Goal: Transaction & Acquisition: Download file/media

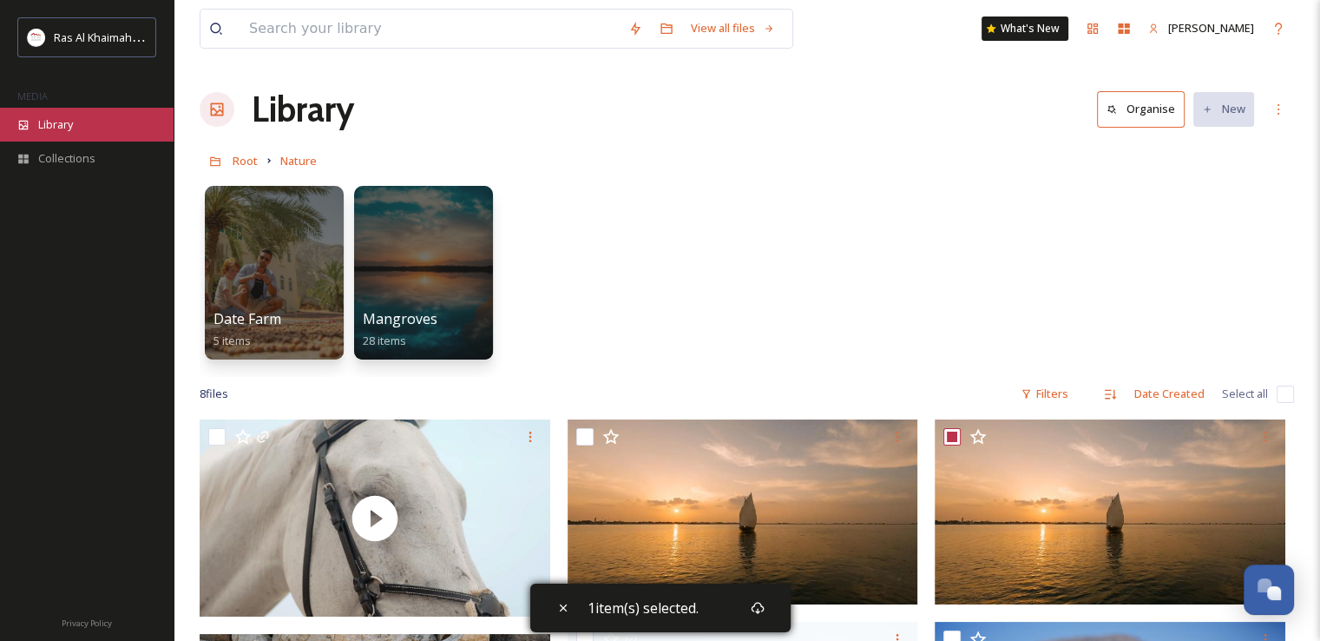
click at [76, 128] on div "Library" at bounding box center [87, 125] width 174 height 34
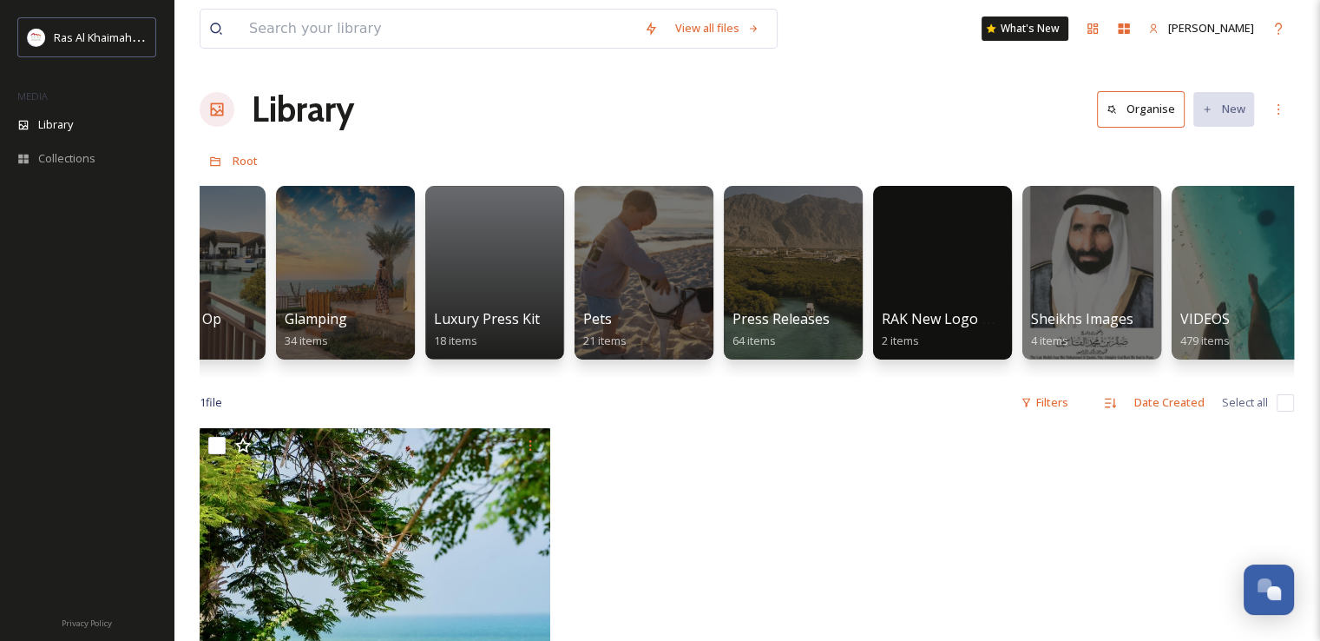
scroll to position [0, 3085]
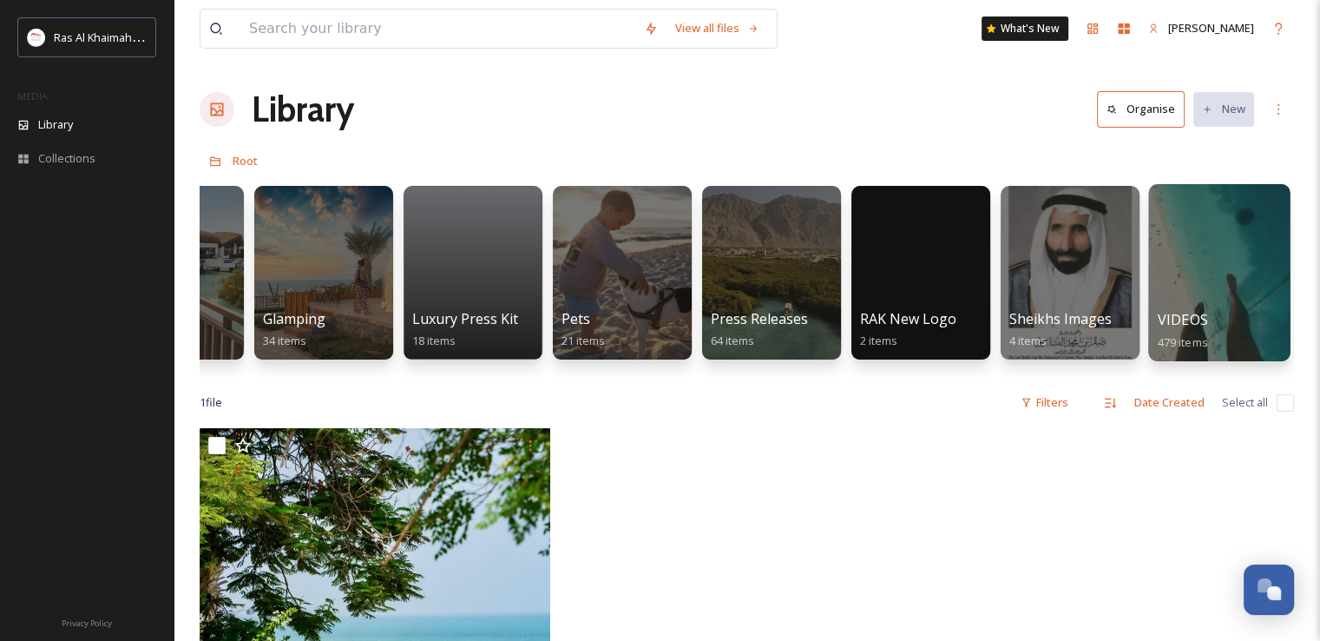
click at [1226, 301] on div at bounding box center [1218, 272] width 141 height 177
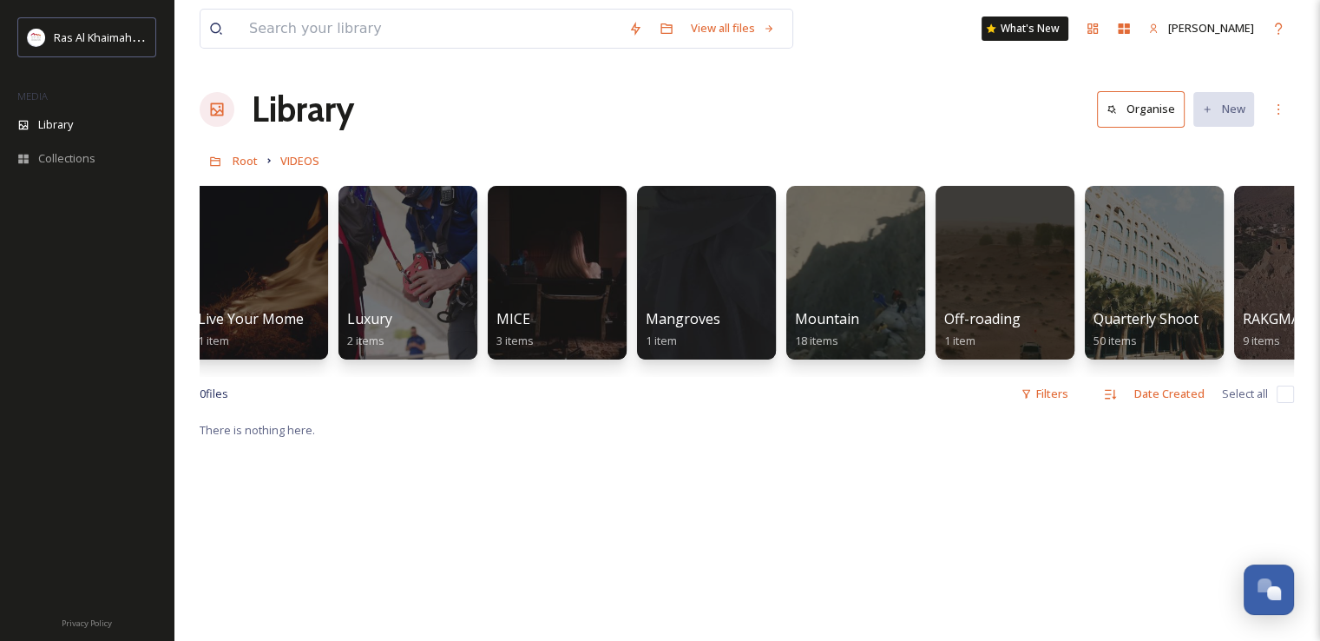
scroll to position [0, 1939]
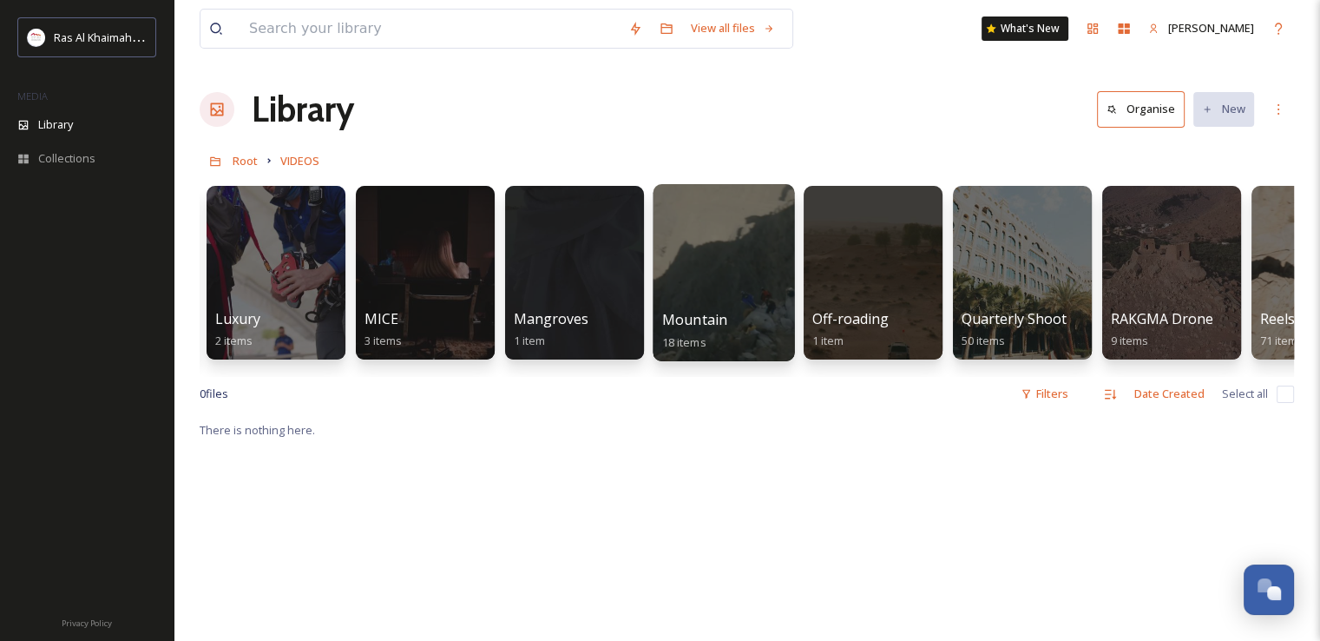
click at [721, 257] on div at bounding box center [723, 272] width 141 height 177
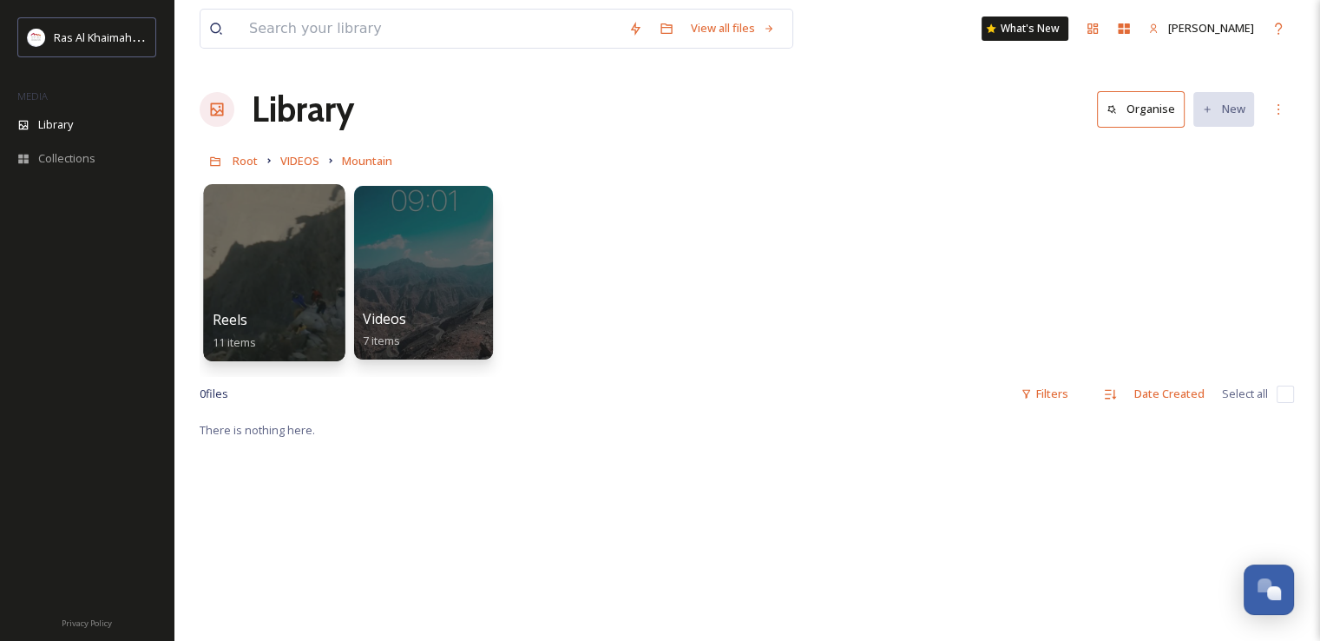
click at [271, 265] on div at bounding box center [273, 272] width 141 height 177
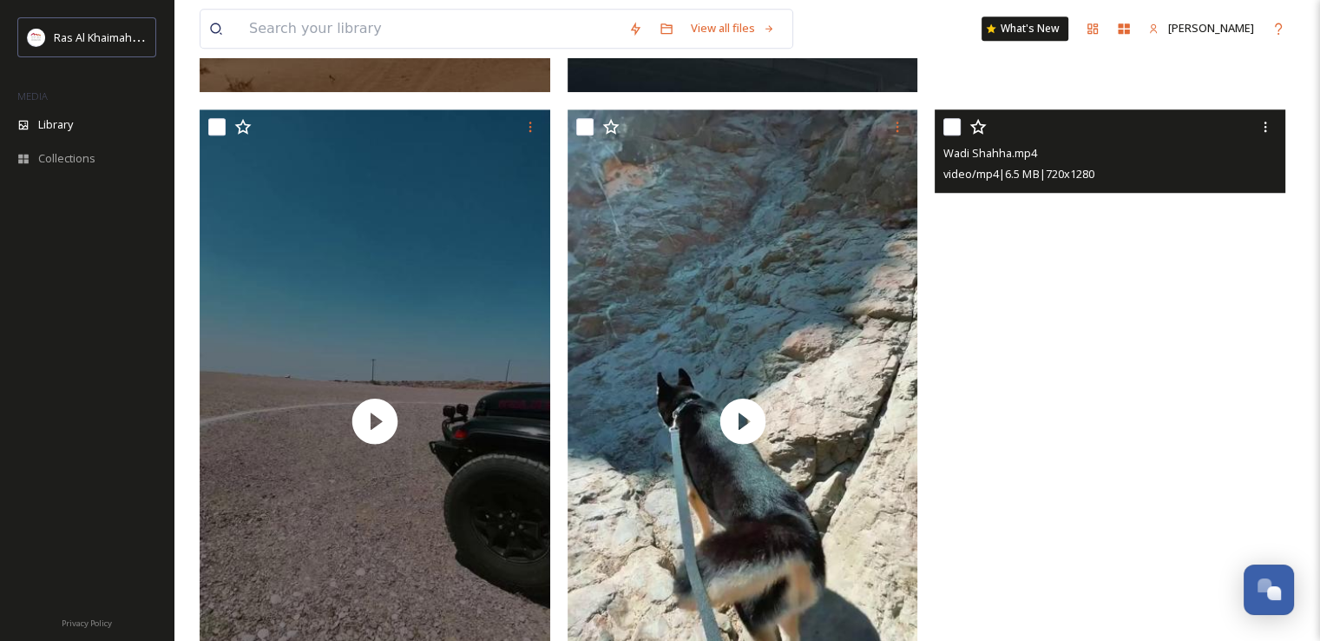
scroll to position [1304, 0]
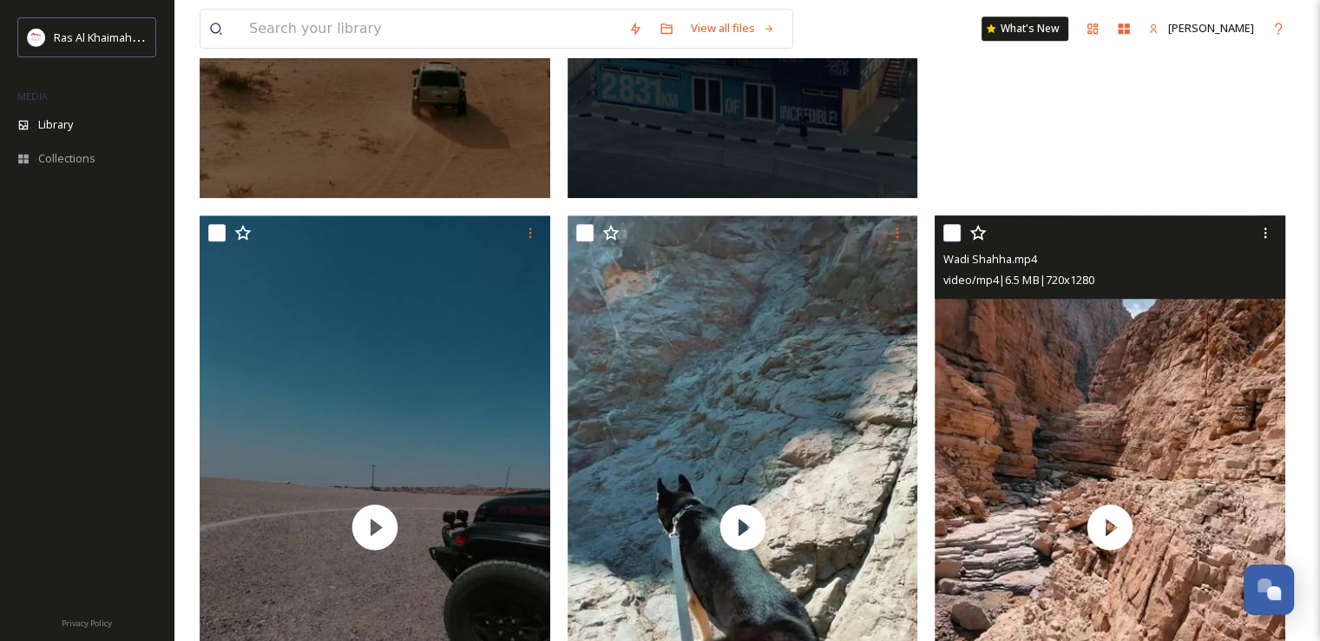
click at [955, 224] on input "checkbox" at bounding box center [951, 232] width 17 height 17
checkbox input "true"
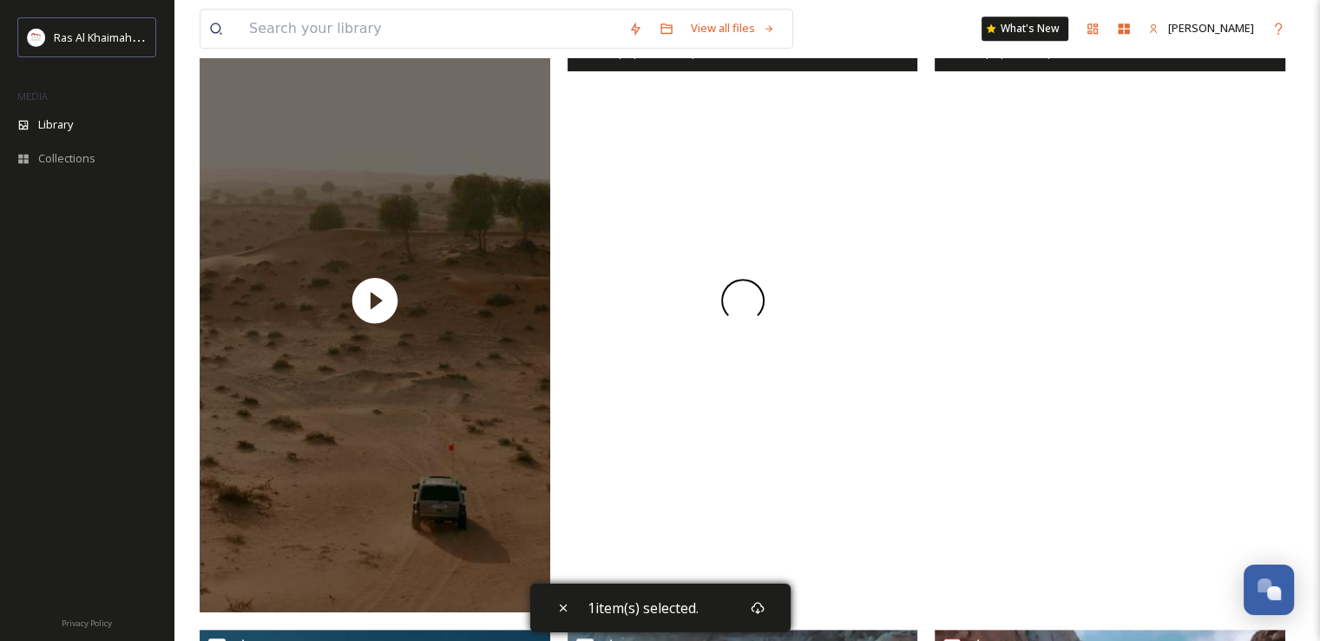
scroll to position [783, 0]
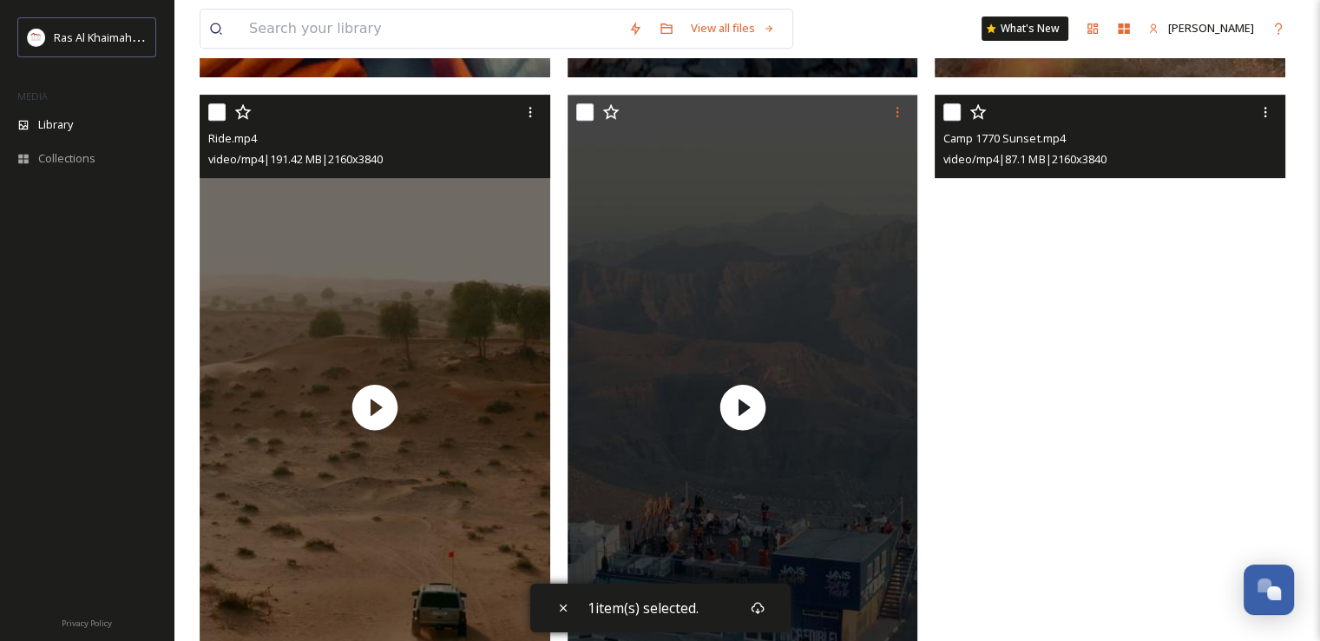
click at [217, 113] on input "checkbox" at bounding box center [216, 111] width 17 height 17
checkbox input "true"
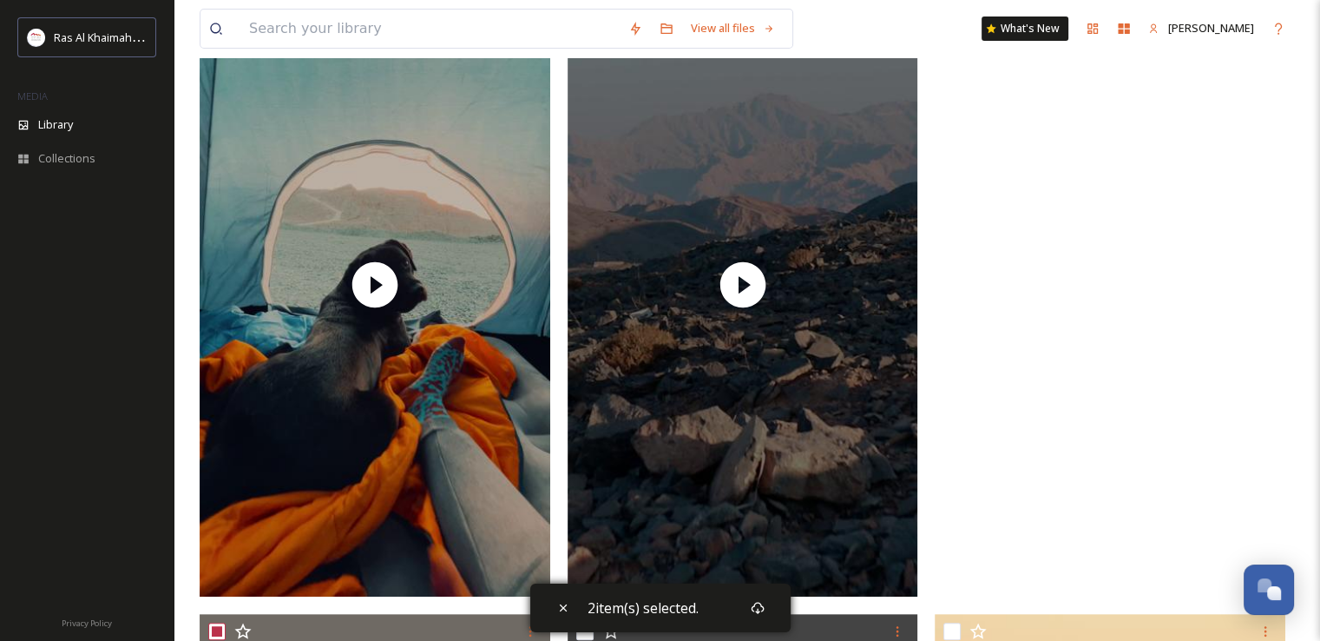
scroll to position [89, 0]
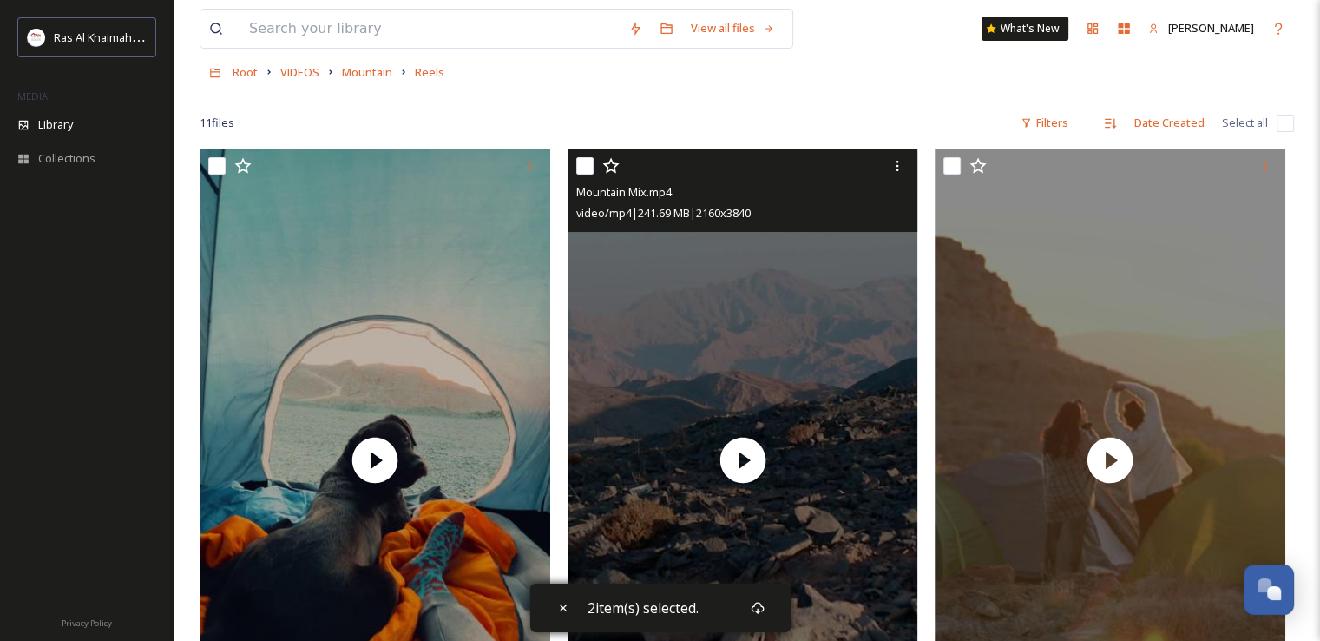
click at [583, 168] on input "checkbox" at bounding box center [584, 165] width 17 height 17
checkbox input "true"
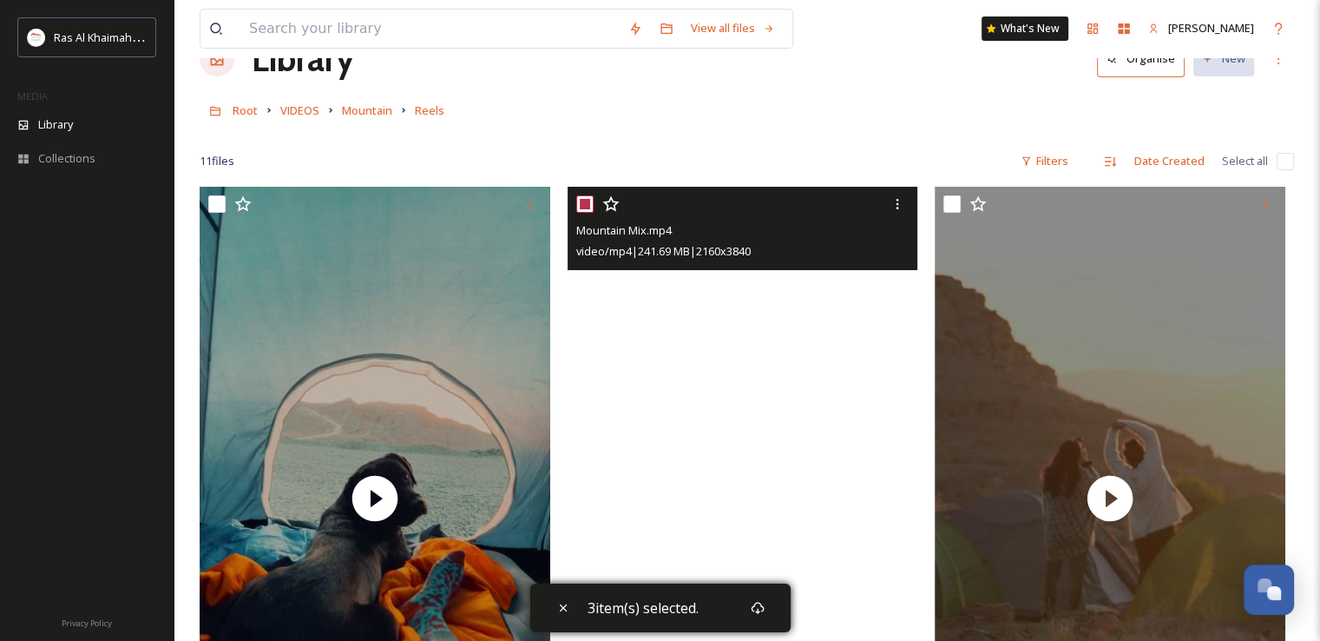
scroll to position [0, 0]
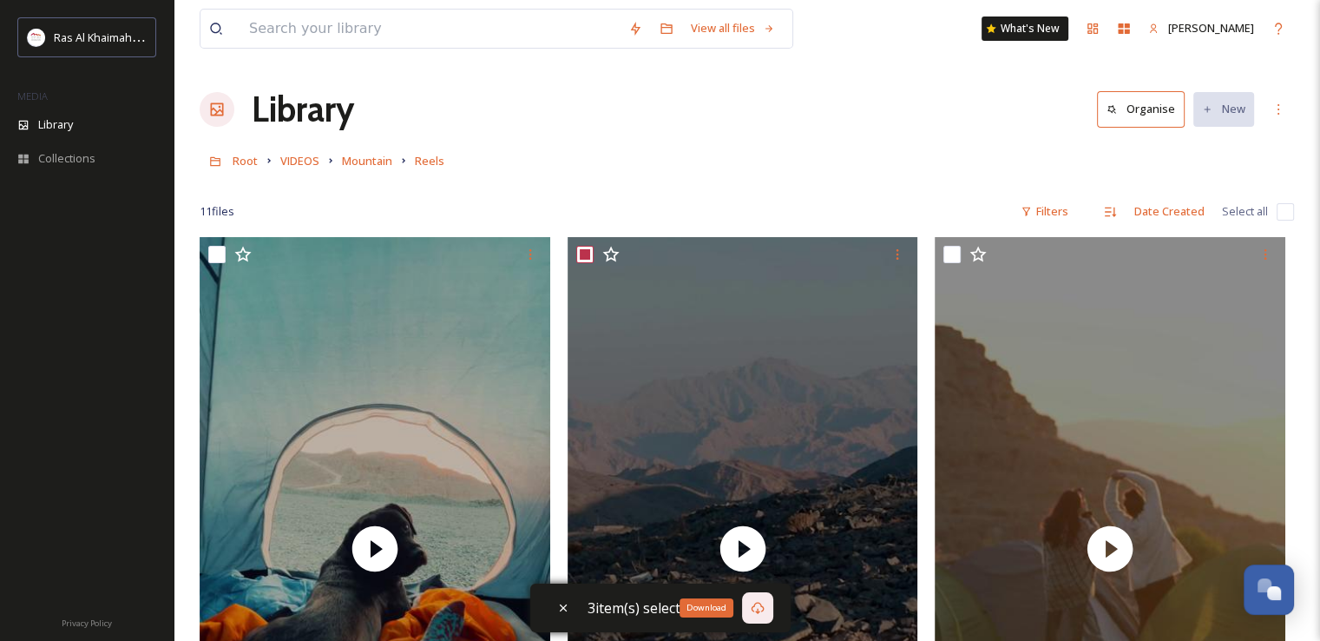
click at [755, 608] on icon at bounding box center [758, 608] width 14 height 14
click at [763, 609] on icon at bounding box center [758, 608] width 14 height 14
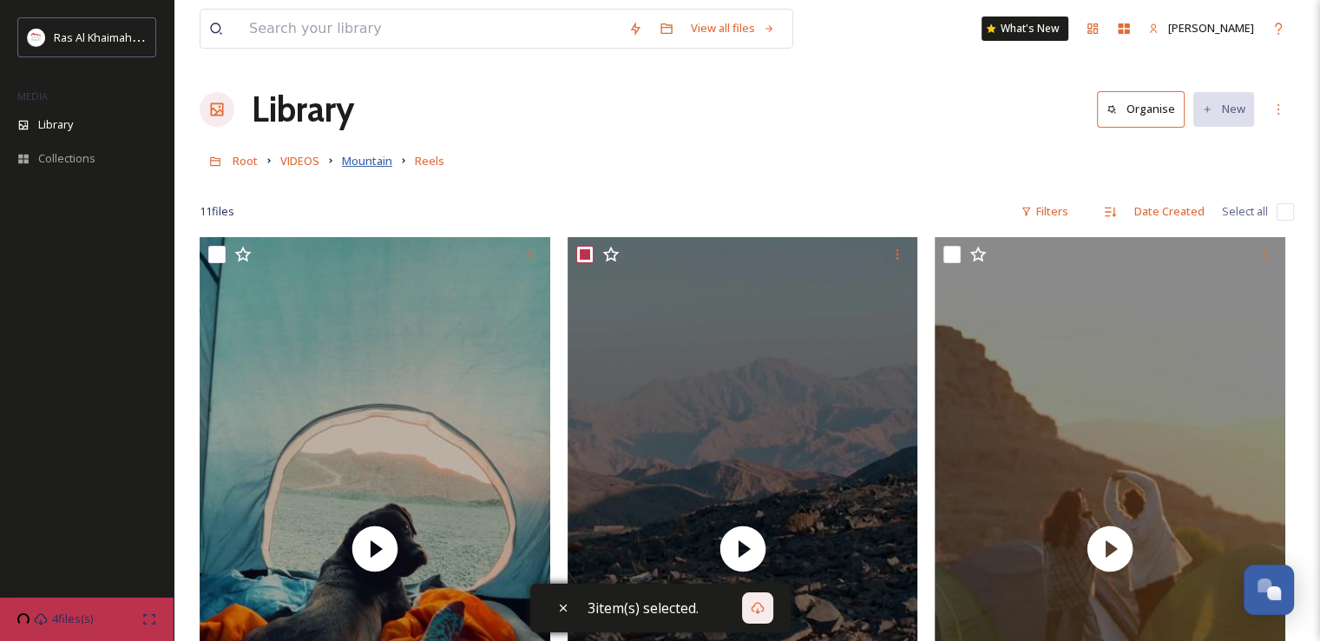
click at [384, 161] on span "Mountain" at bounding box center [367, 161] width 50 height 16
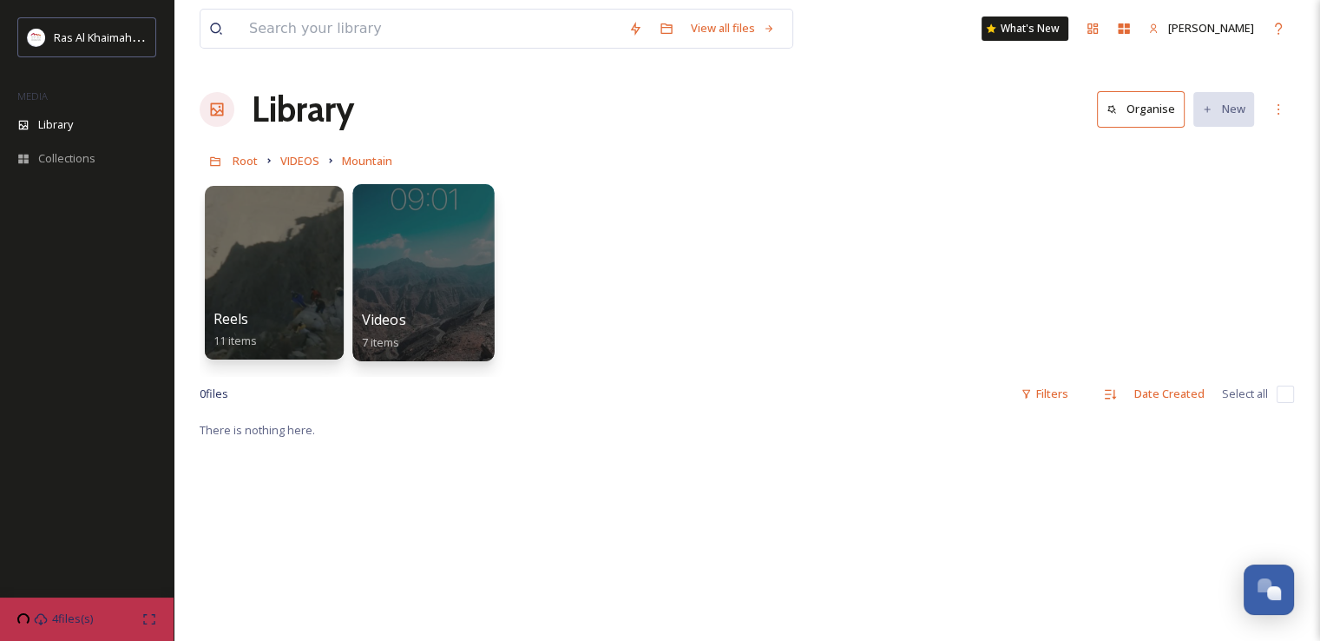
click at [466, 286] on div at bounding box center [422, 272] width 141 height 177
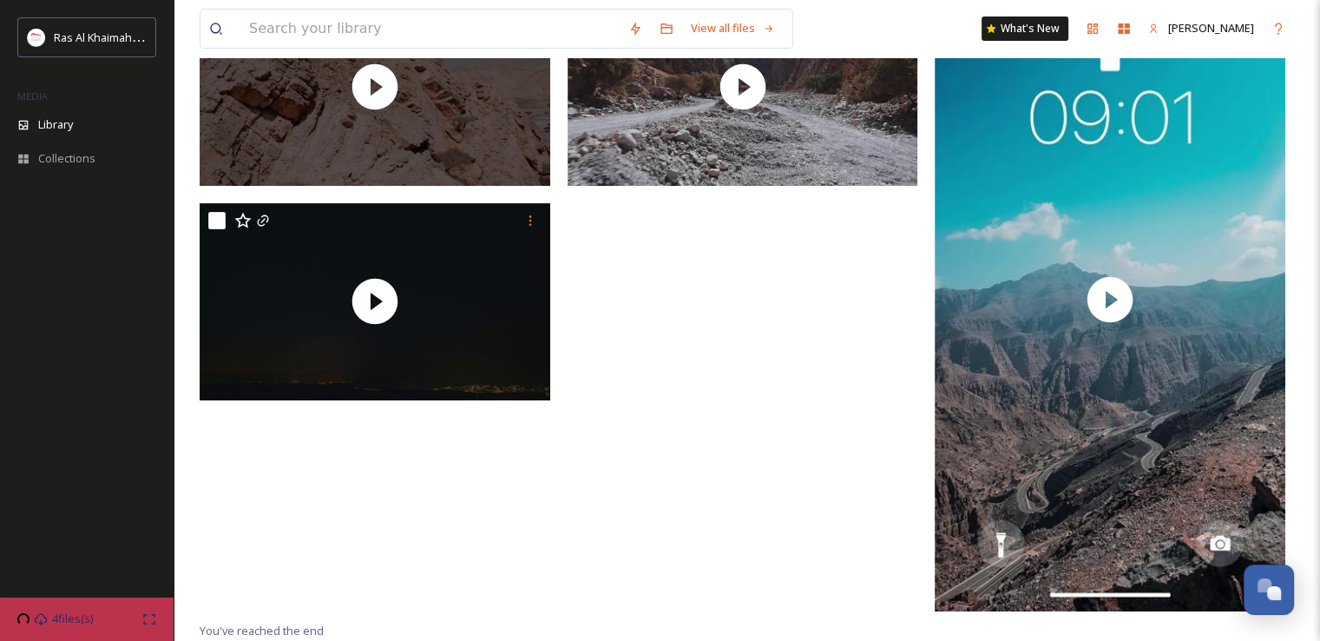
scroll to position [30, 0]
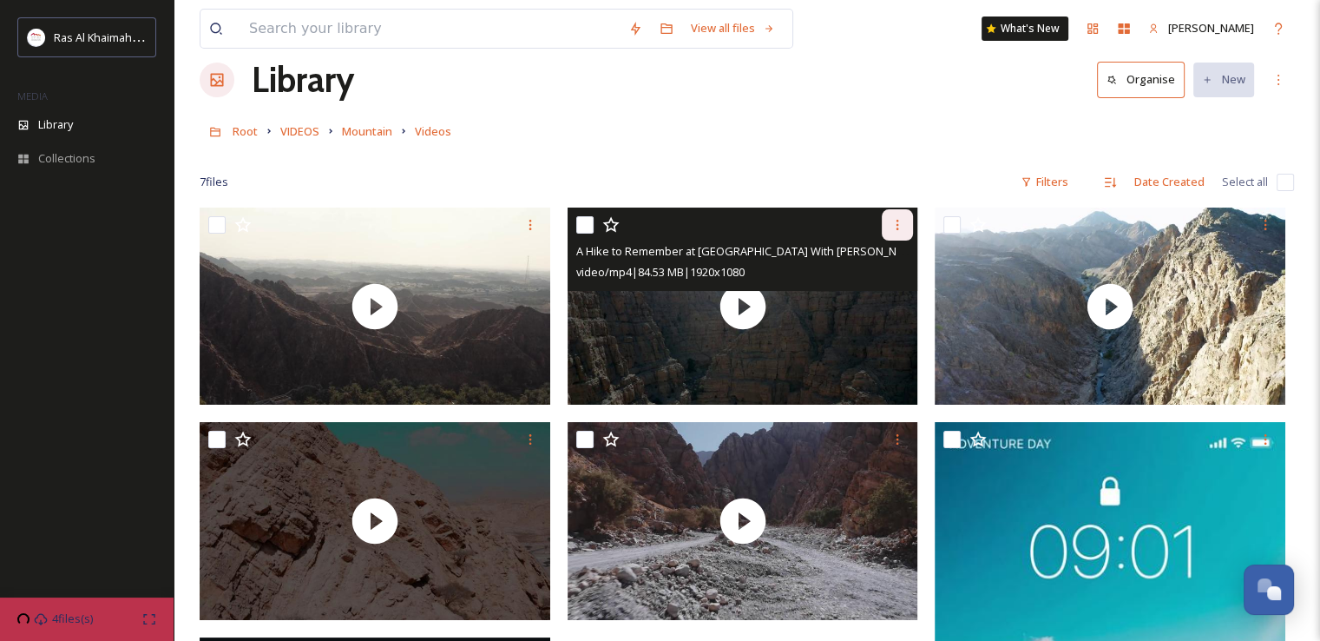
click at [899, 222] on icon at bounding box center [897, 225] width 14 height 14
click at [863, 305] on div "Download" at bounding box center [877, 296] width 70 height 34
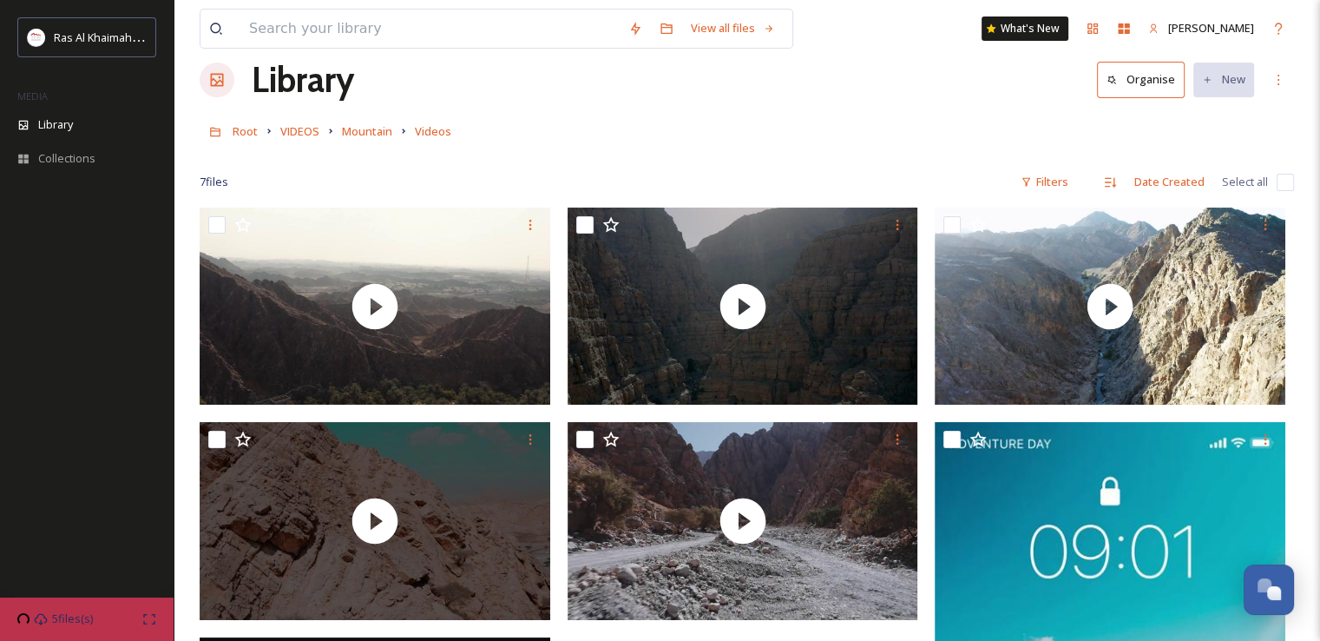
click at [851, 115] on div "Root VIDEOS Mountain Videos" at bounding box center [747, 131] width 1094 height 33
click at [317, 132] on span "VIDEOS" at bounding box center [299, 131] width 39 height 16
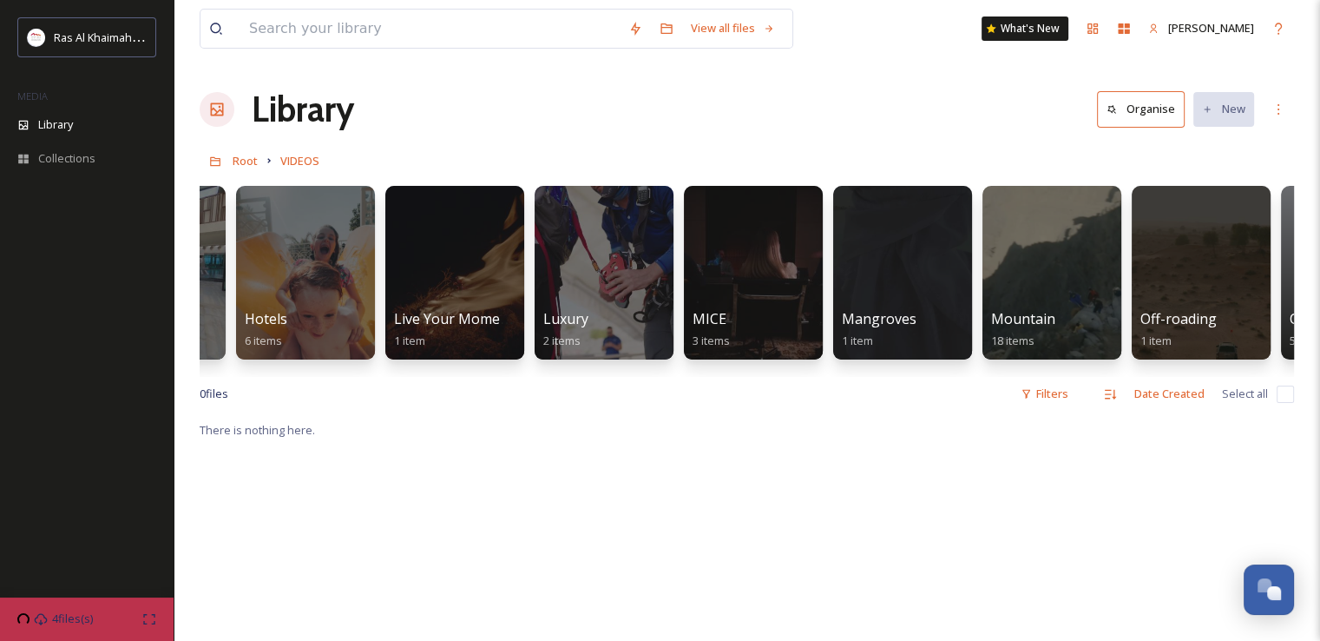
scroll to position [0, 1679]
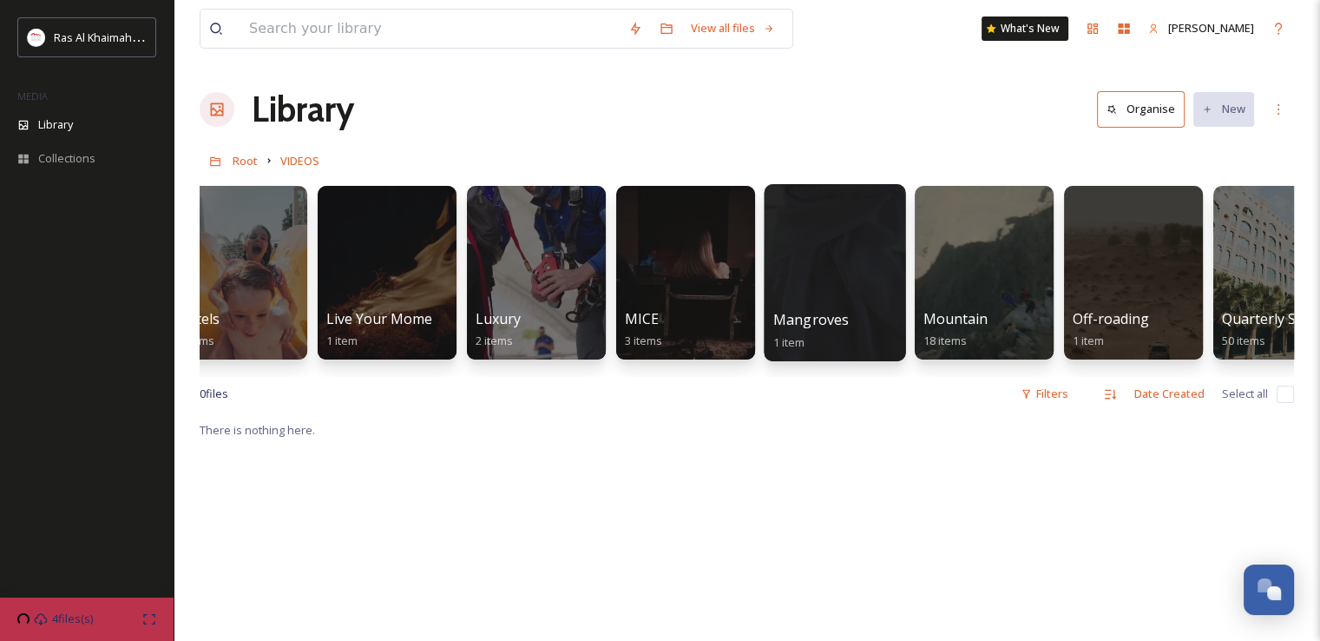
click at [844, 261] on div at bounding box center [834, 272] width 141 height 177
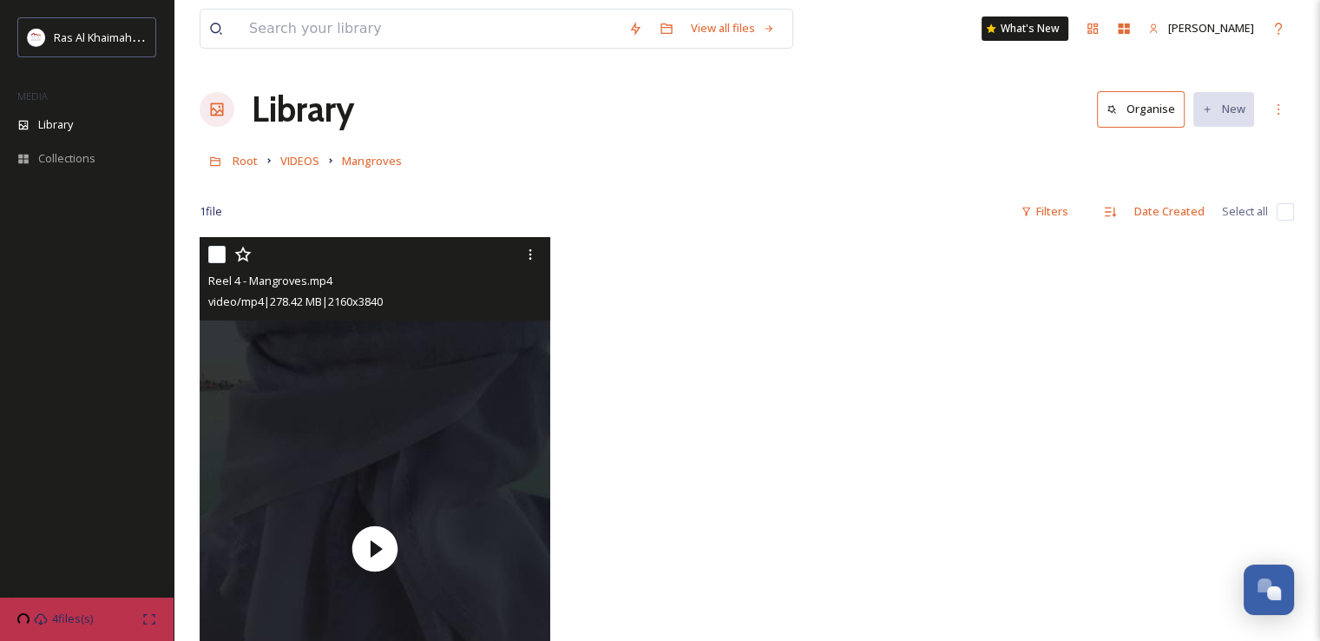
click at [219, 258] on input "checkbox" at bounding box center [216, 254] width 17 height 17
checkbox input "true"
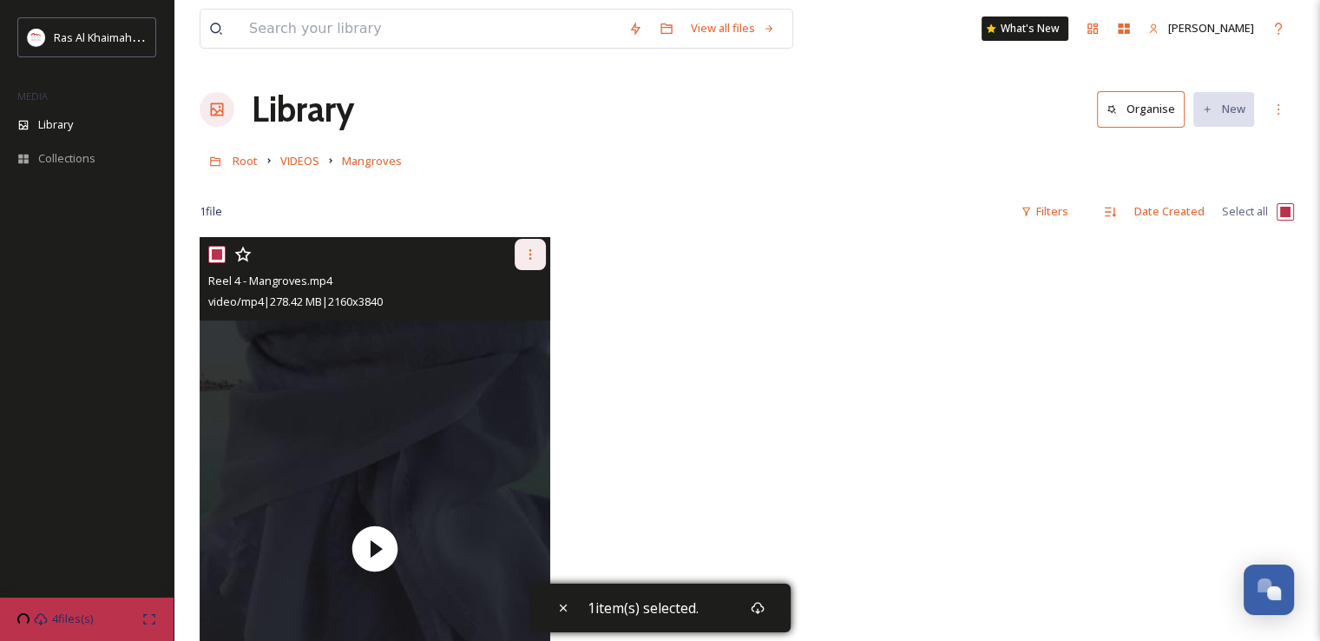
click at [535, 249] on icon at bounding box center [530, 254] width 14 height 14
click at [516, 322] on span "Download" at bounding box center [509, 326] width 53 height 16
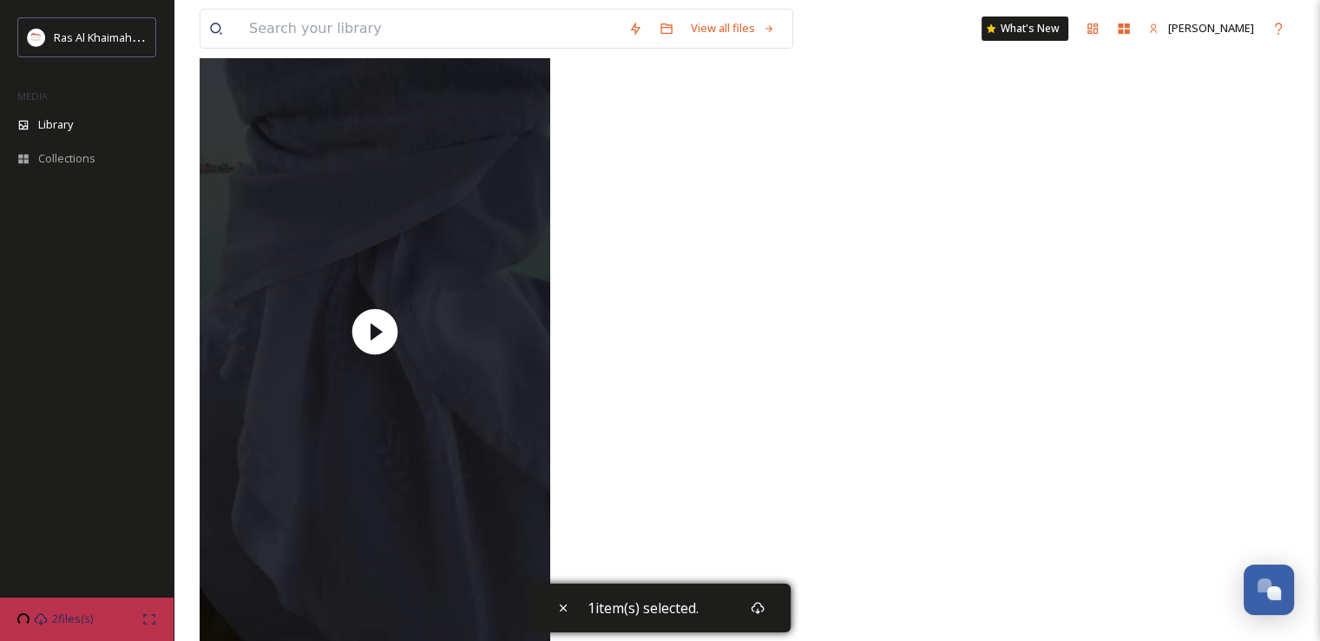
scroll to position [249, 0]
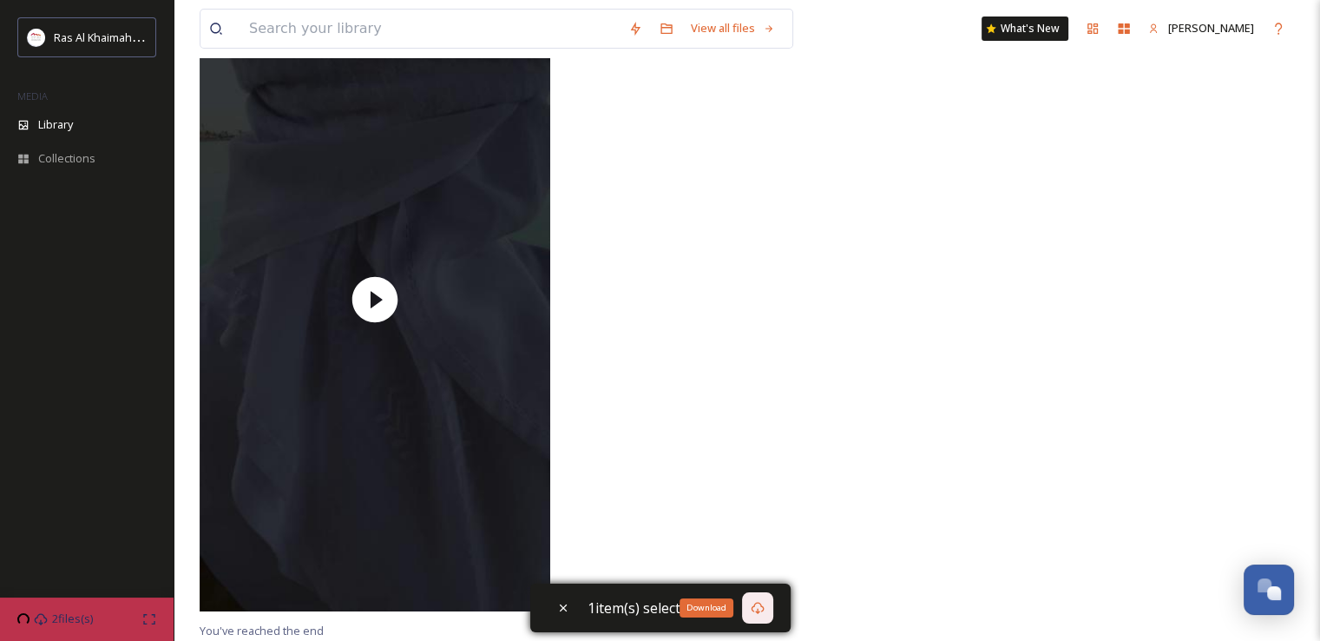
click at [759, 608] on icon at bounding box center [758, 608] width 14 height 14
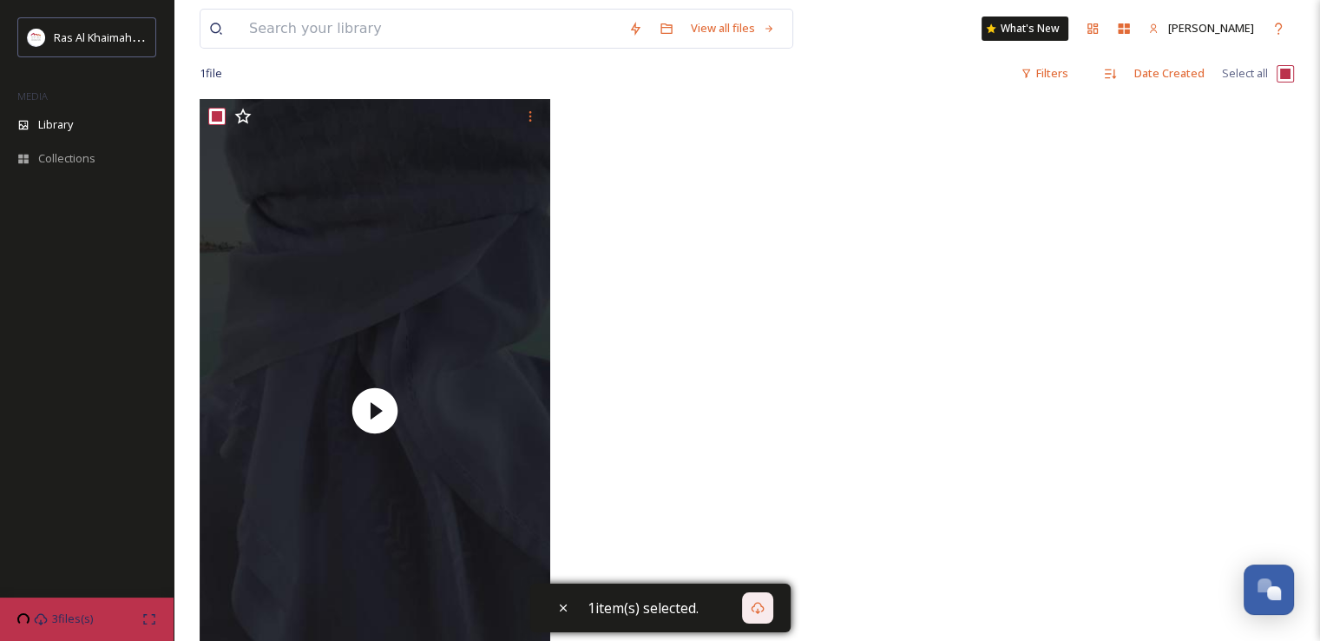
scroll to position [0, 0]
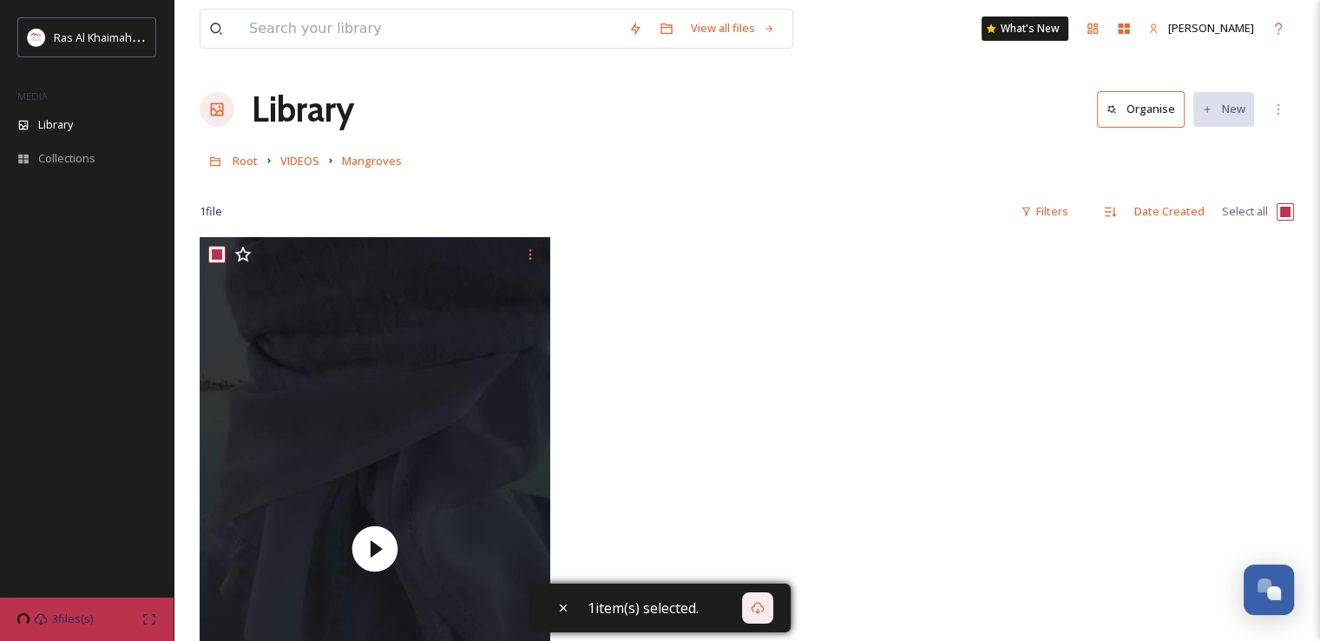
click at [284, 171] on div "Root VIDEOS Mangroves" at bounding box center [747, 160] width 1094 height 33
click at [310, 162] on span "VIDEOS" at bounding box center [299, 161] width 39 height 16
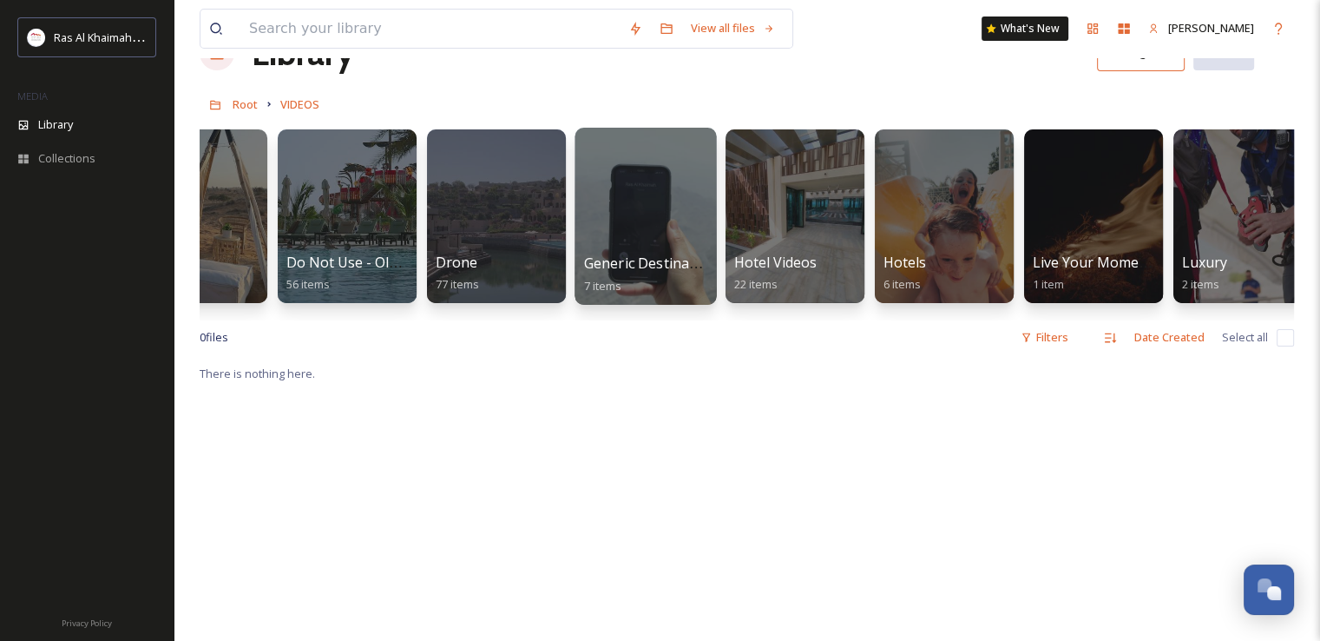
scroll to position [87, 0]
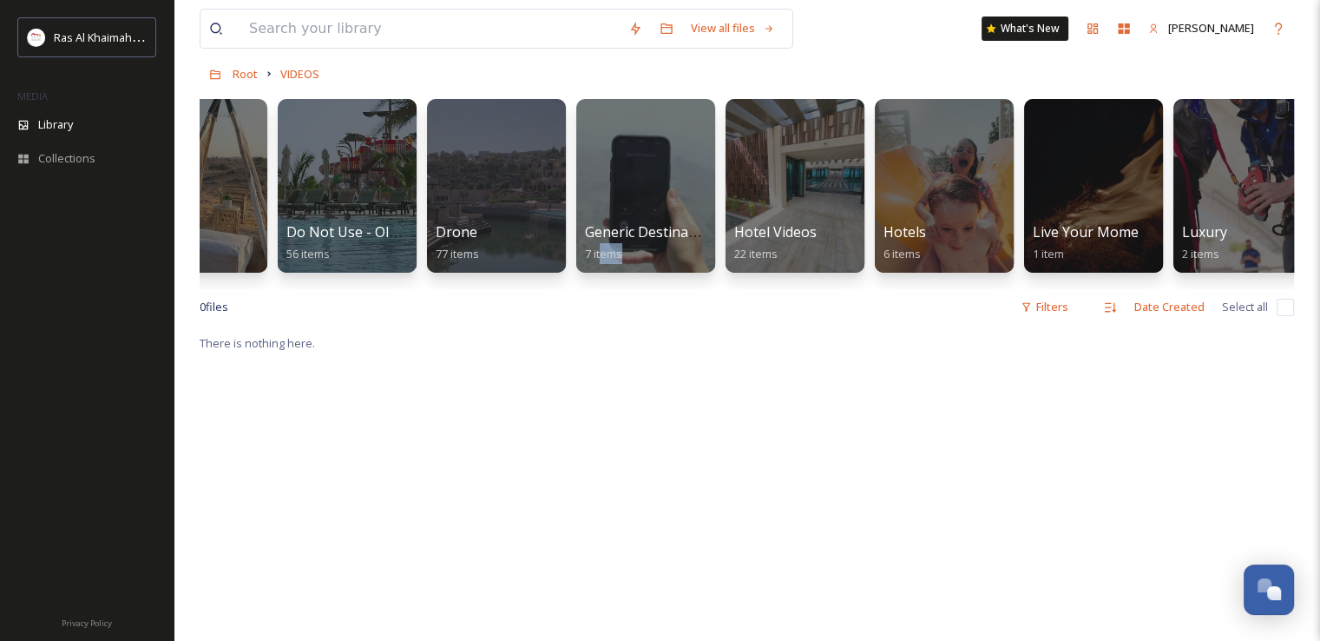
drag, startPoint x: 663, startPoint y: 289, endPoint x: 604, endPoint y: 287, distance: 59.0
click at [604, 287] on div "2025 Destination Video 46 items 2025 Summer Campaign Edits 12 items Beach 9 ite…" at bounding box center [747, 190] width 1094 height 200
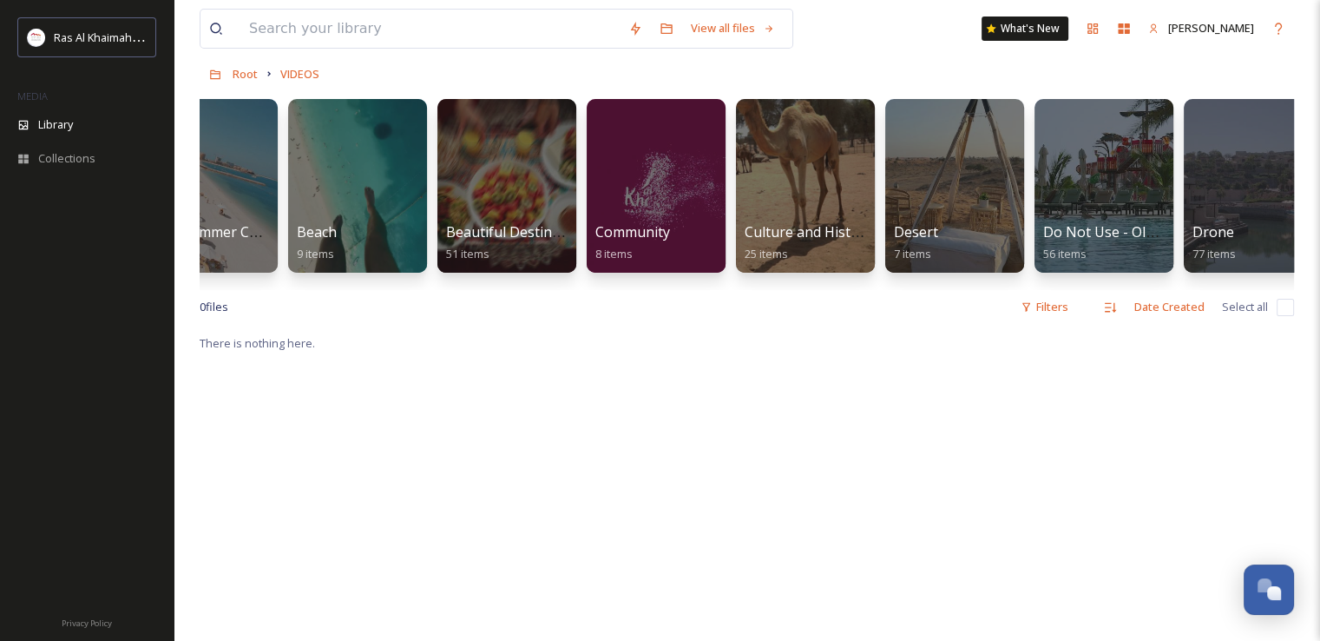
scroll to position [0, 177]
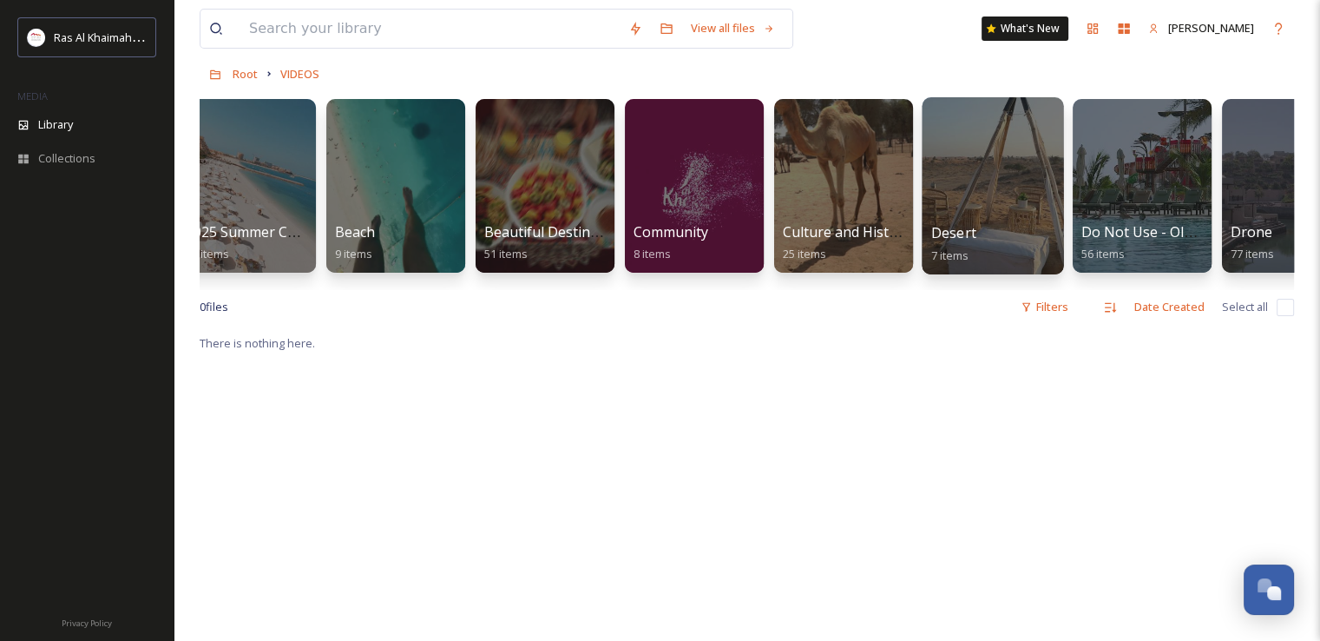
click at [1000, 168] on div at bounding box center [992, 185] width 141 height 177
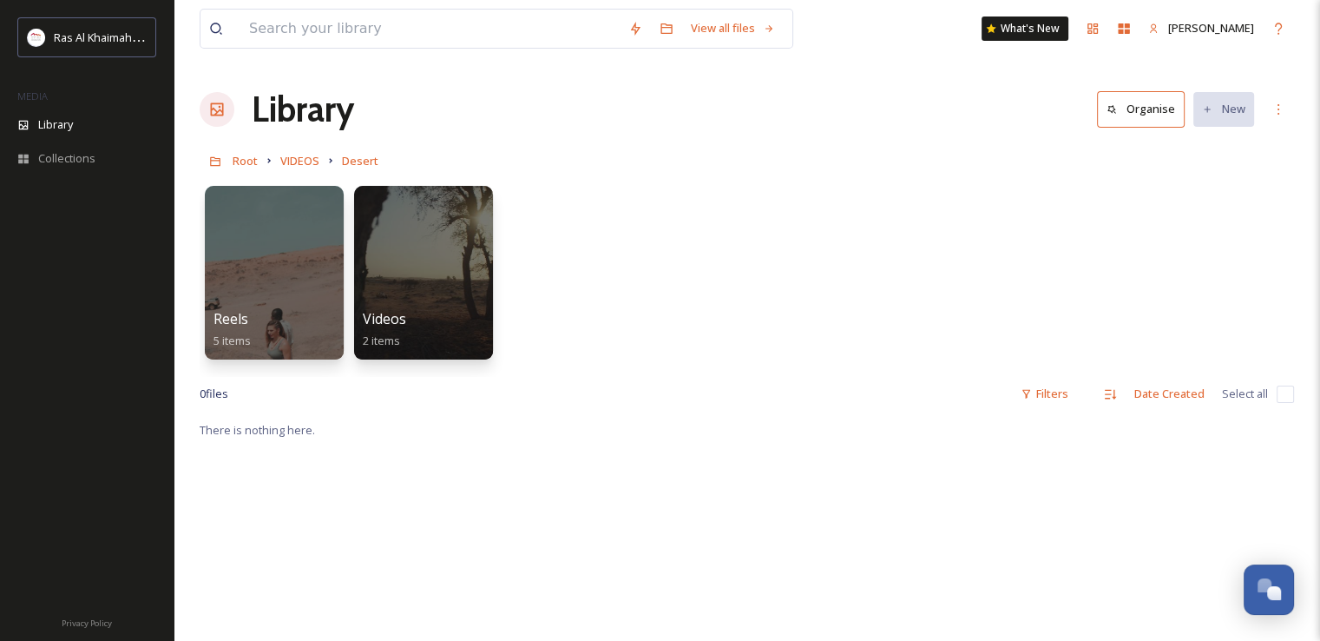
scroll to position [87, 0]
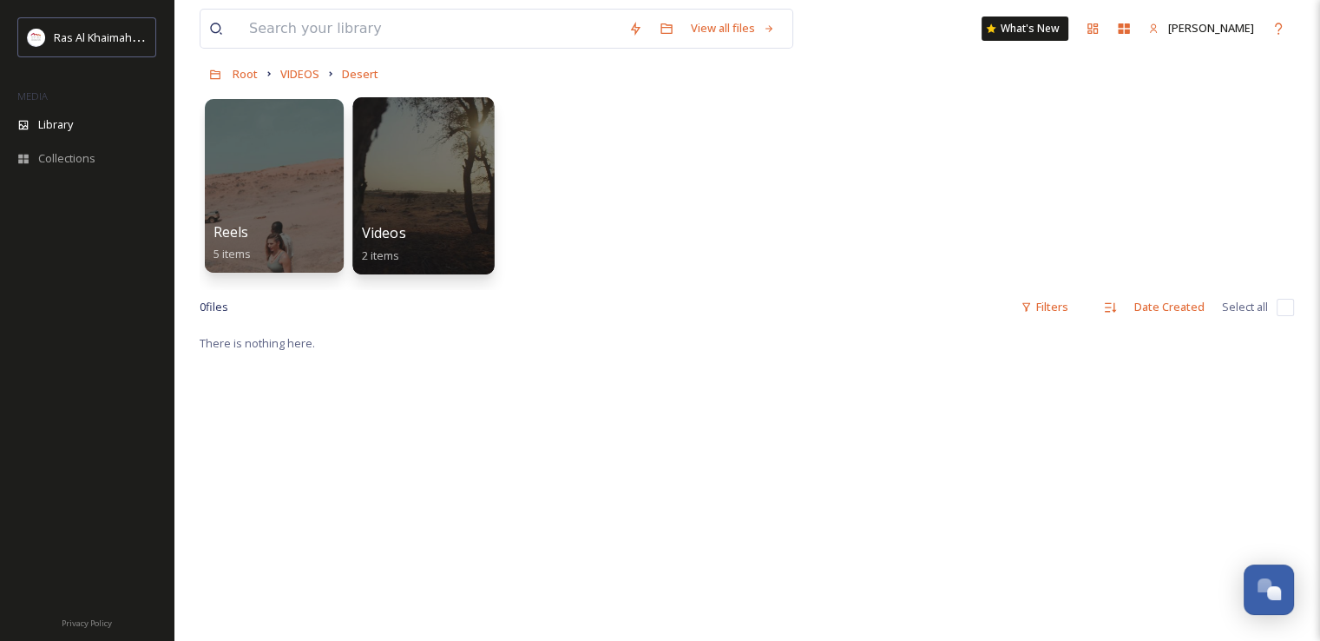
click at [435, 163] on div at bounding box center [422, 185] width 141 height 177
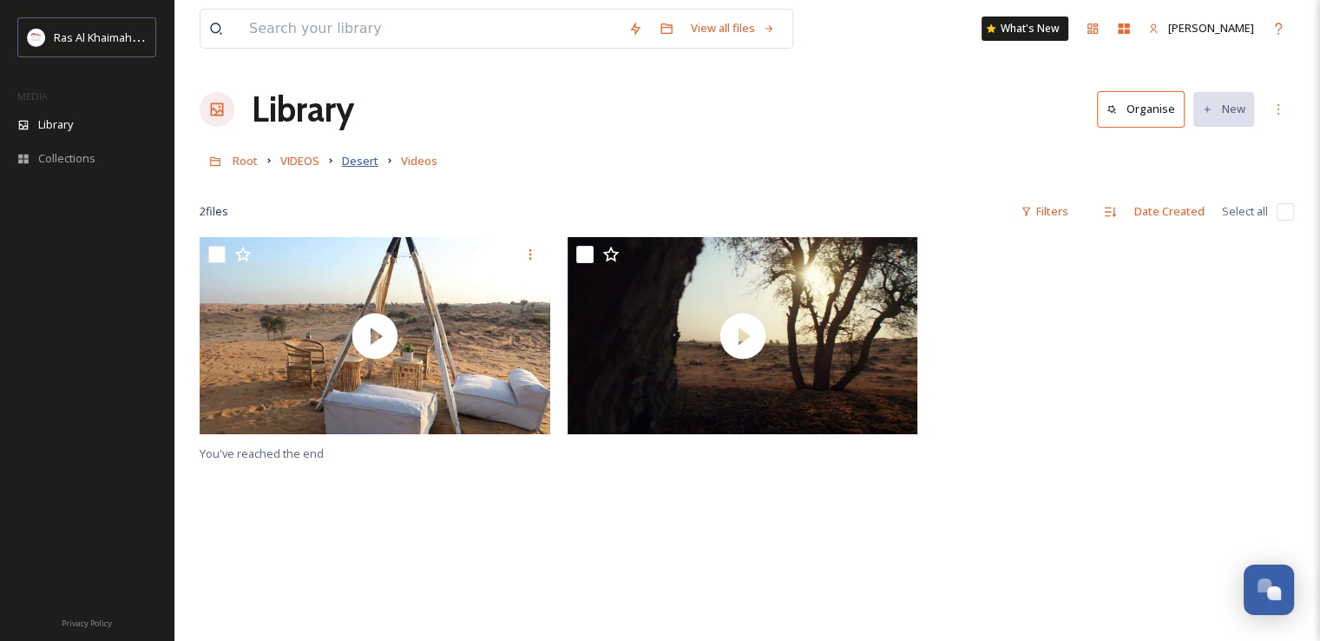
click at [351, 165] on span "Desert" at bounding box center [360, 161] width 36 height 16
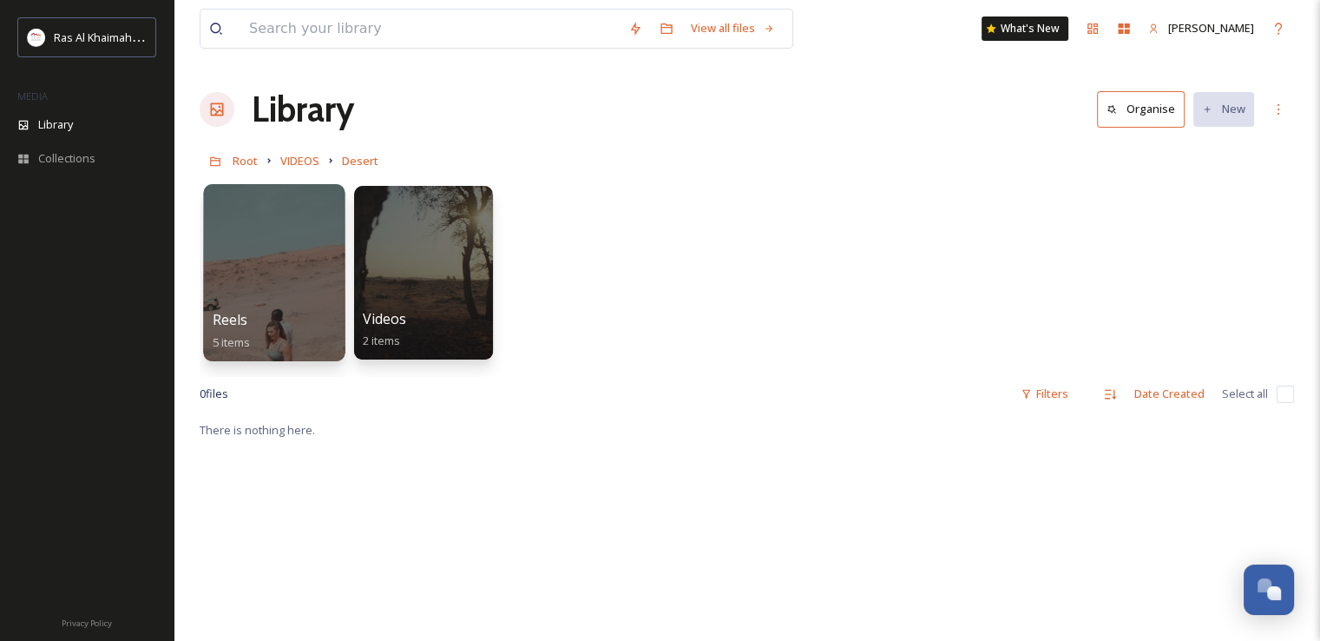
click at [290, 273] on div at bounding box center [273, 272] width 141 height 177
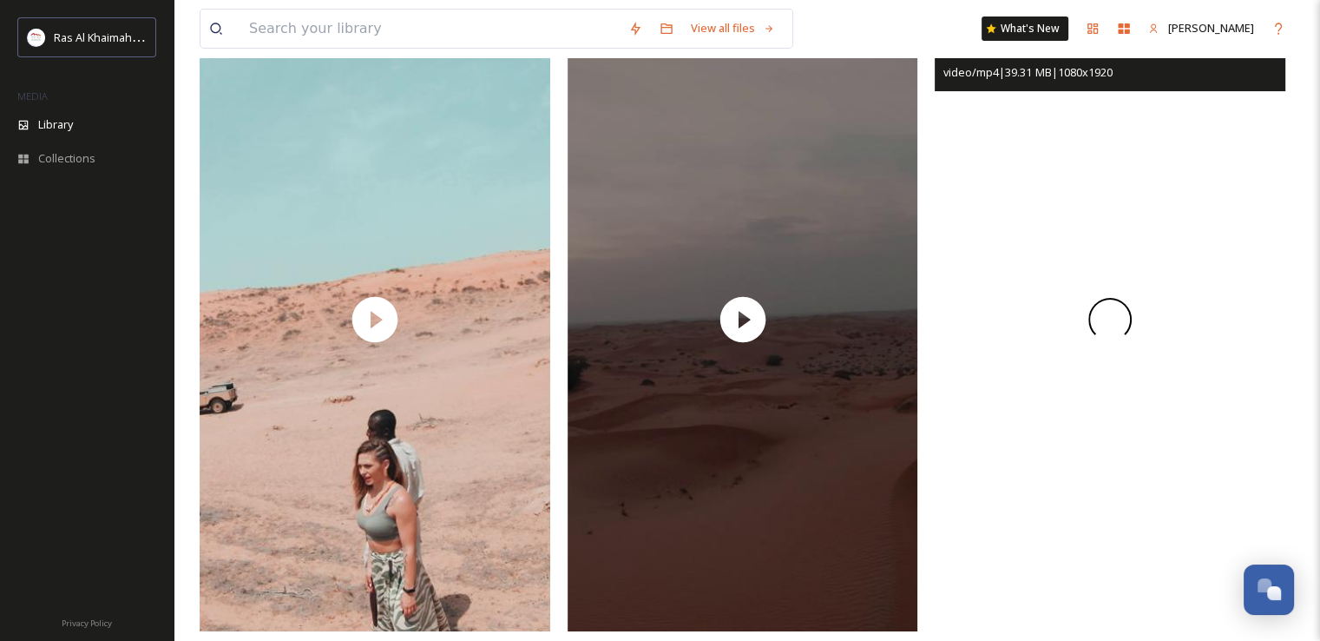
scroll to position [260, 0]
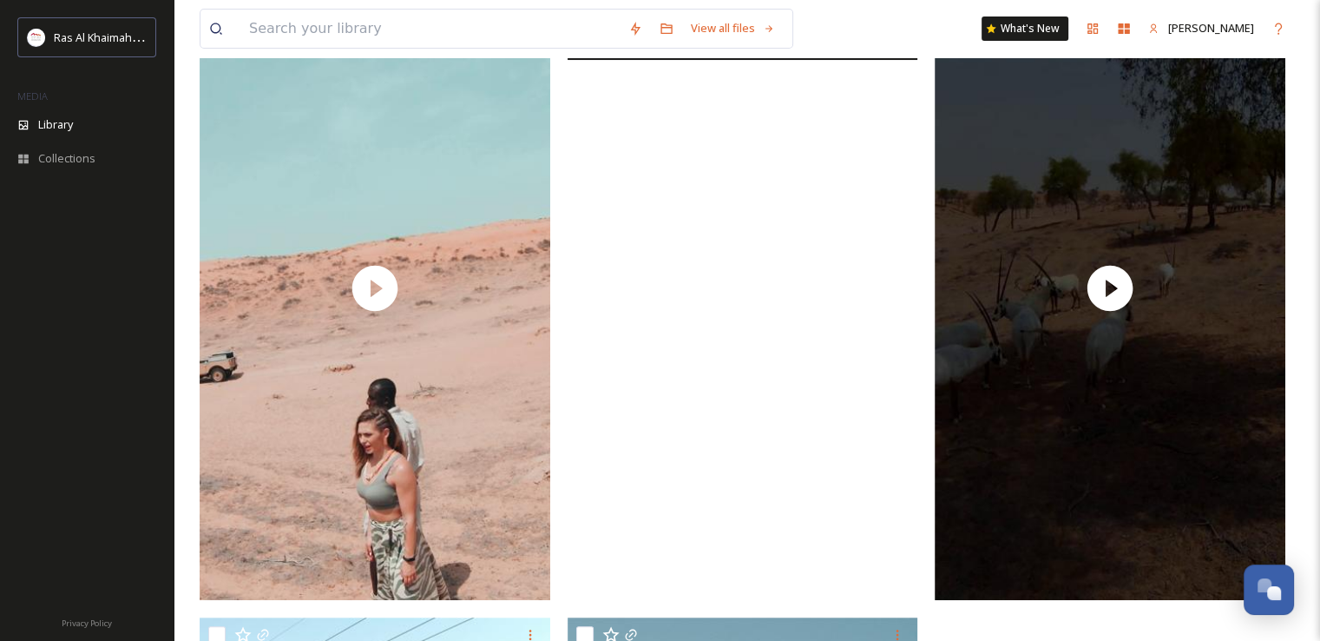
click at [757, 292] on video "Reel 6 -Dune Bashing.mp4" at bounding box center [743, 288] width 351 height 623
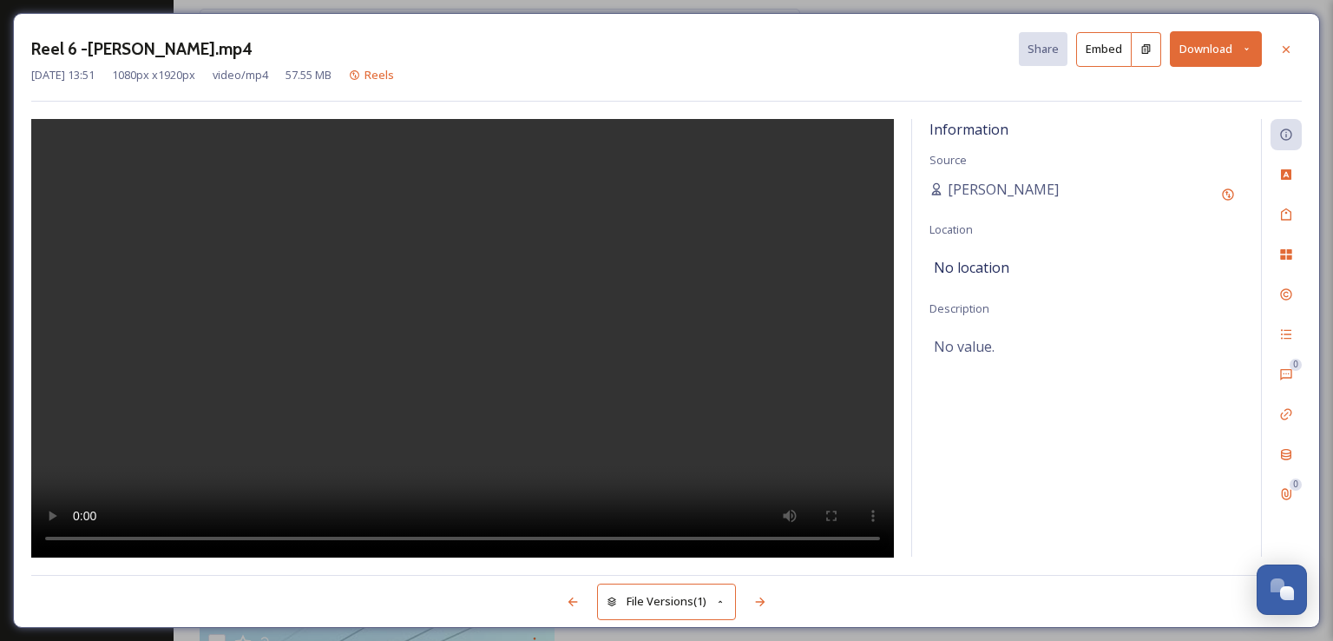
click at [1293, 42] on div at bounding box center [1286, 49] width 31 height 31
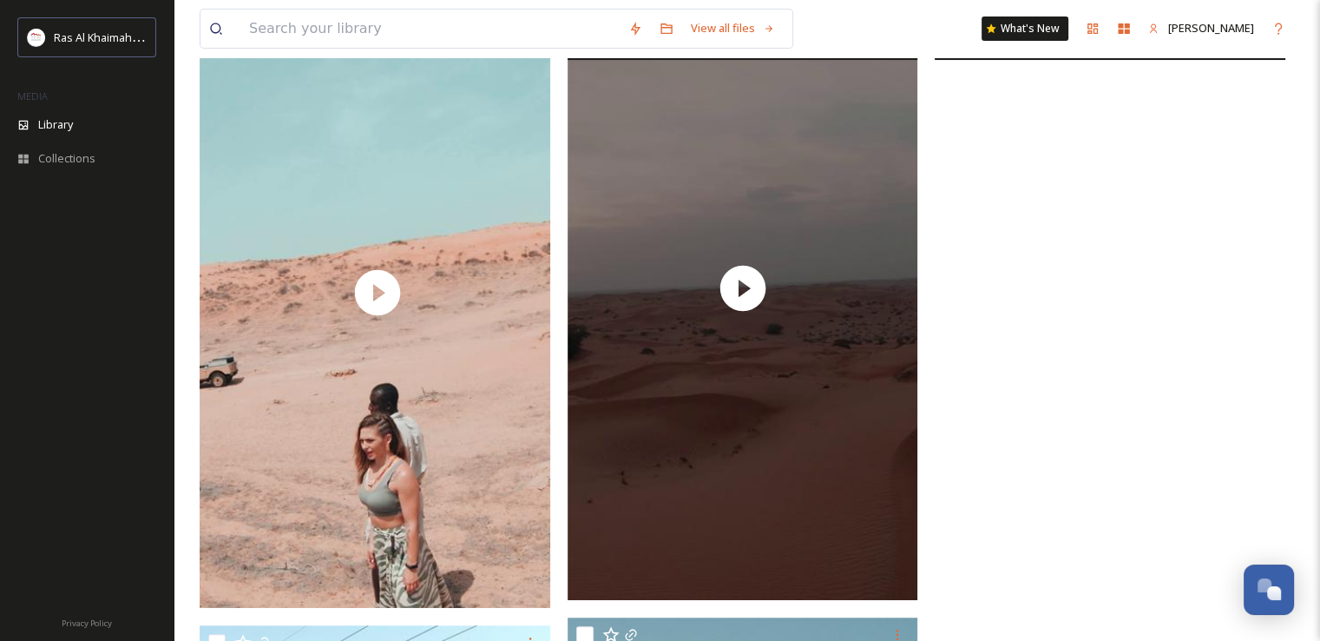
click at [1108, 266] on video "Reel 3 - Nature Reserve.mp4" at bounding box center [1110, 288] width 351 height 623
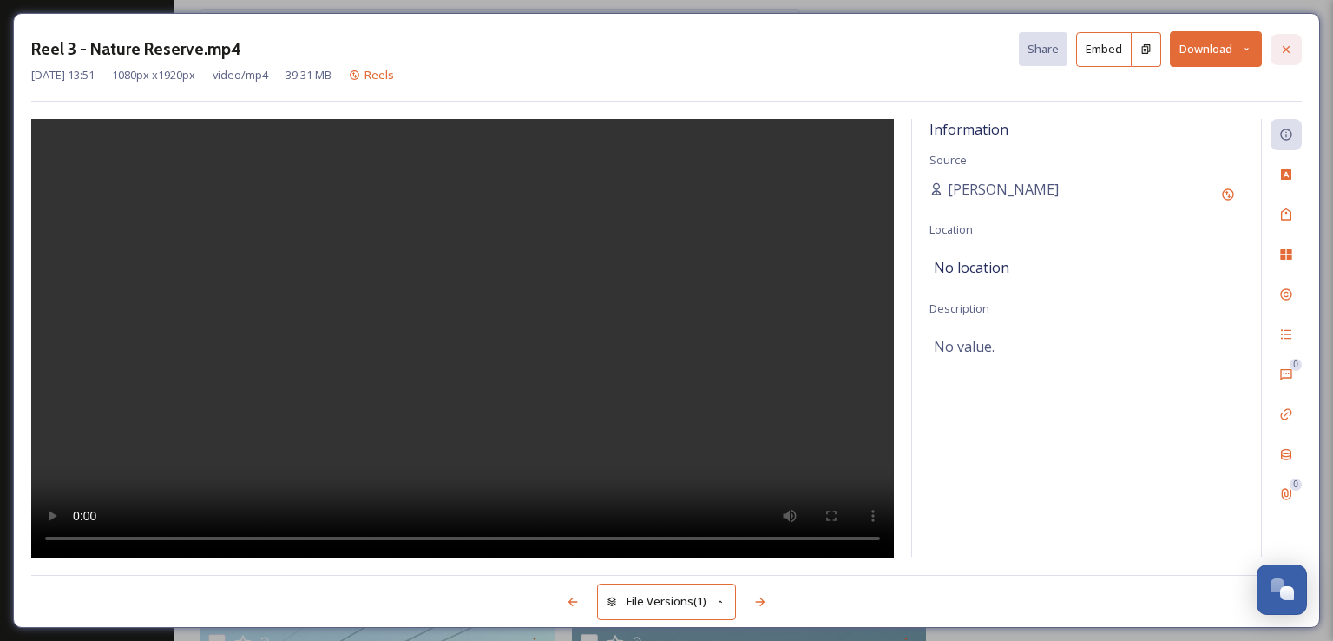
click at [1291, 52] on icon at bounding box center [1286, 50] width 14 height 14
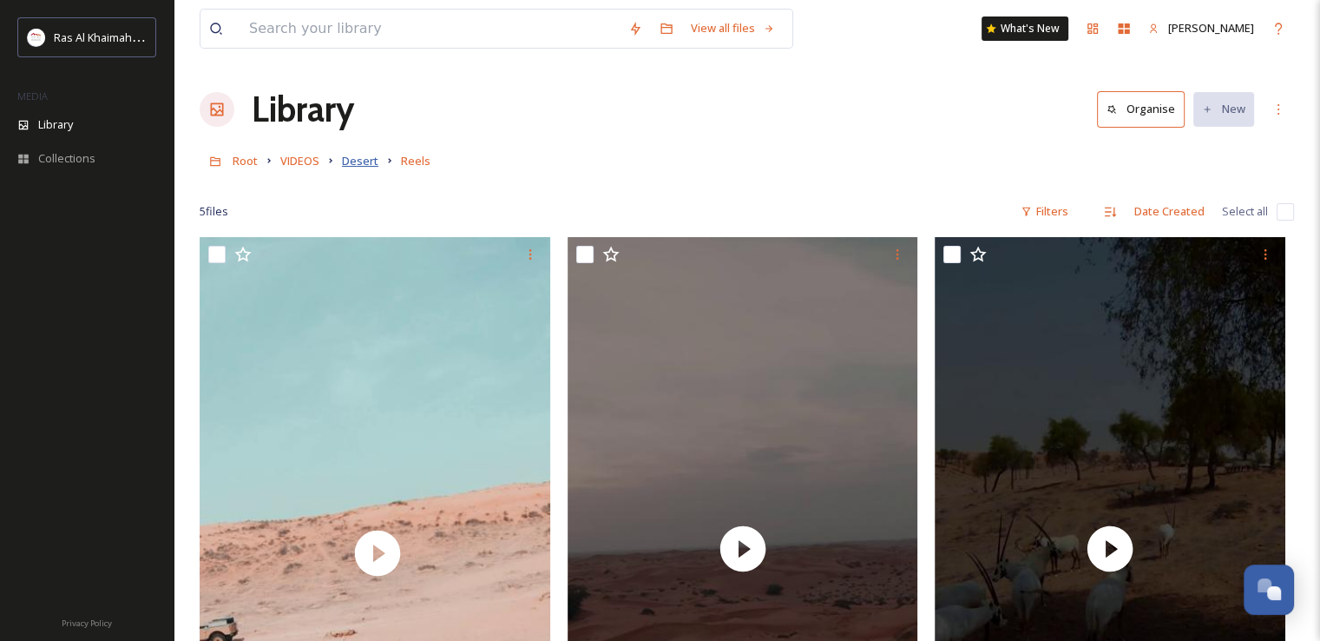
click at [371, 164] on span "Desert" at bounding box center [360, 161] width 36 height 16
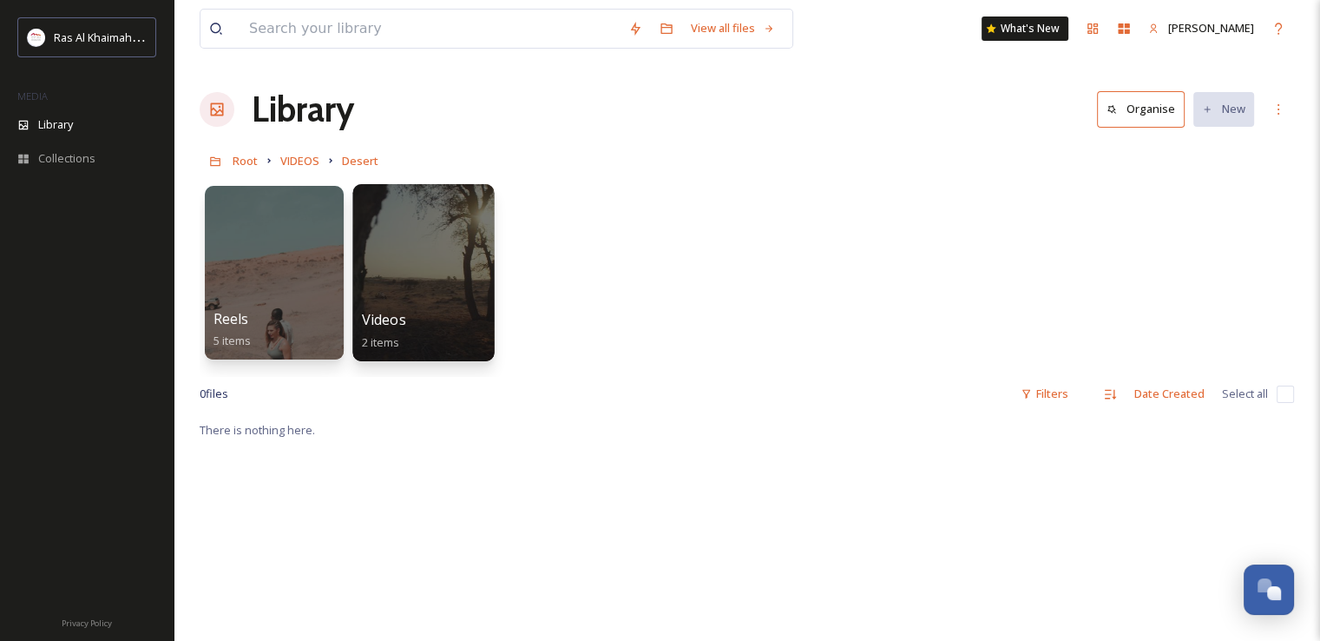
click at [450, 268] on div at bounding box center [422, 272] width 141 height 177
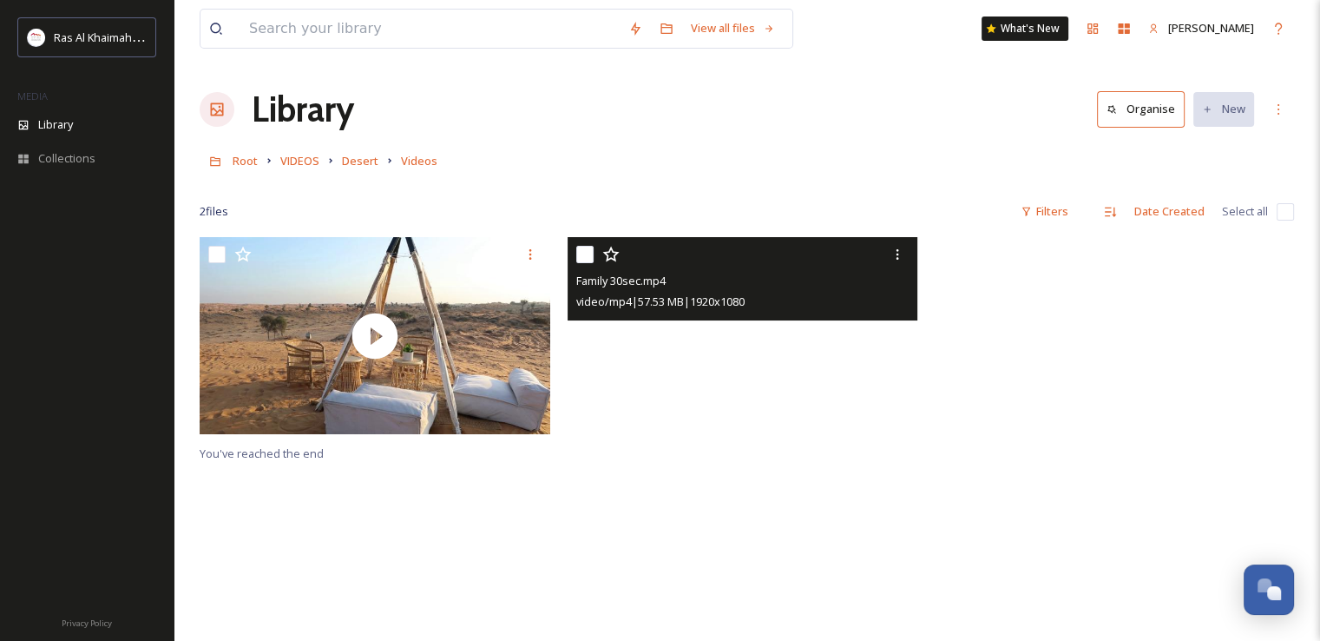
click at [753, 338] on video "Family 30sec.mp4" at bounding box center [743, 335] width 351 height 197
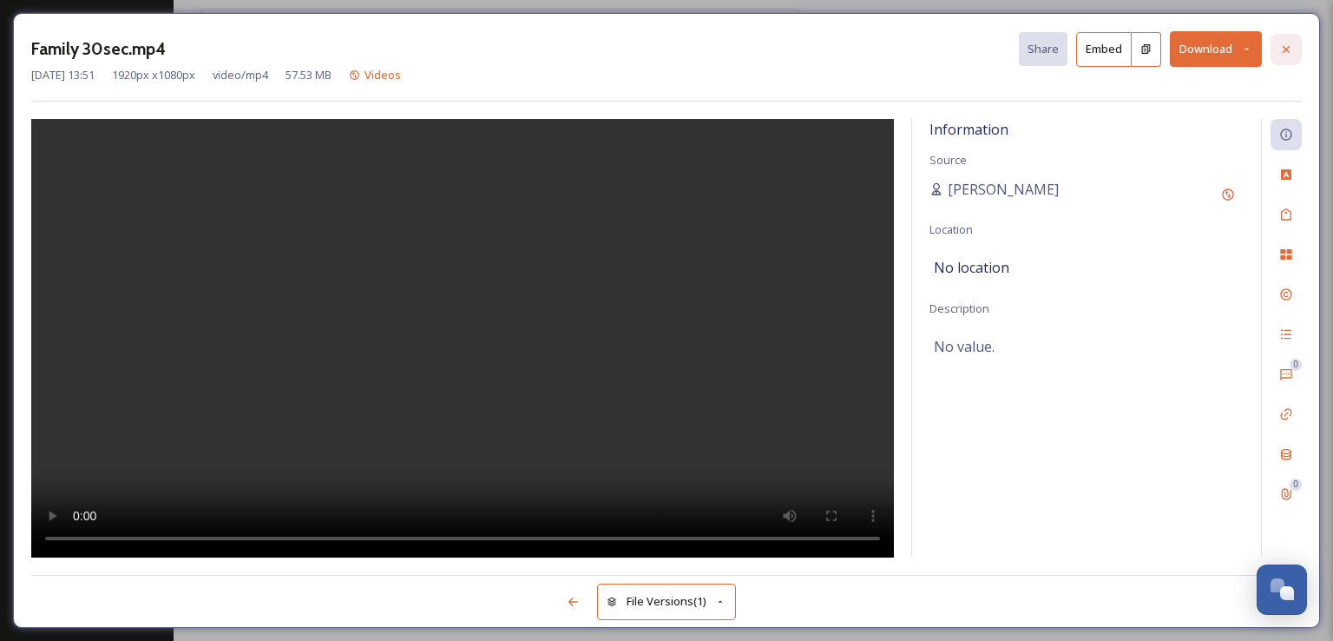
click at [1280, 43] on icon at bounding box center [1286, 50] width 14 height 14
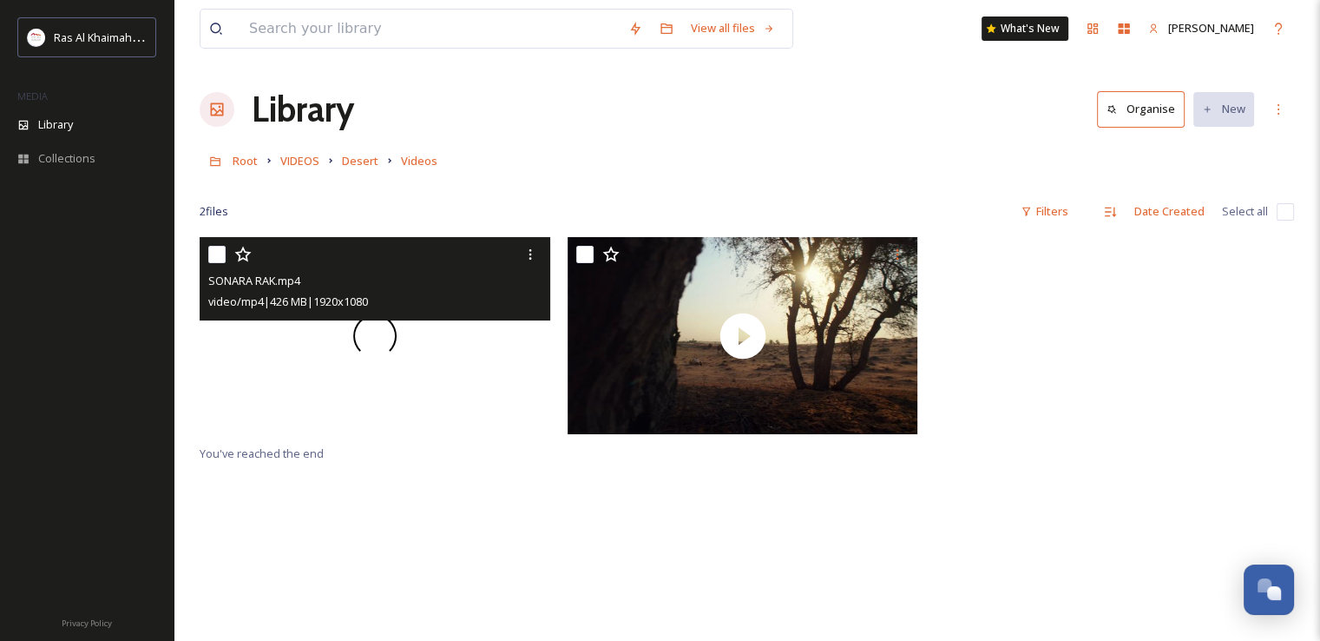
click at [233, 369] on video "SONARA RAK.mp4" at bounding box center [375, 335] width 351 height 197
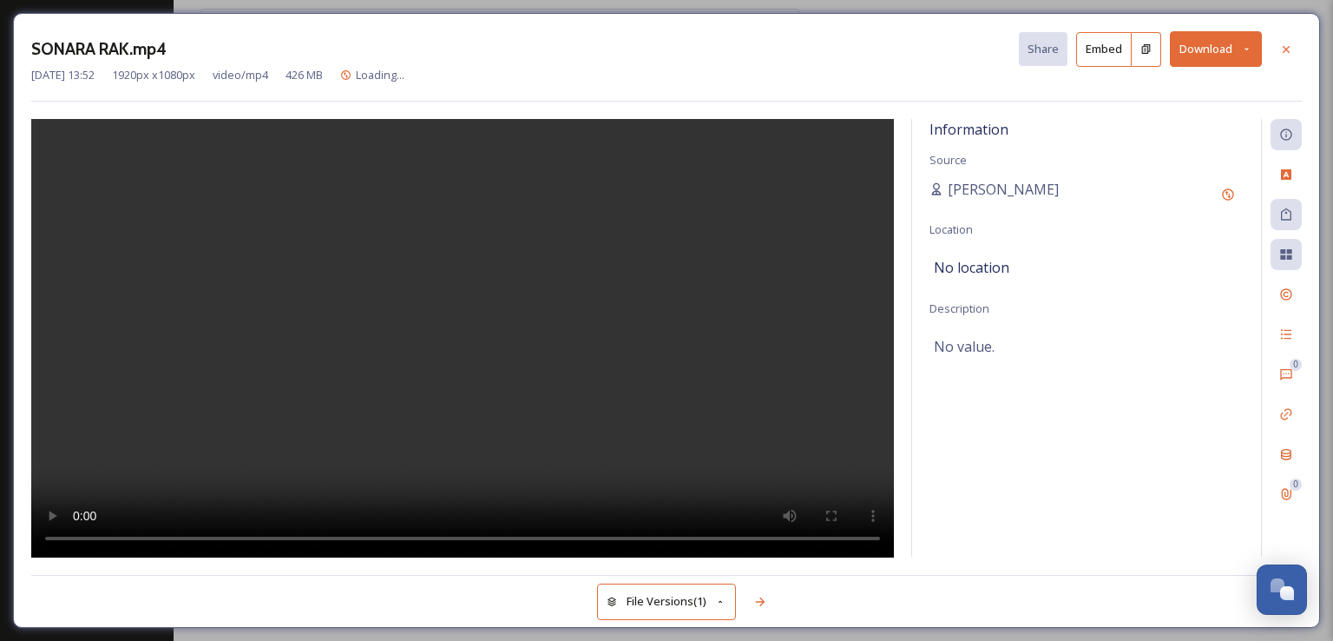
click at [459, 316] on video at bounding box center [462, 338] width 863 height 438
click at [1276, 53] on div at bounding box center [1286, 49] width 31 height 31
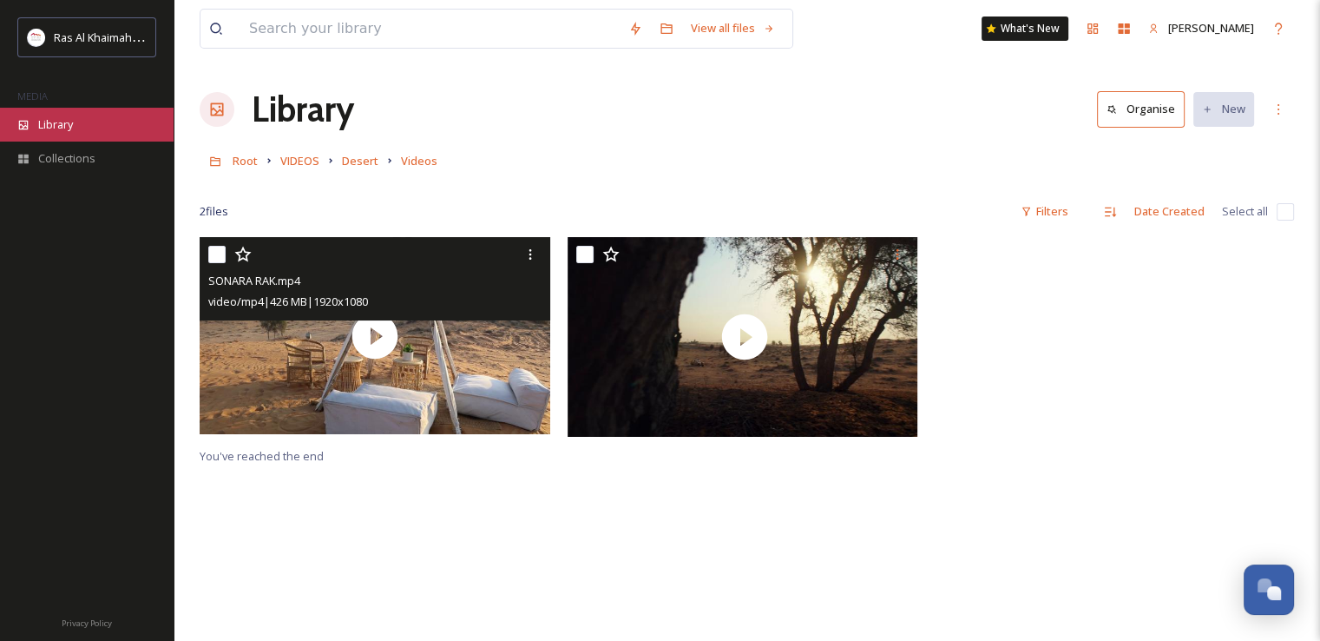
click at [93, 133] on div "Library" at bounding box center [87, 125] width 174 height 34
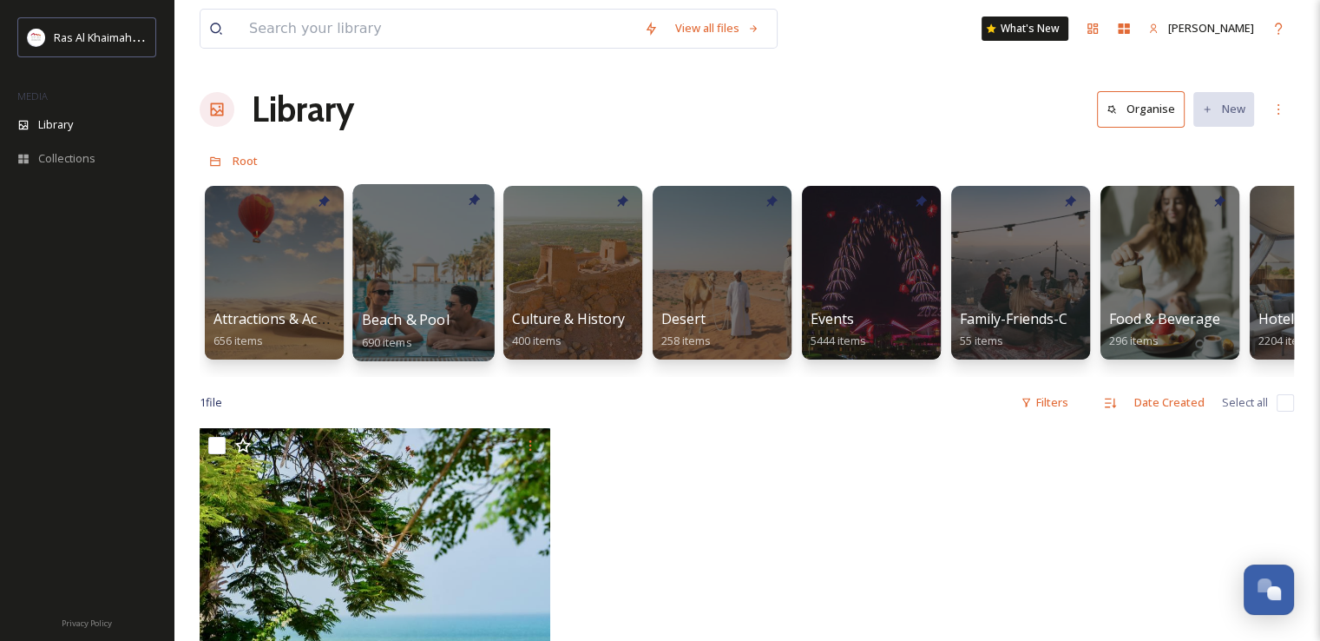
click at [416, 266] on div at bounding box center [422, 272] width 141 height 177
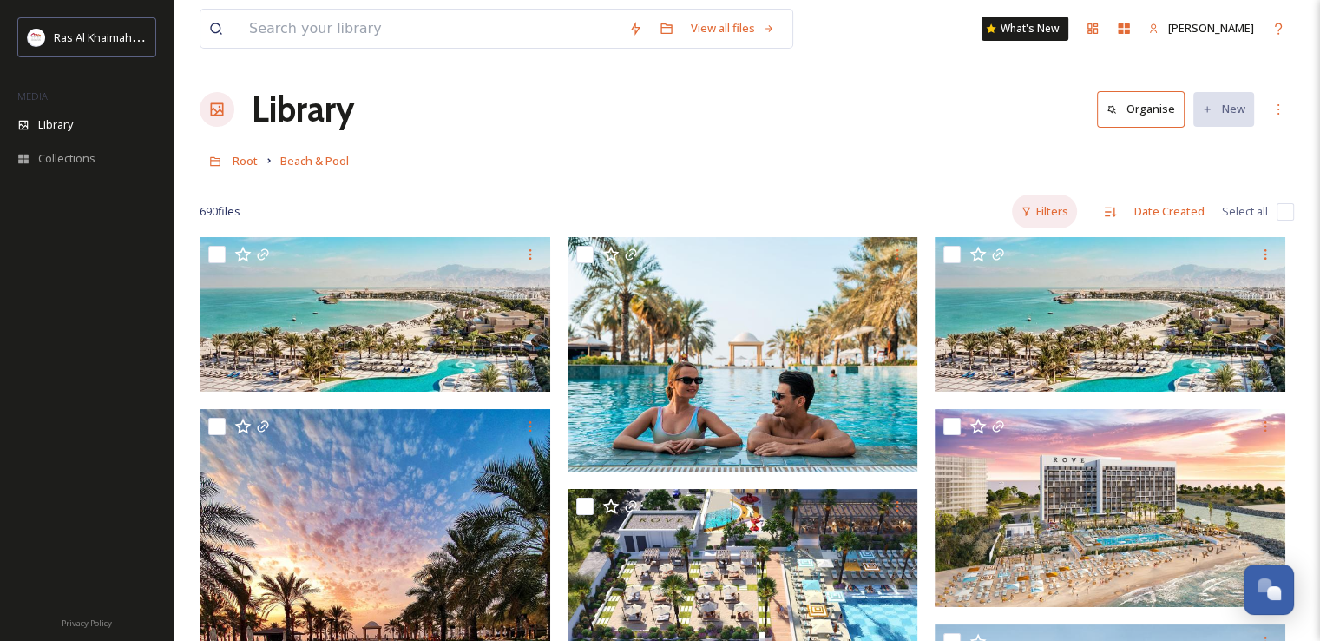
click at [1061, 215] on div "Filters" at bounding box center [1044, 211] width 65 height 34
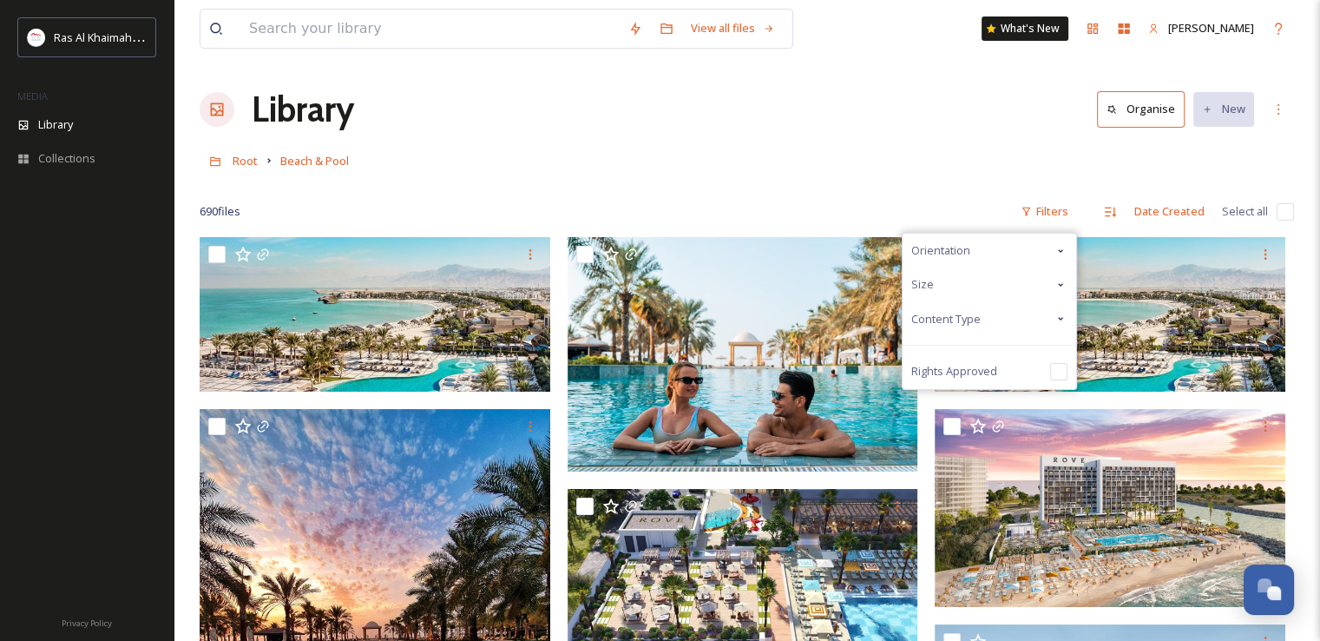
click at [1062, 314] on icon at bounding box center [1061, 319] width 14 height 14
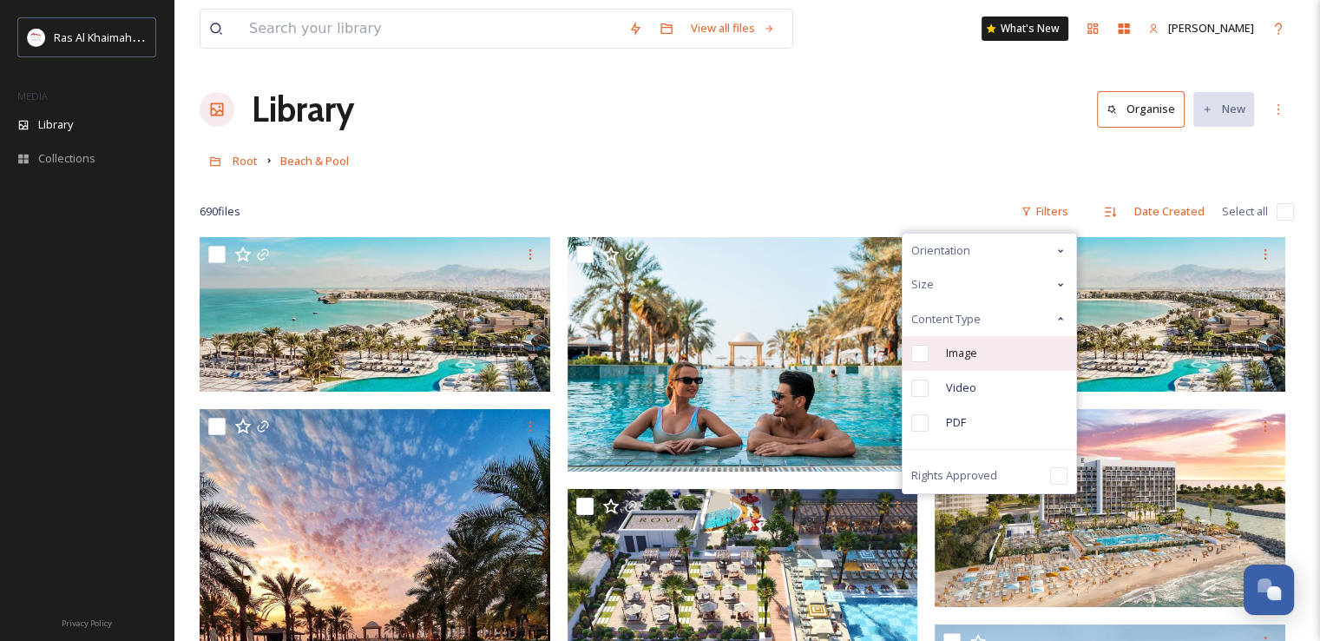
click at [922, 349] on input "checkbox" at bounding box center [919, 353] width 17 height 17
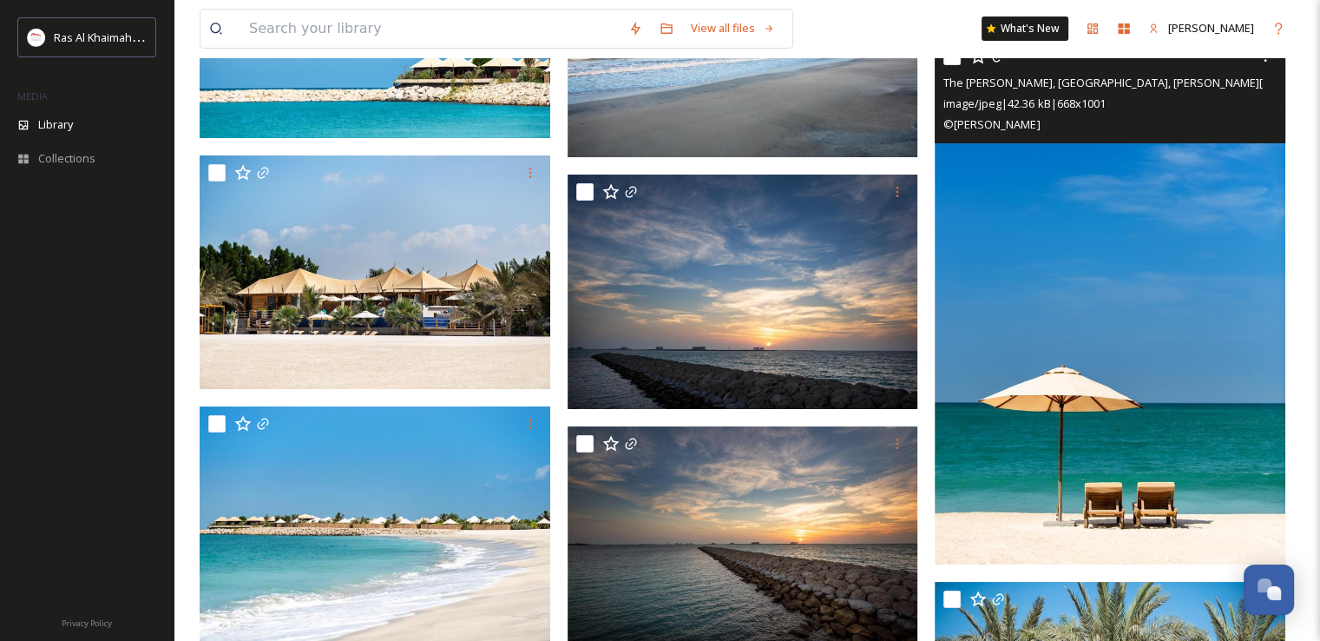
scroll to position [59001, 0]
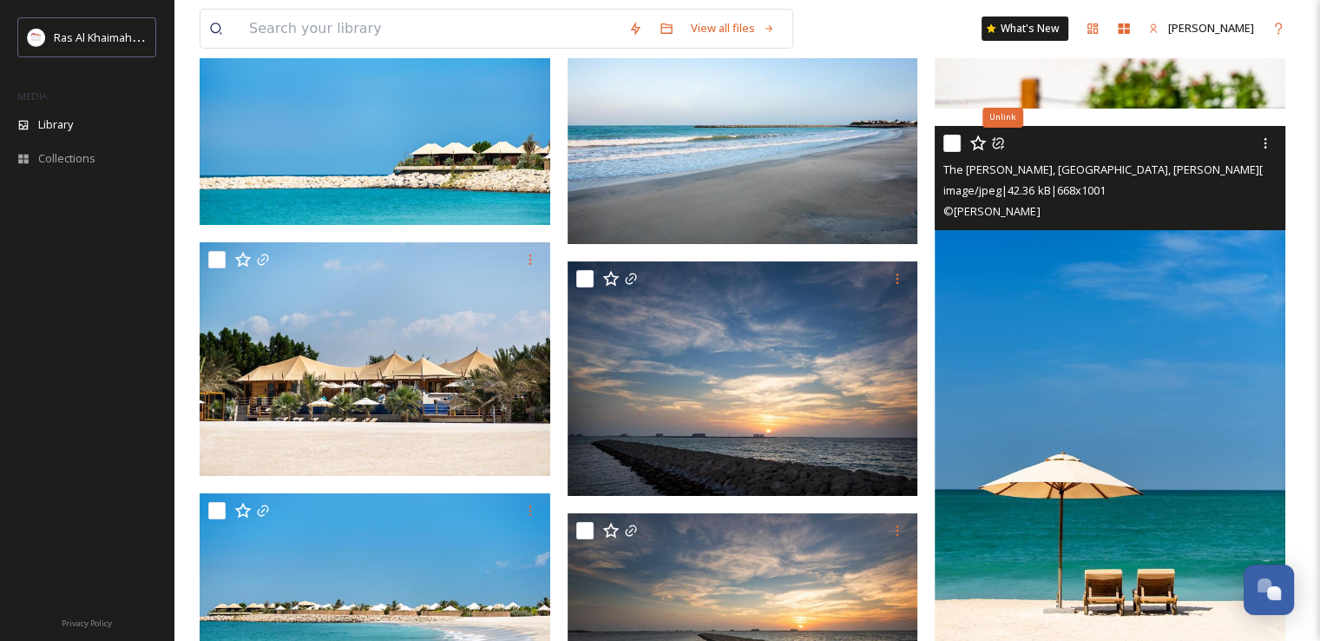
click at [948, 140] on input "checkbox" at bounding box center [951, 143] width 17 height 17
checkbox input "true"
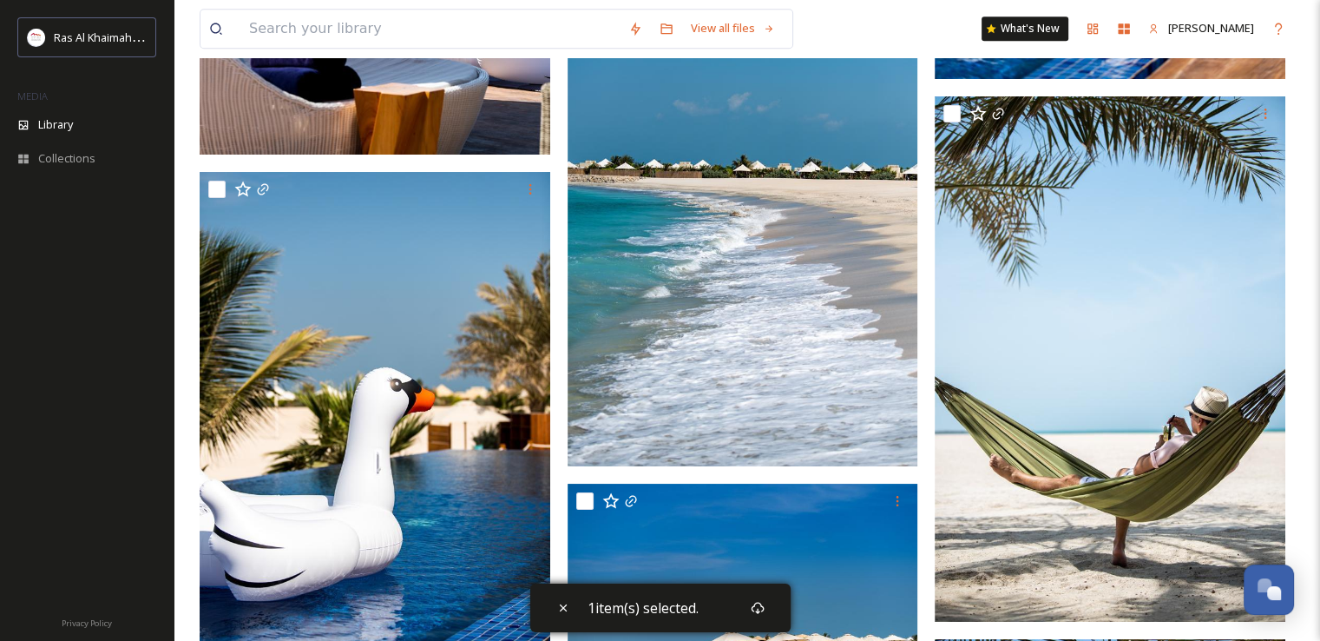
scroll to position [61257, 0]
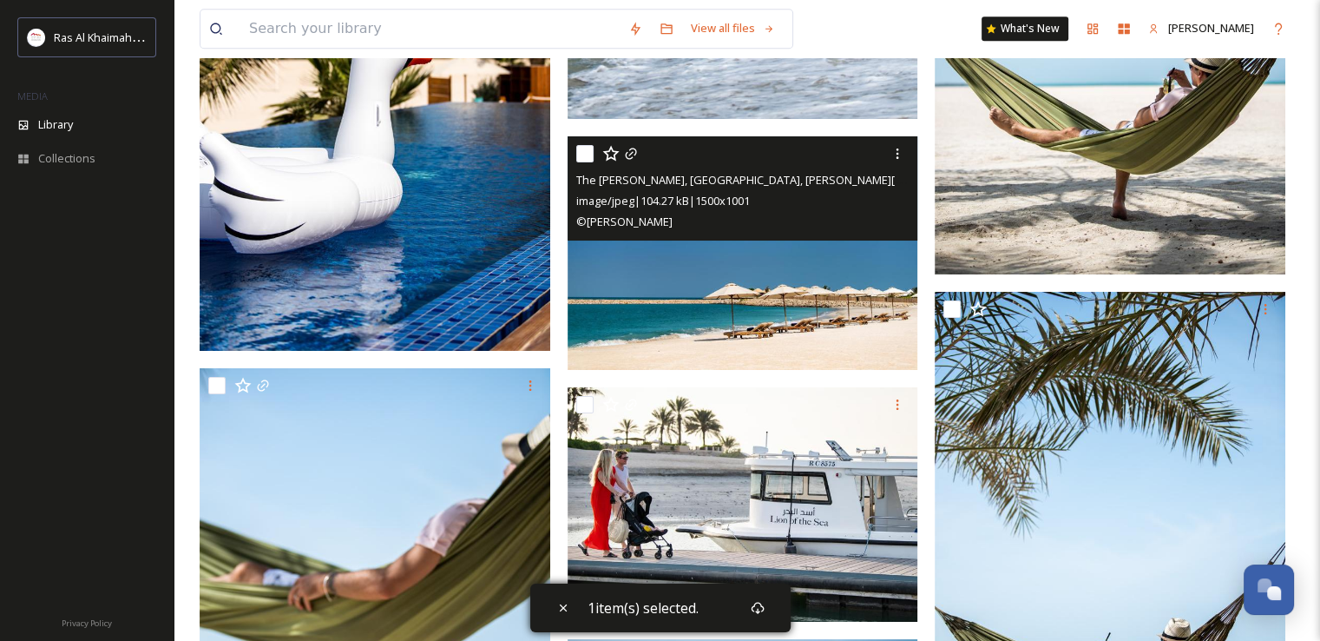
click at [580, 154] on input "checkbox" at bounding box center [584, 153] width 17 height 17
checkbox input "true"
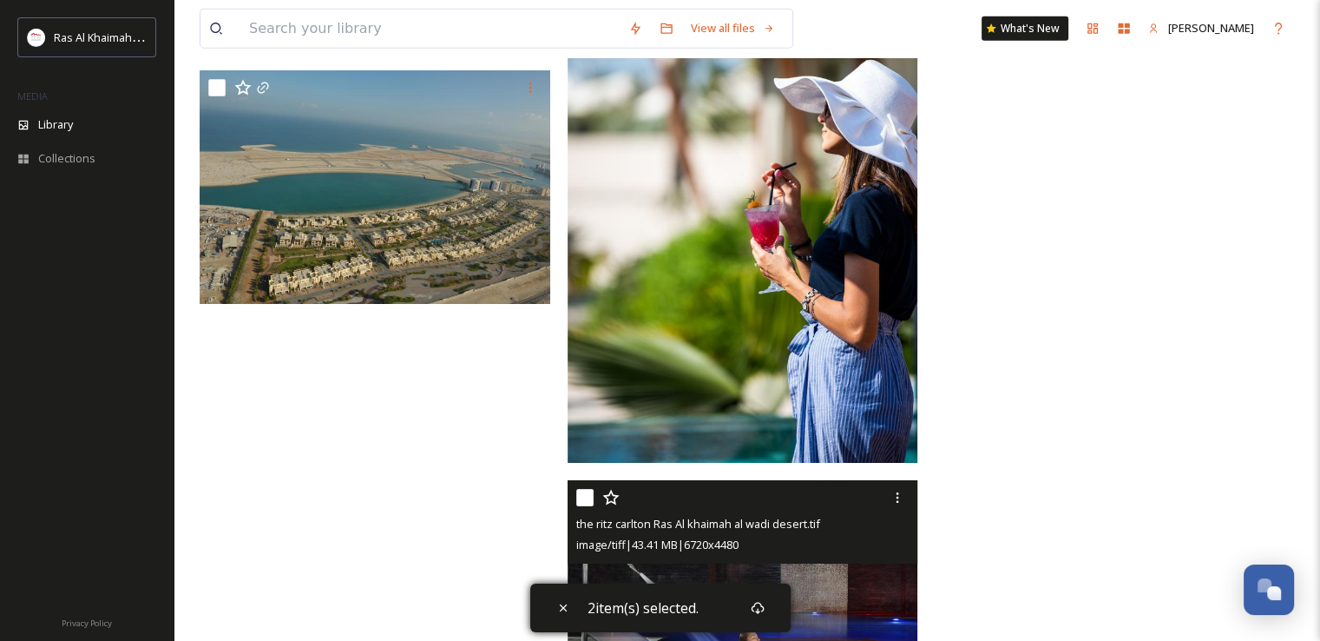
scroll to position [71238, 0]
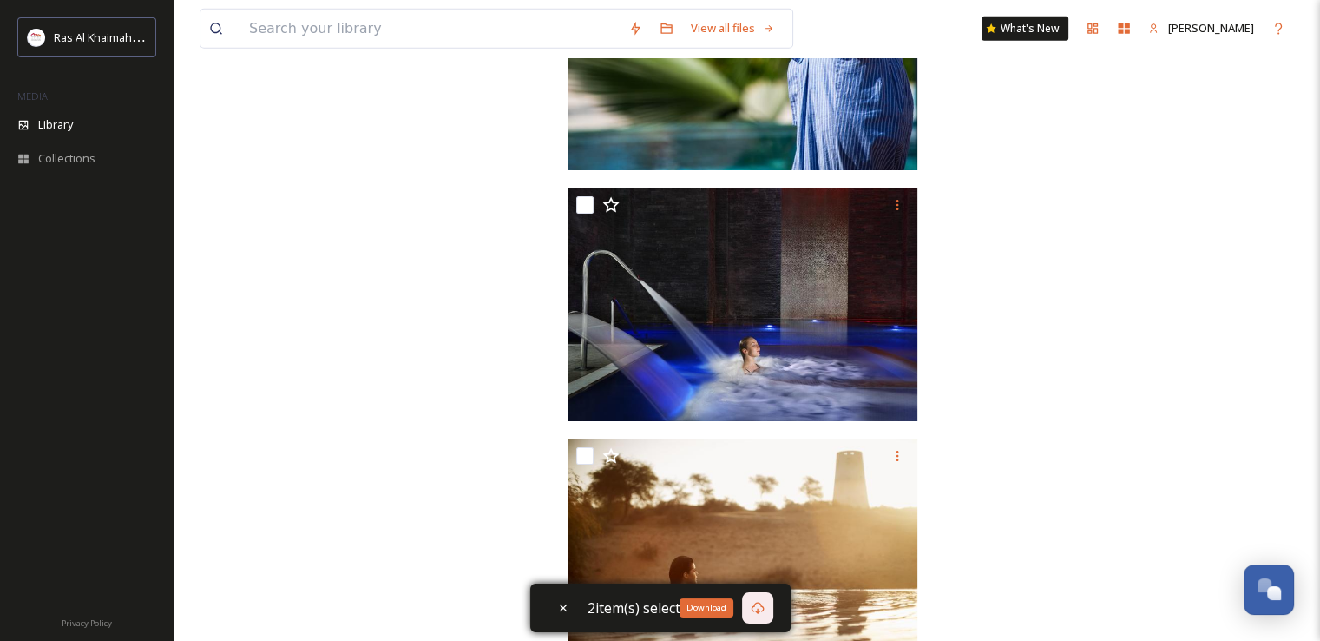
click at [757, 608] on icon at bounding box center [758, 608] width 14 height 14
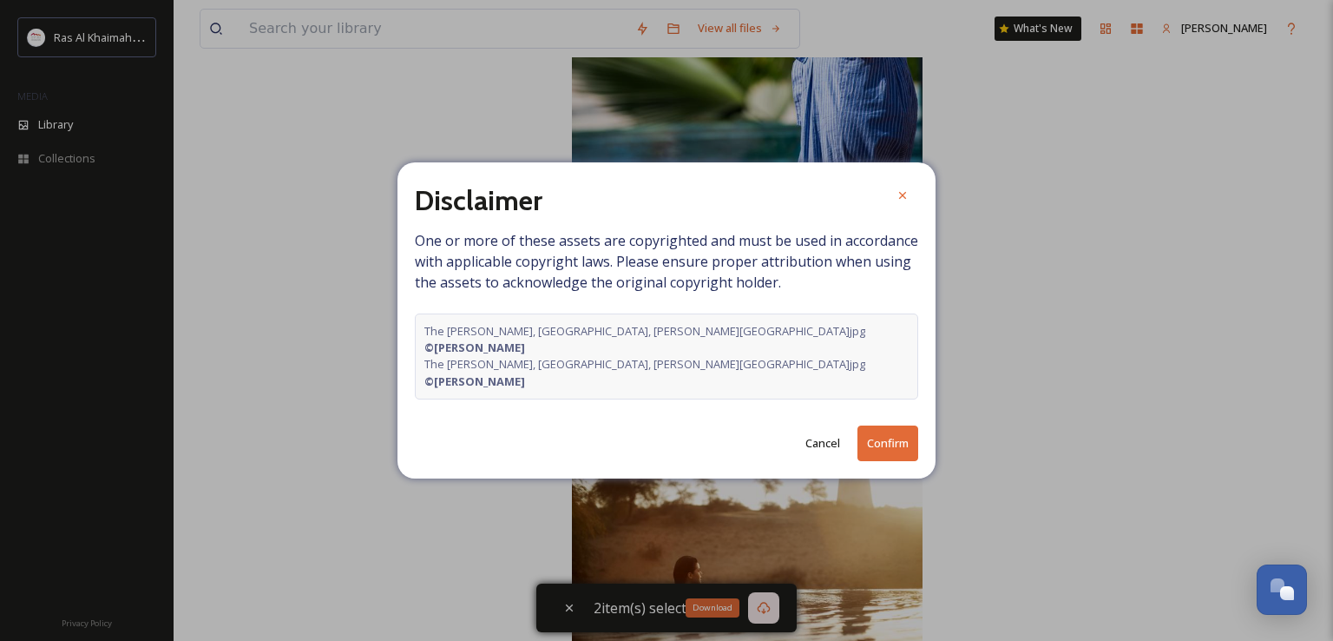
click at [901, 425] on button "Confirm" at bounding box center [888, 443] width 61 height 36
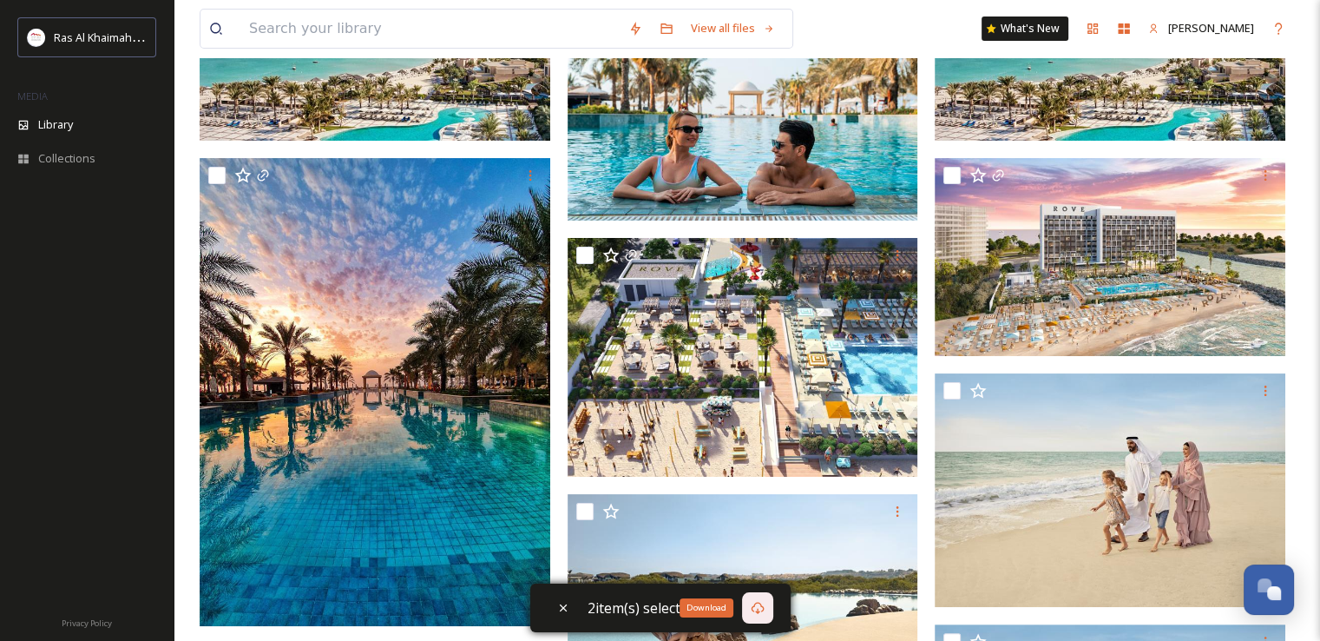
scroll to position [0, 0]
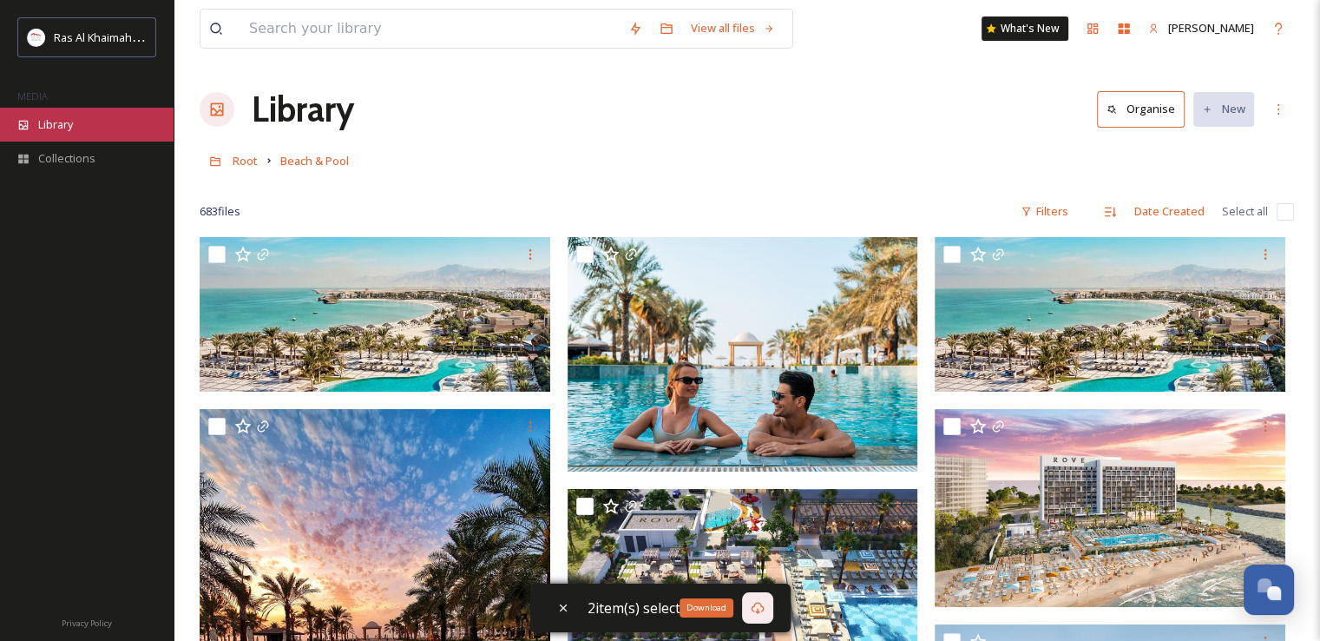
click at [115, 119] on div "Library" at bounding box center [87, 125] width 174 height 34
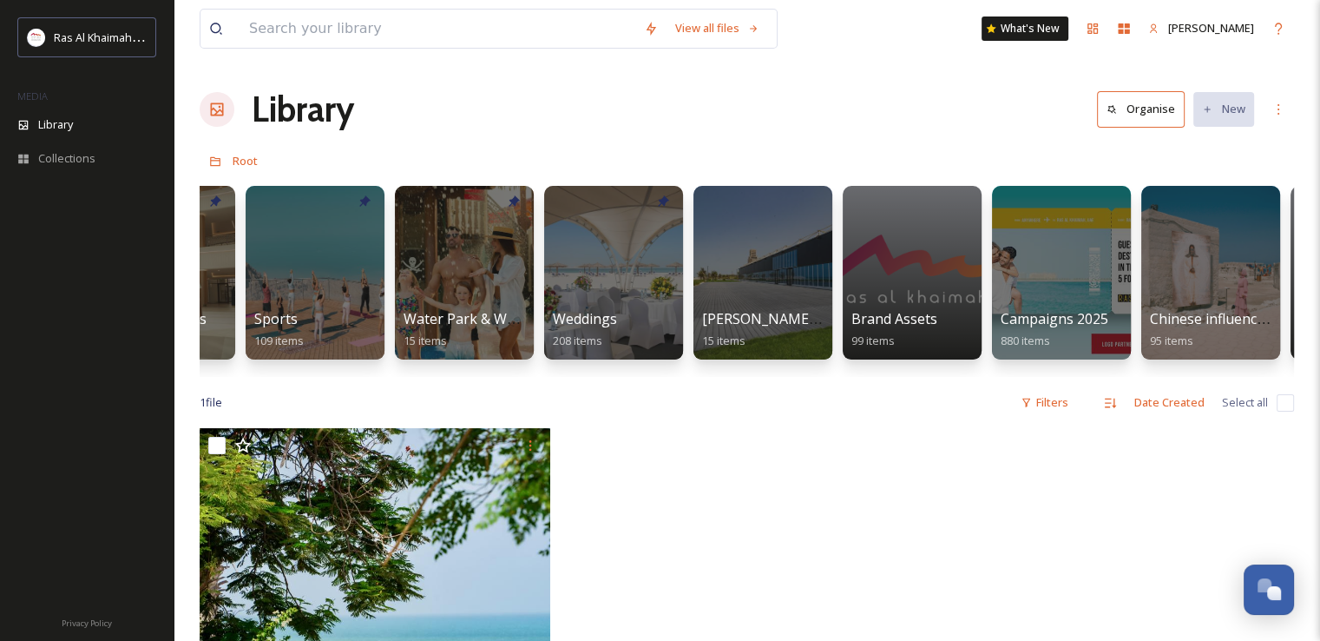
scroll to position [0, 1623]
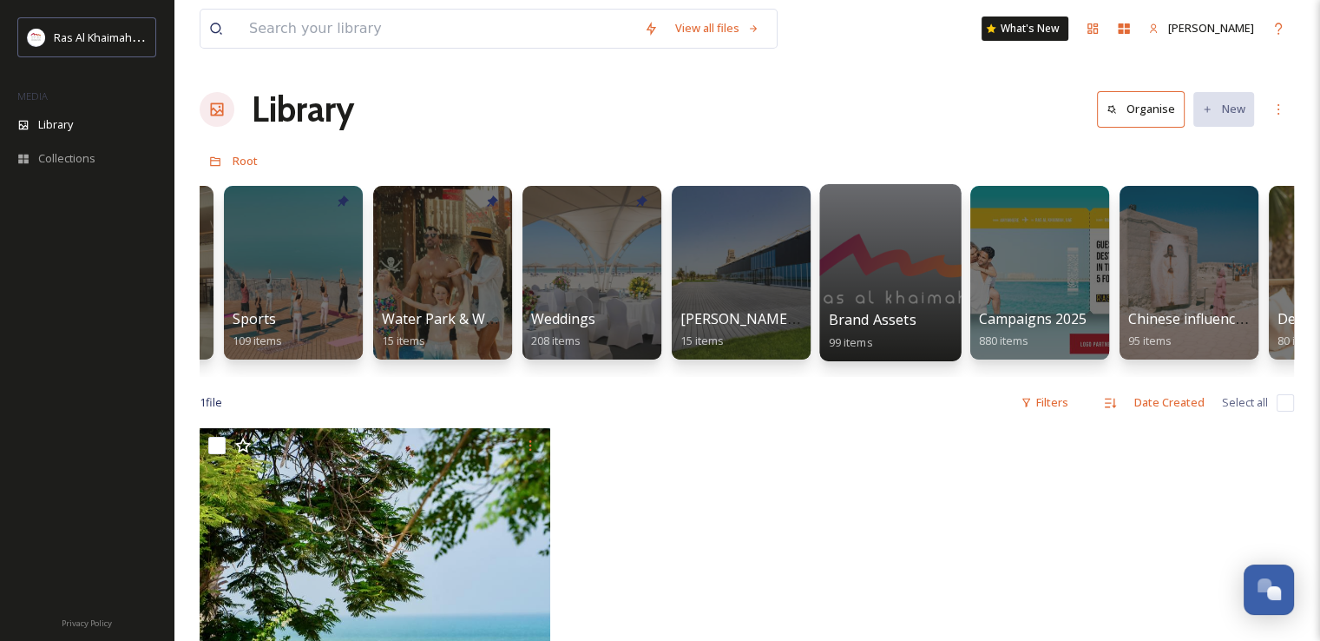
click at [899, 306] on div at bounding box center [889, 272] width 141 height 177
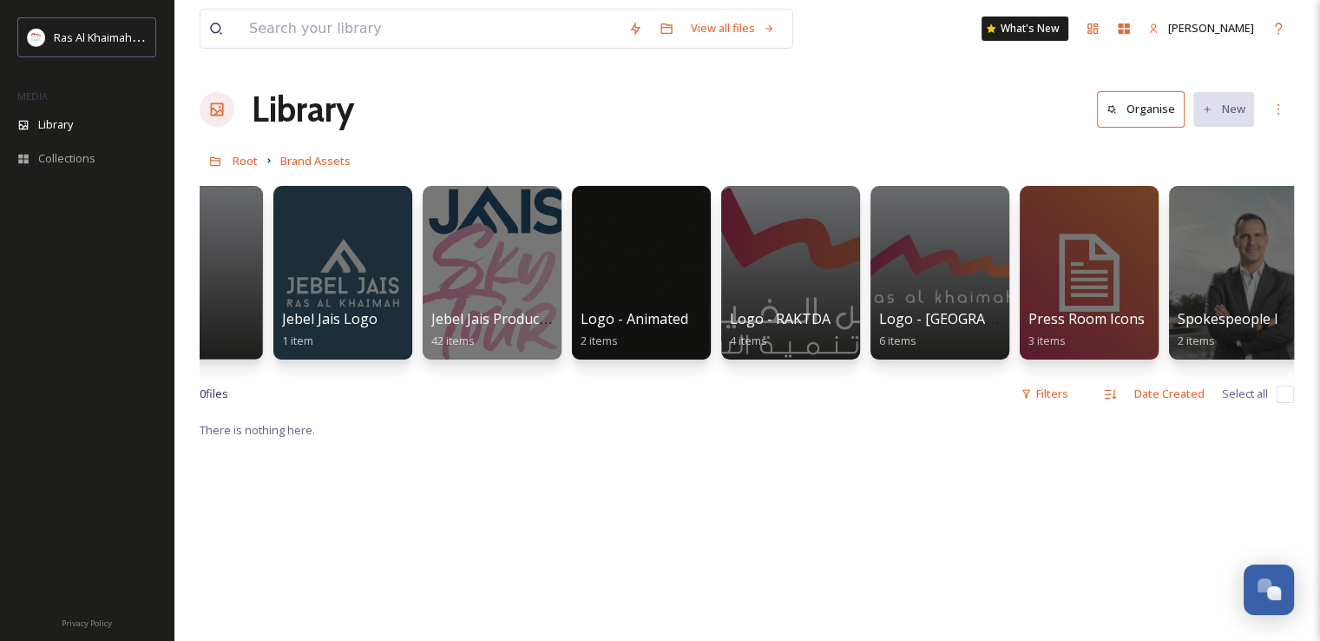
scroll to position [0, 697]
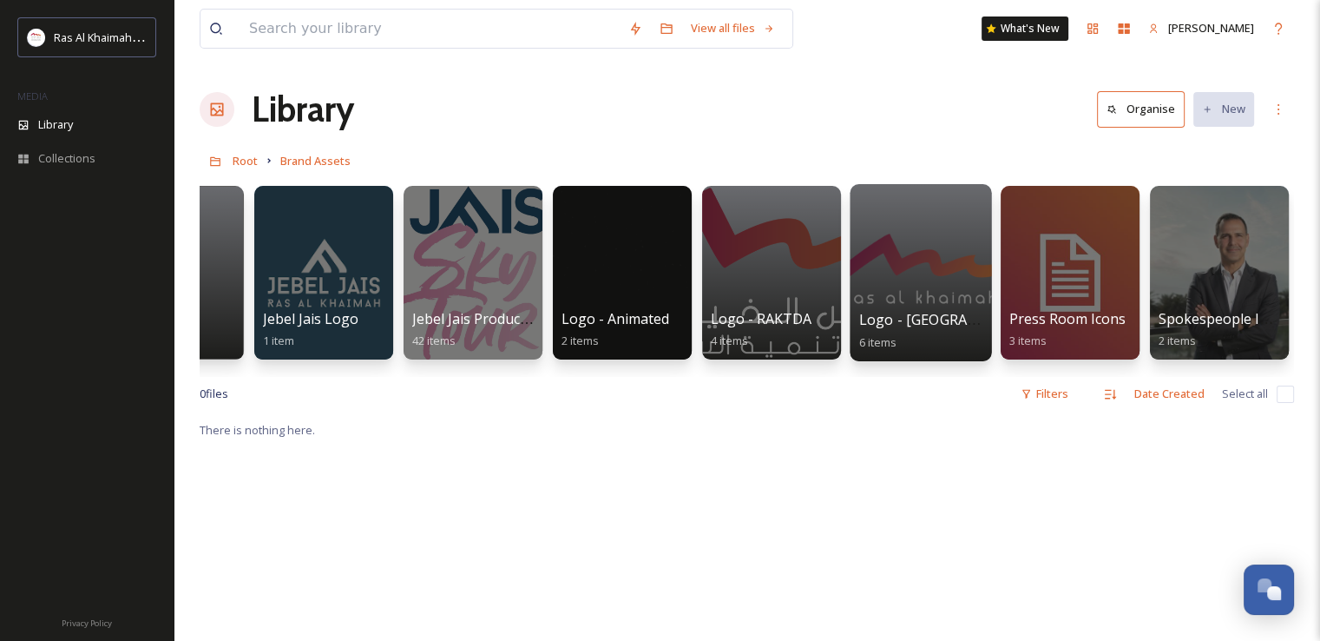
click at [956, 260] on div at bounding box center [920, 272] width 141 height 177
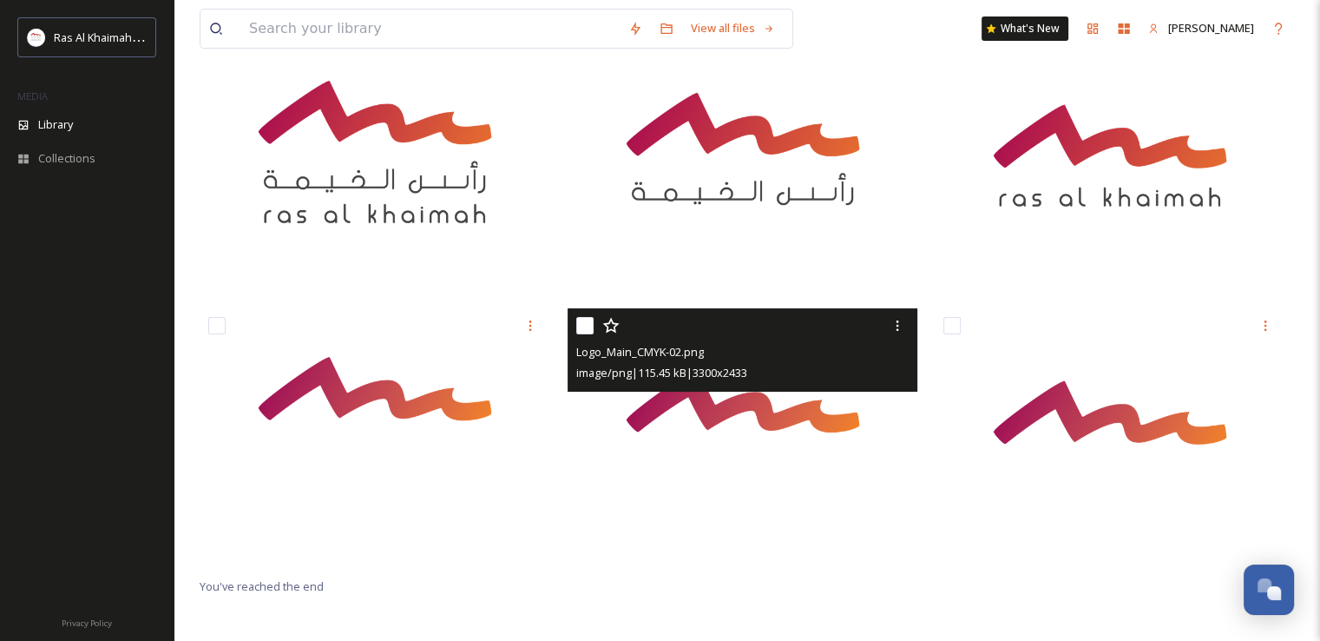
scroll to position [149, 0]
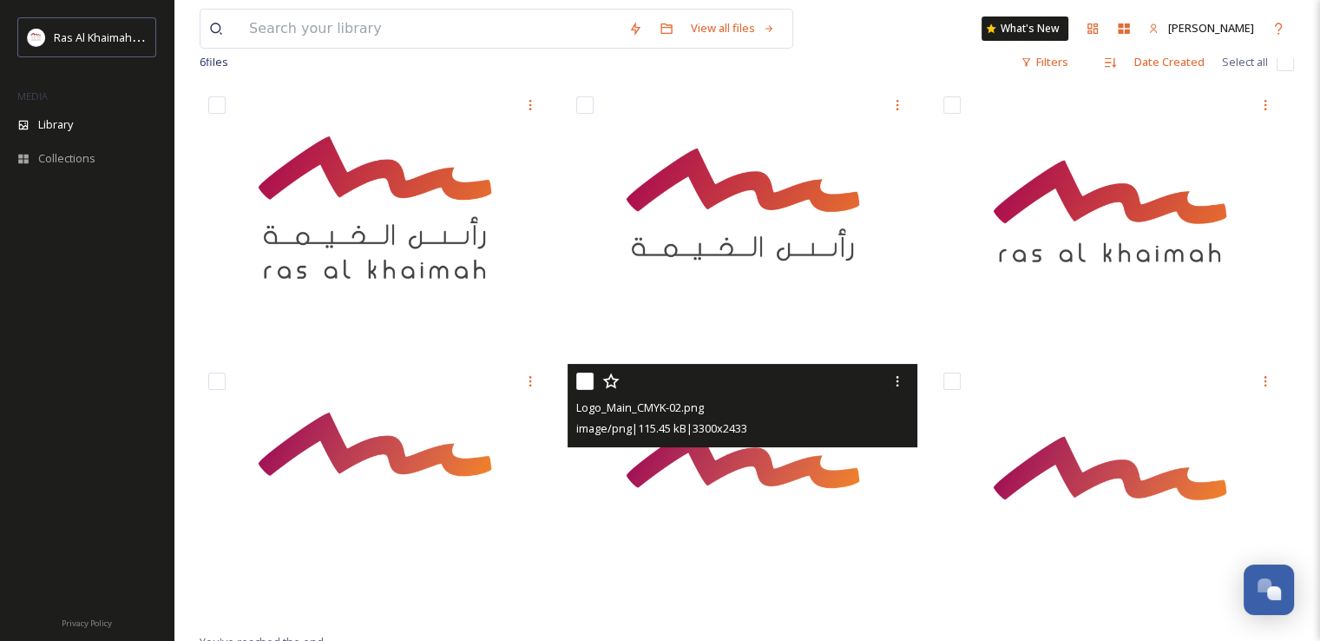
click at [579, 376] on input "checkbox" at bounding box center [584, 380] width 17 height 17
checkbox input "true"
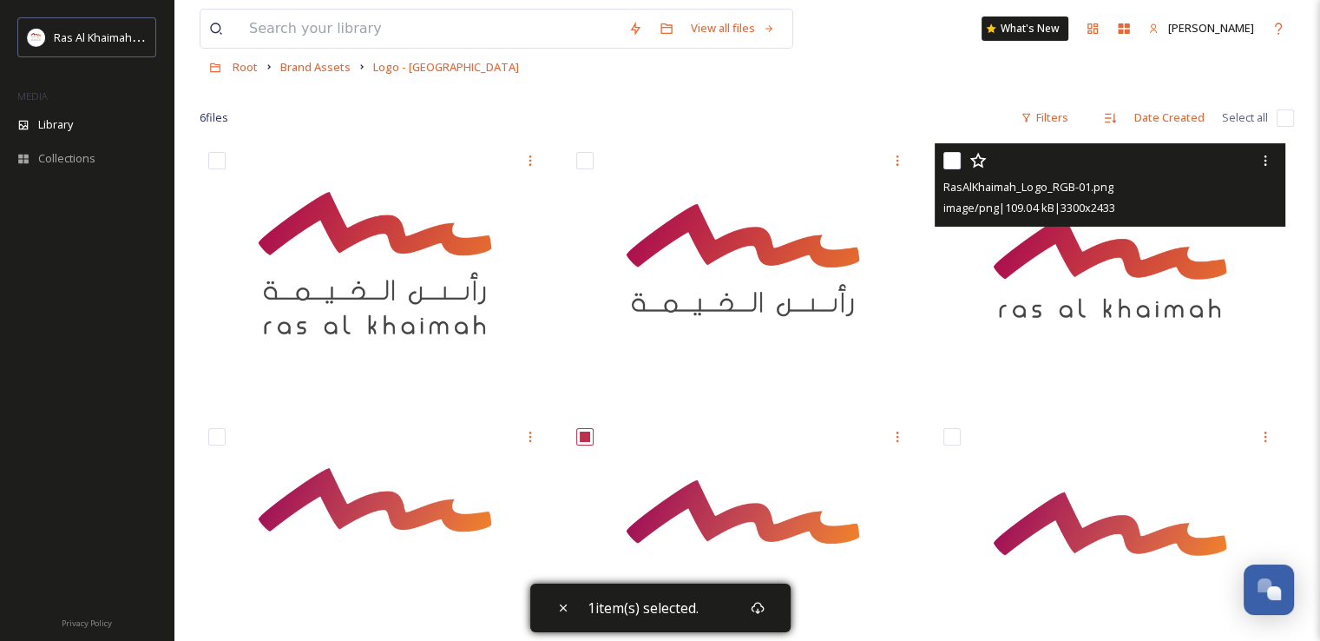
scroll to position [62, 0]
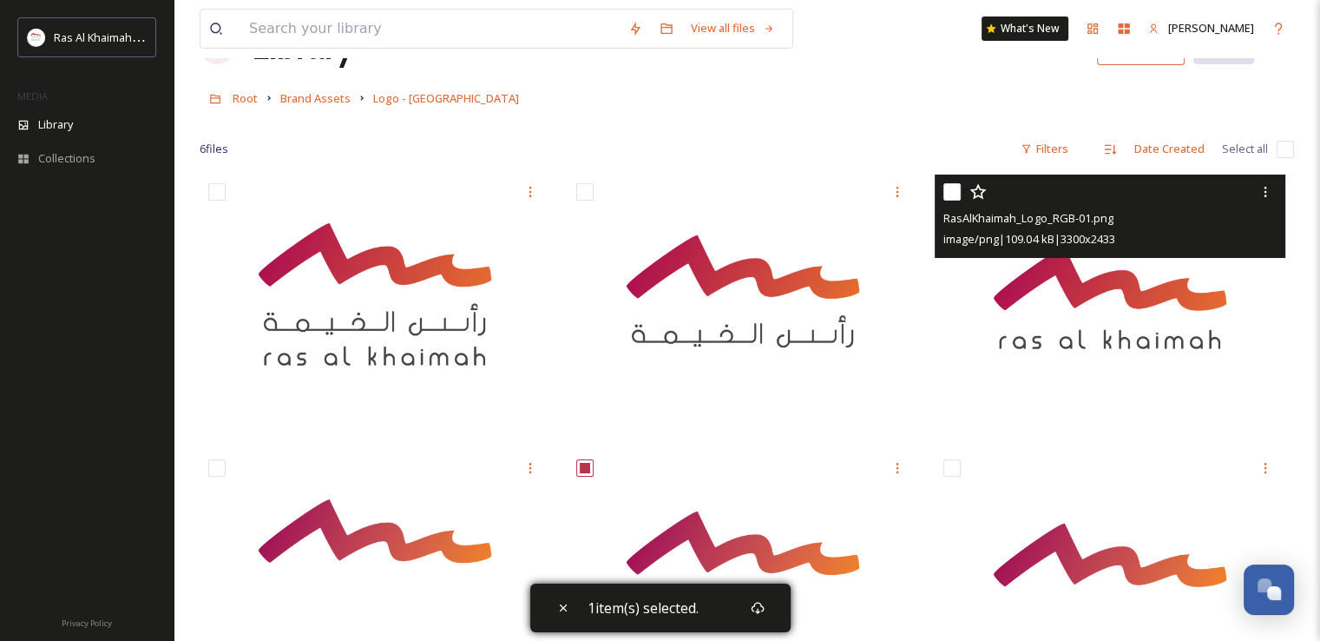
click at [954, 189] on input "checkbox" at bounding box center [951, 191] width 17 height 17
checkbox input "true"
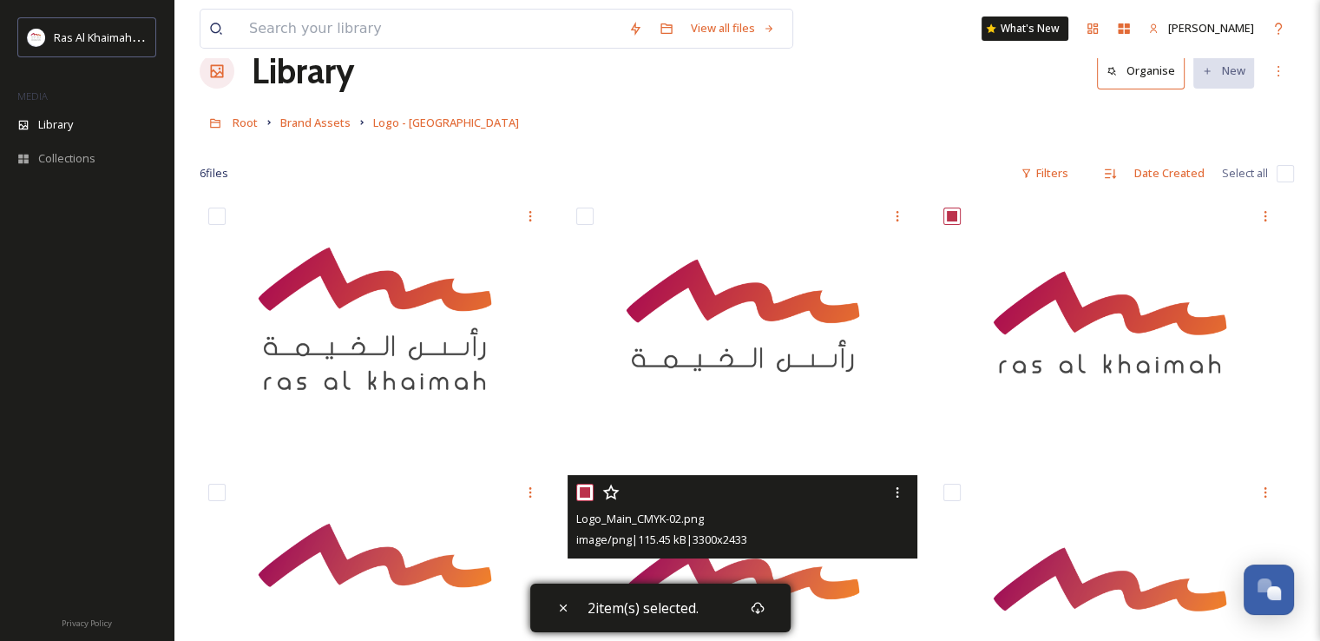
scroll to position [0, 0]
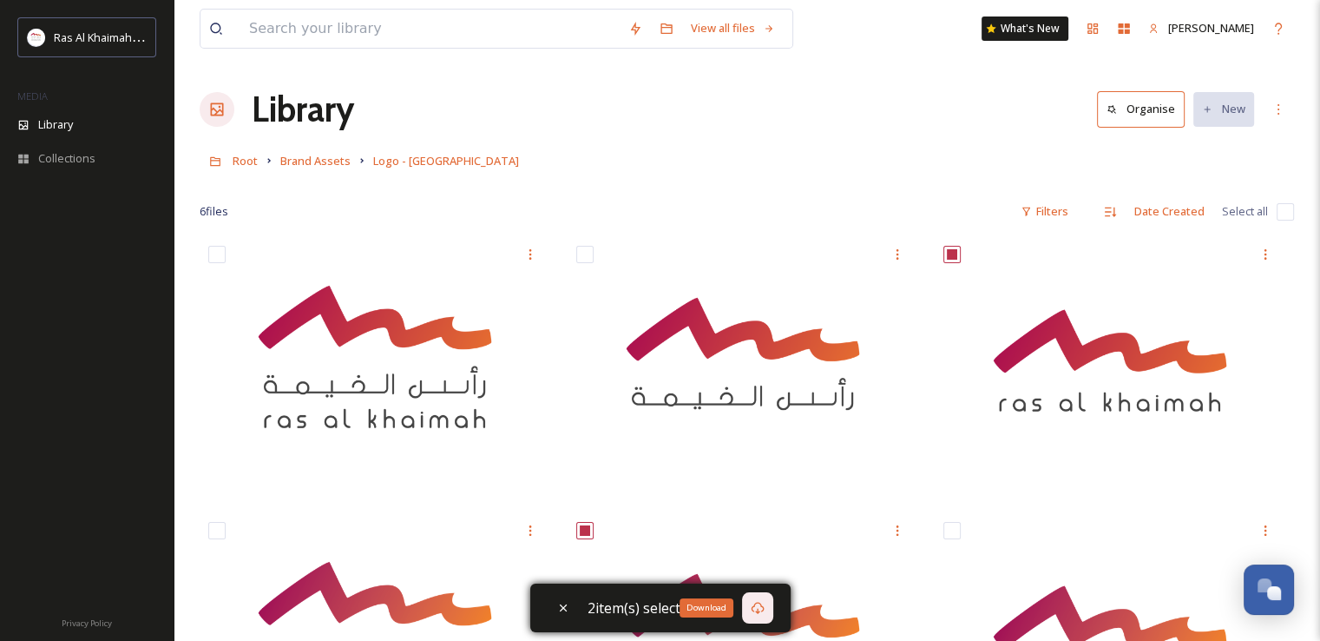
click at [757, 603] on icon at bounding box center [758, 608] width 14 height 14
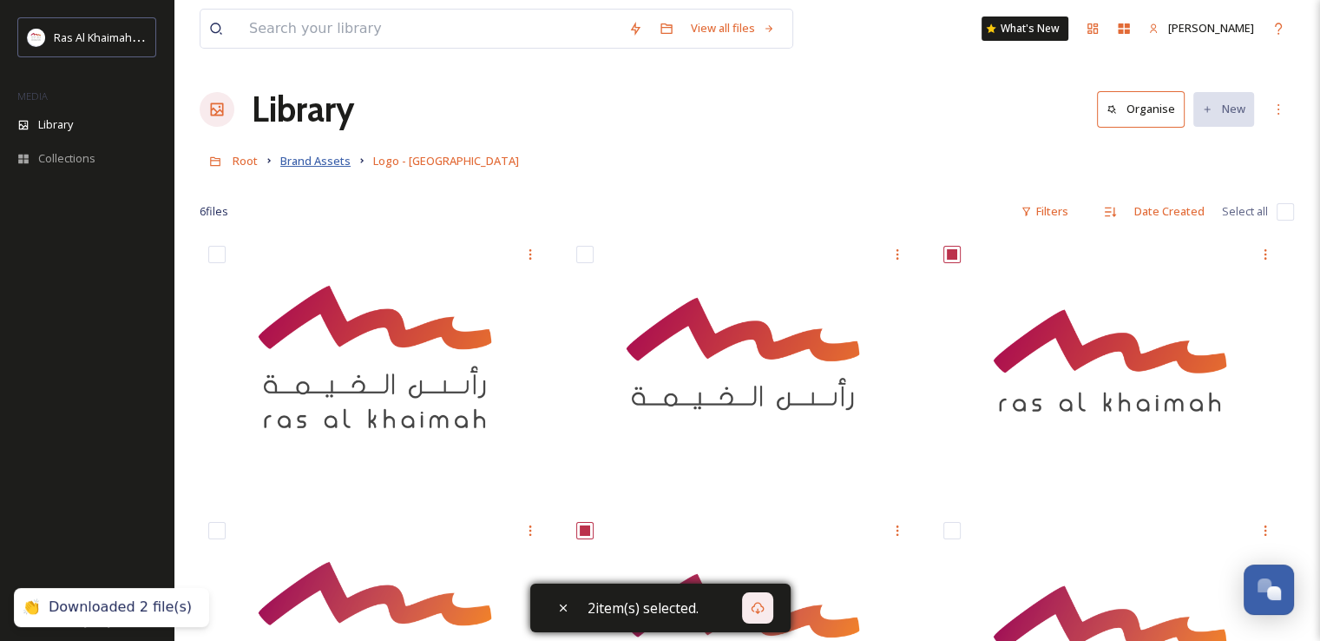
click at [332, 166] on span "Brand Assets" at bounding box center [315, 161] width 70 height 16
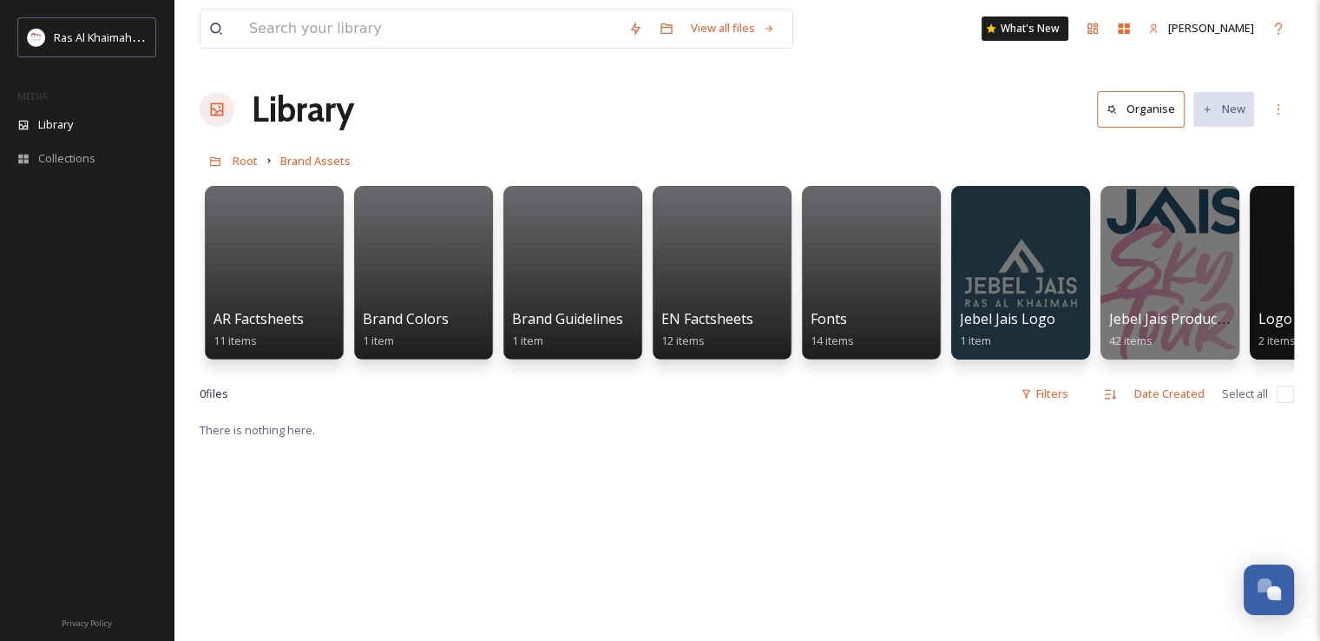
scroll to position [0, 697]
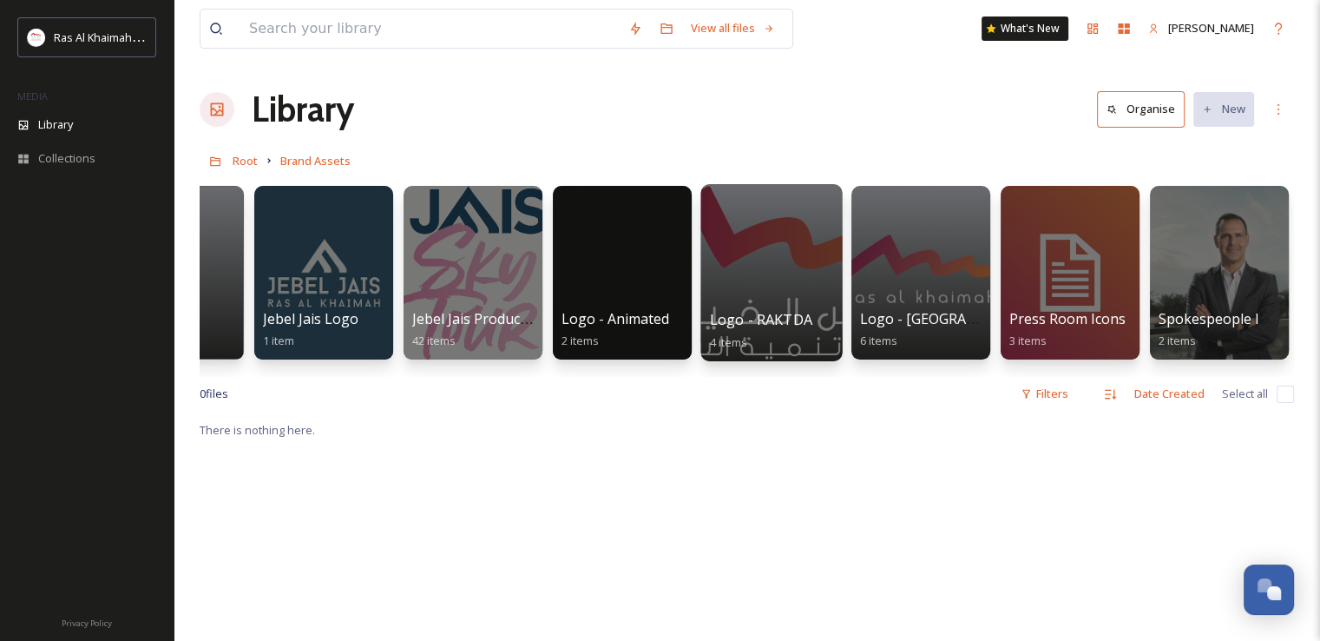
click at [772, 263] on div at bounding box center [770, 272] width 141 height 177
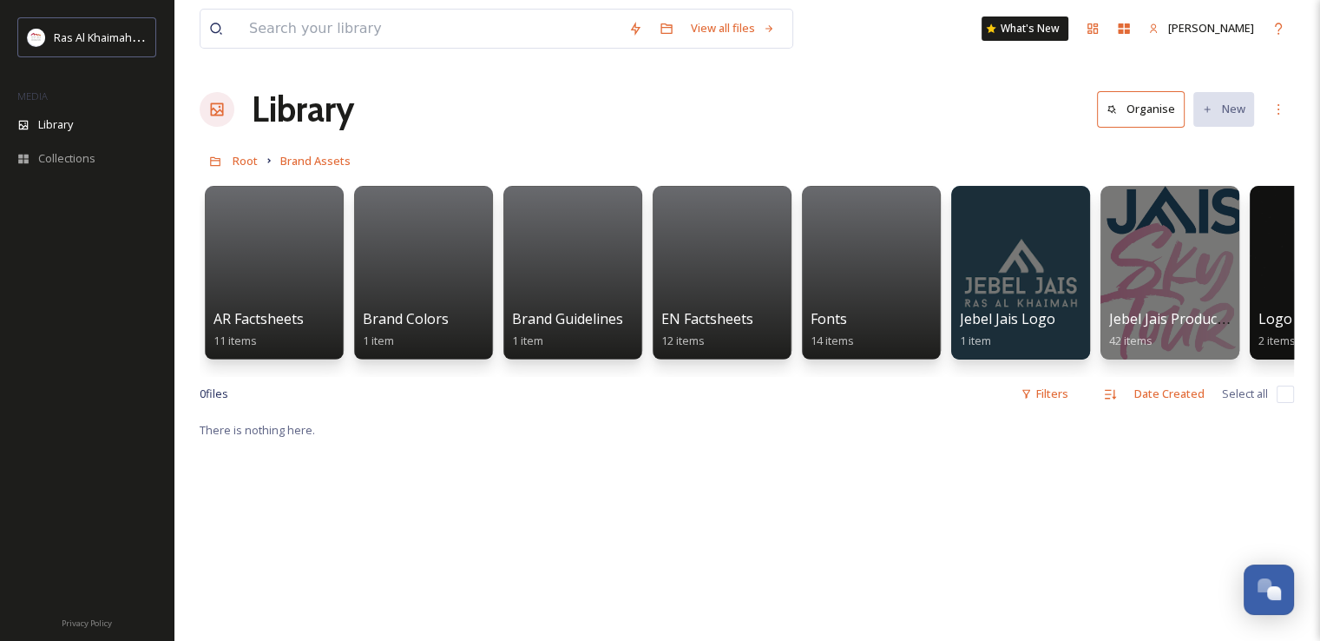
scroll to position [0, 697]
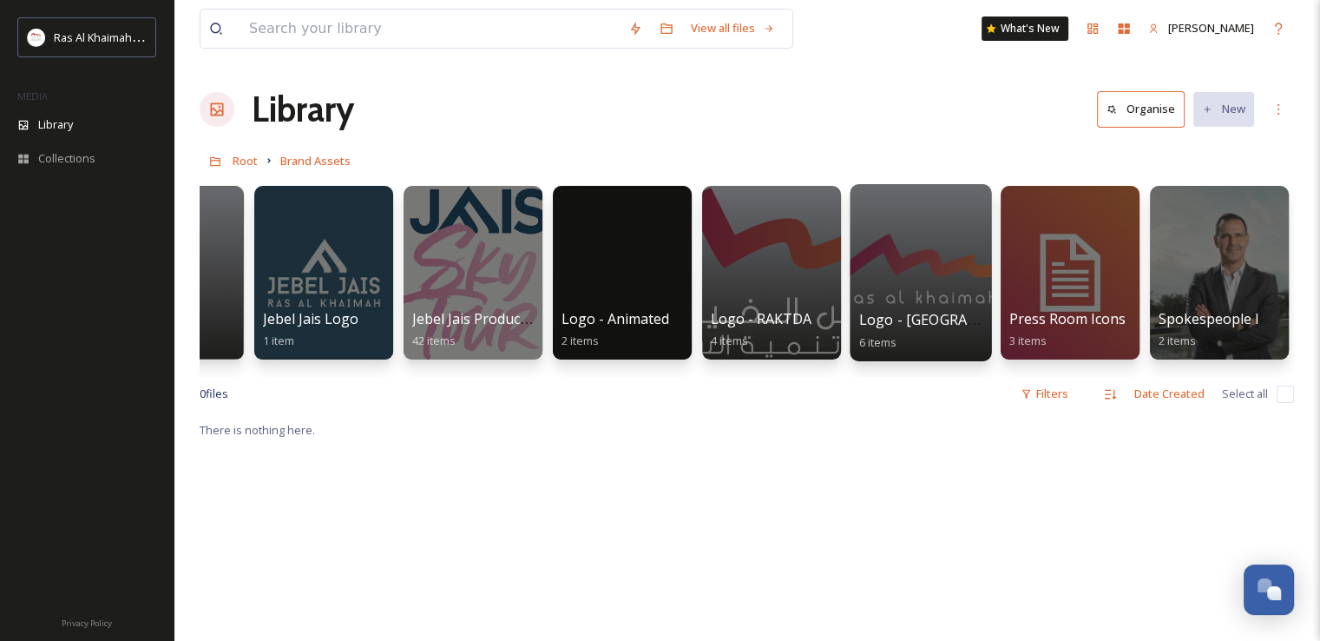
click at [926, 227] on div at bounding box center [920, 272] width 141 height 177
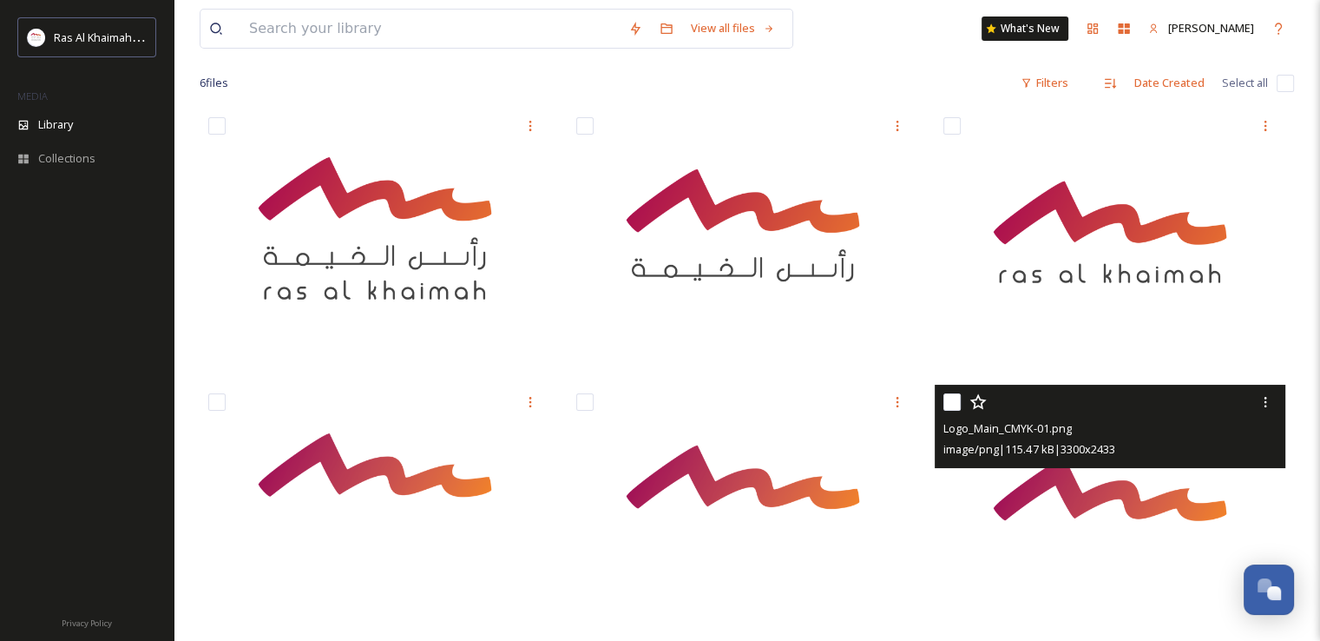
scroll to position [236, 0]
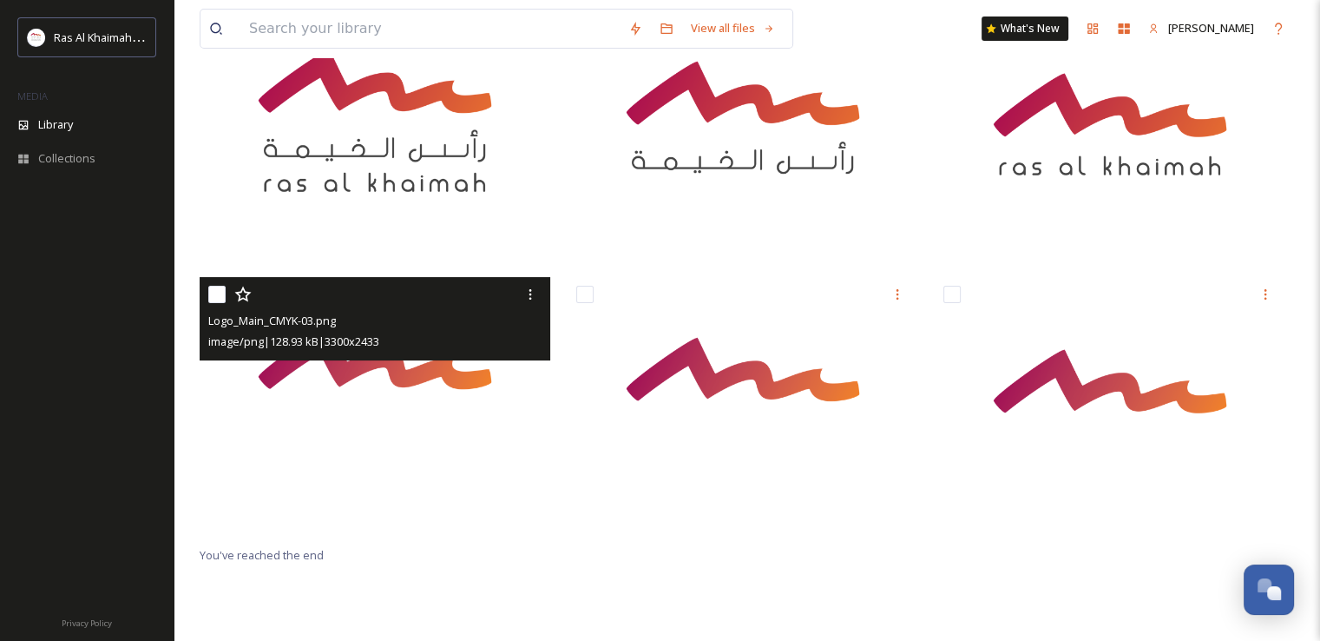
click at [378, 490] on img at bounding box center [375, 406] width 351 height 259
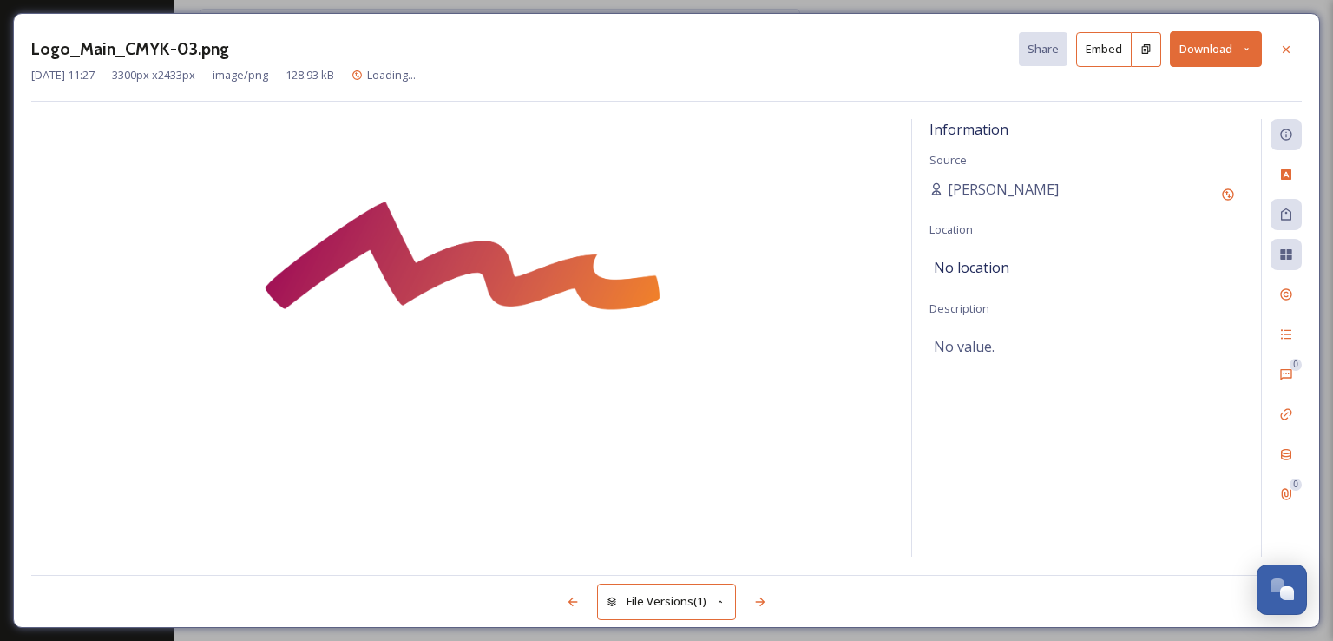
click at [516, 342] on img at bounding box center [462, 338] width 863 height 437
click at [1220, 44] on button "Download" at bounding box center [1216, 49] width 92 height 36
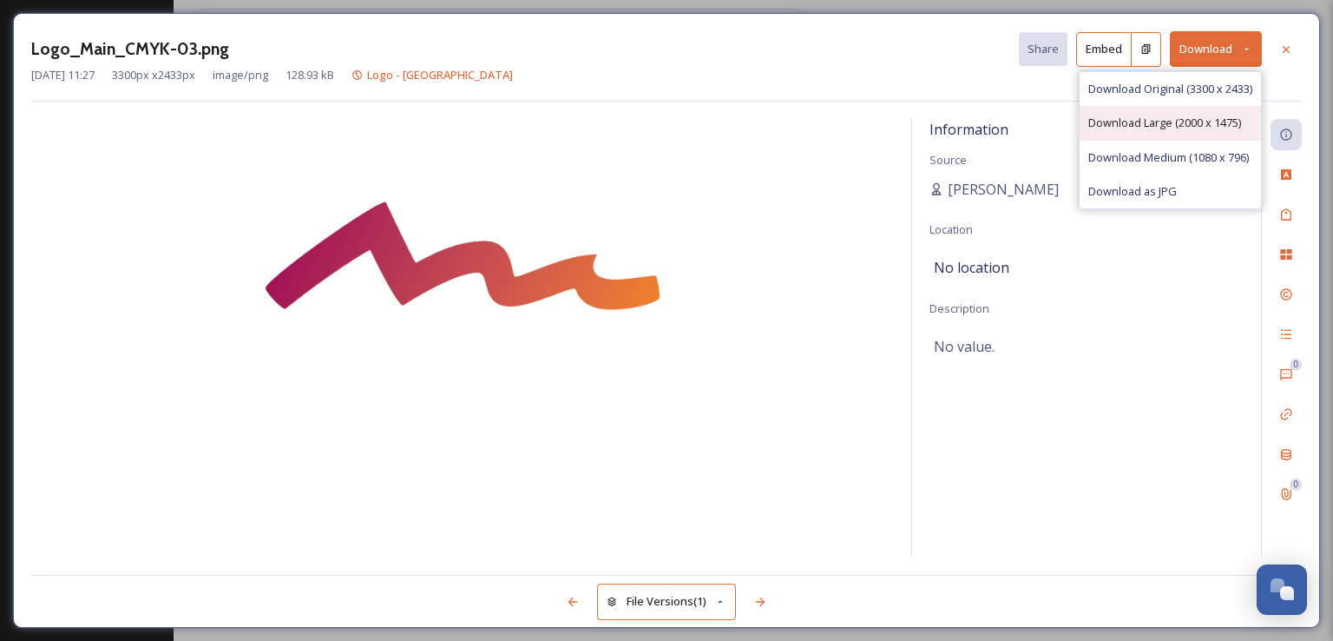
click at [1183, 126] on span "Download Large (2000 x 1475)" at bounding box center [1164, 123] width 153 height 16
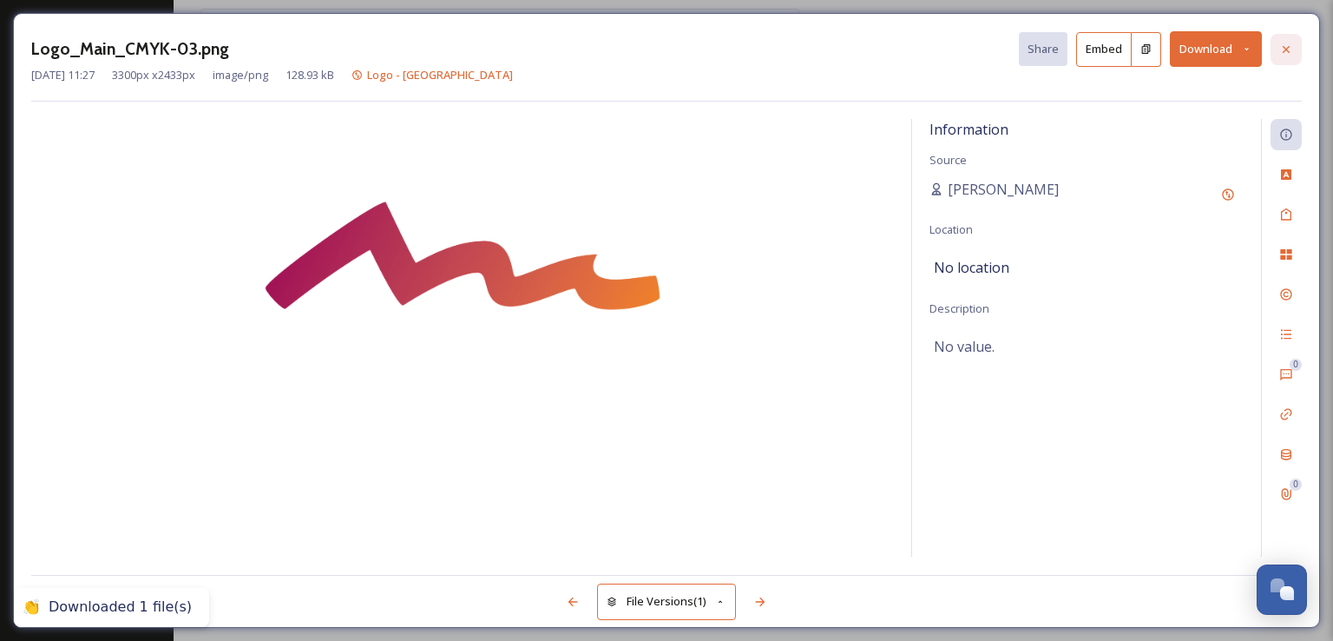
click at [1291, 52] on icon at bounding box center [1286, 50] width 14 height 14
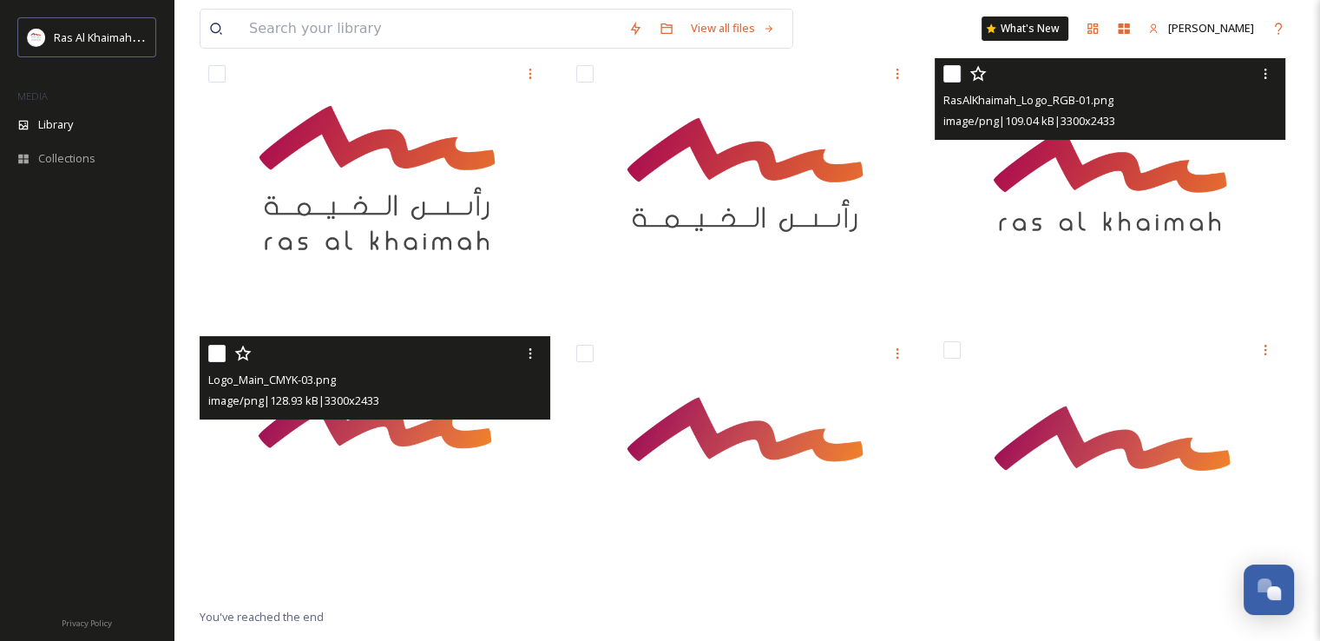
scroll to position [149, 0]
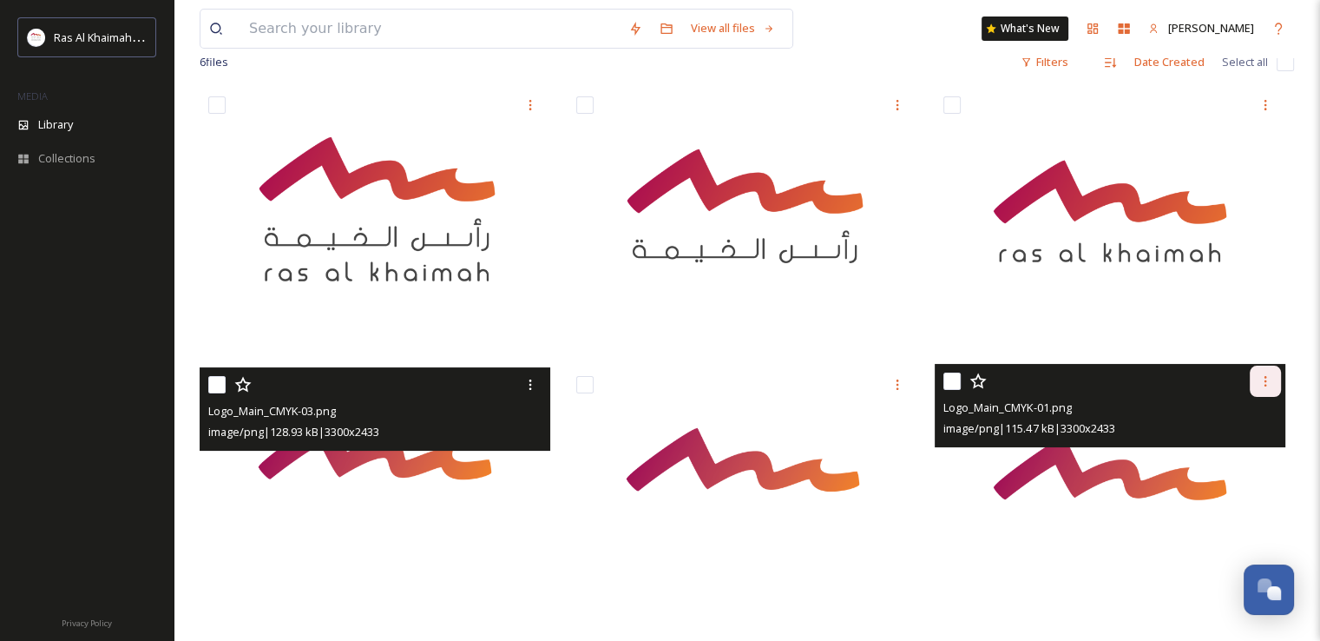
click at [1265, 382] on icon at bounding box center [1265, 381] width 14 height 14
click at [1264, 459] on span "Download" at bounding box center [1245, 452] width 53 height 16
